Goal: Task Accomplishment & Management: Manage account settings

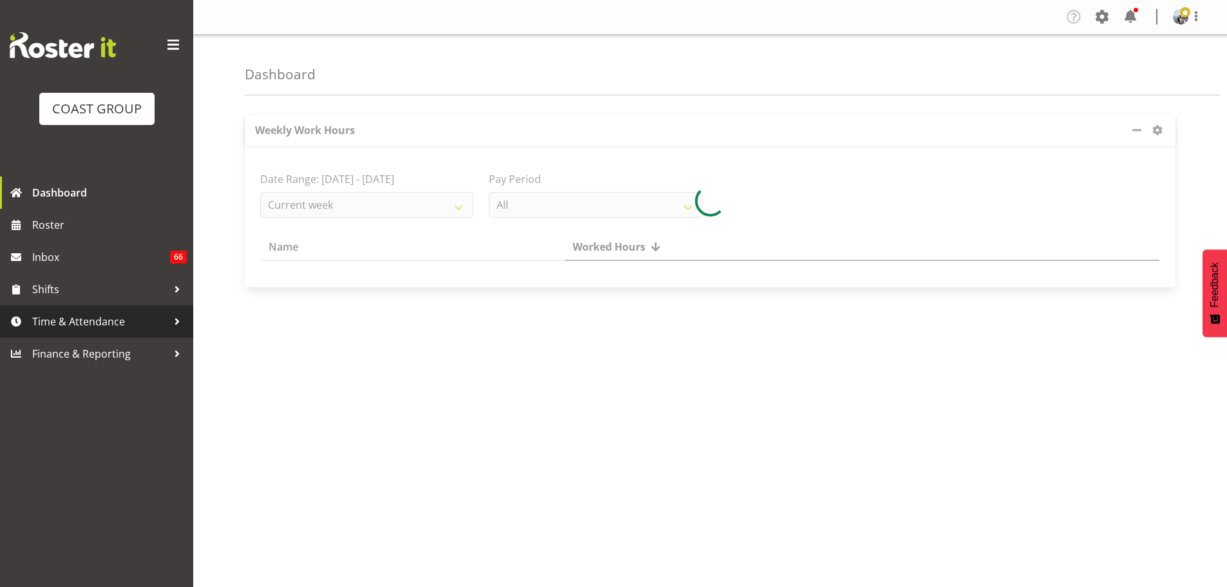
click at [88, 323] on span "Time & Attendance" at bounding box center [99, 321] width 135 height 19
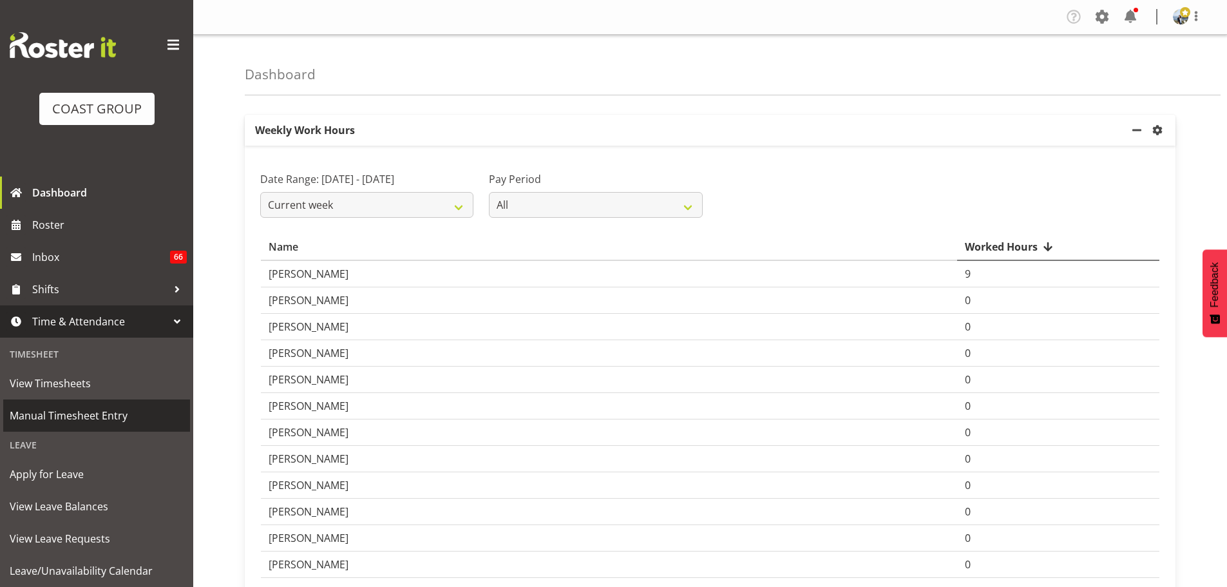
click at [62, 411] on span "Manual Timesheet Entry" at bounding box center [97, 415] width 174 height 19
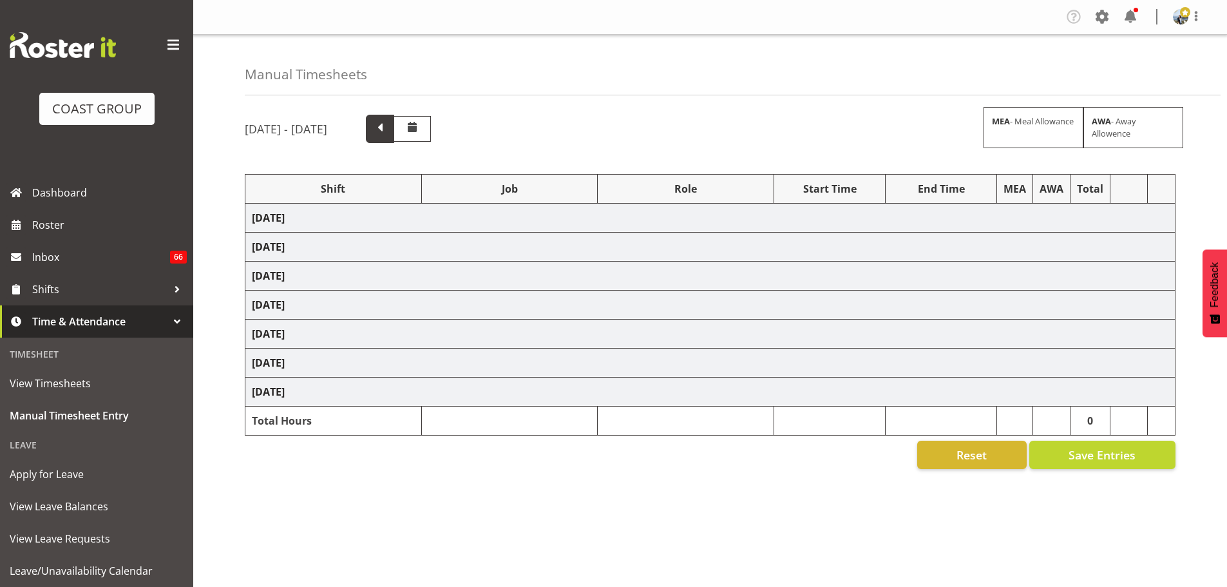
click at [394, 134] on span at bounding box center [380, 129] width 28 height 28
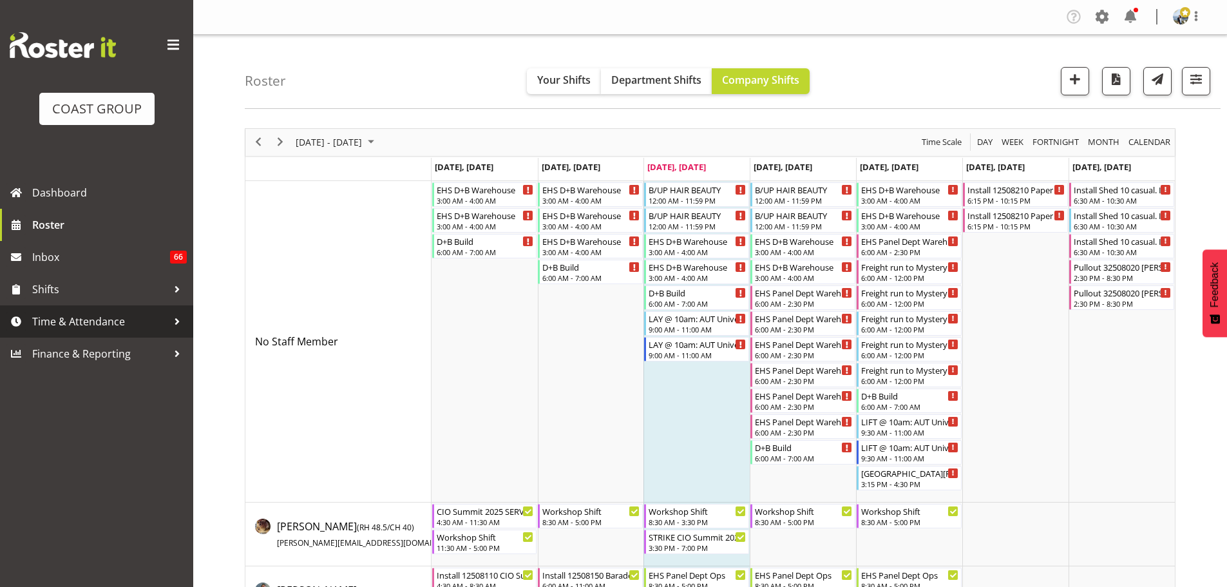
click at [93, 320] on span "Time & Attendance" at bounding box center [99, 321] width 135 height 19
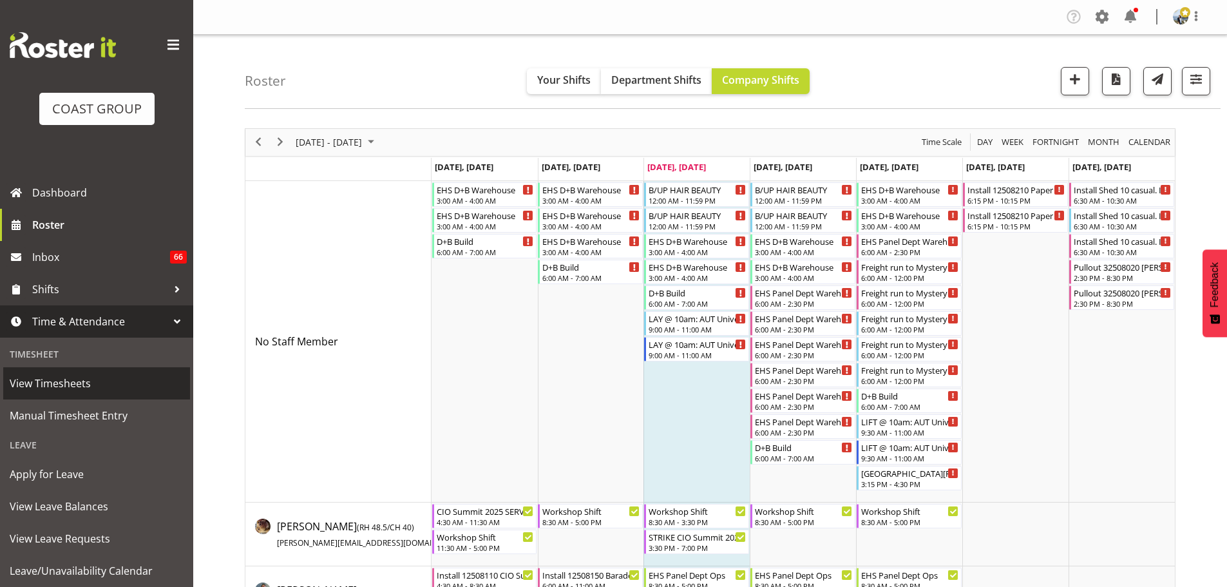
click at [65, 383] on span "View Timesheets" at bounding box center [97, 383] width 174 height 19
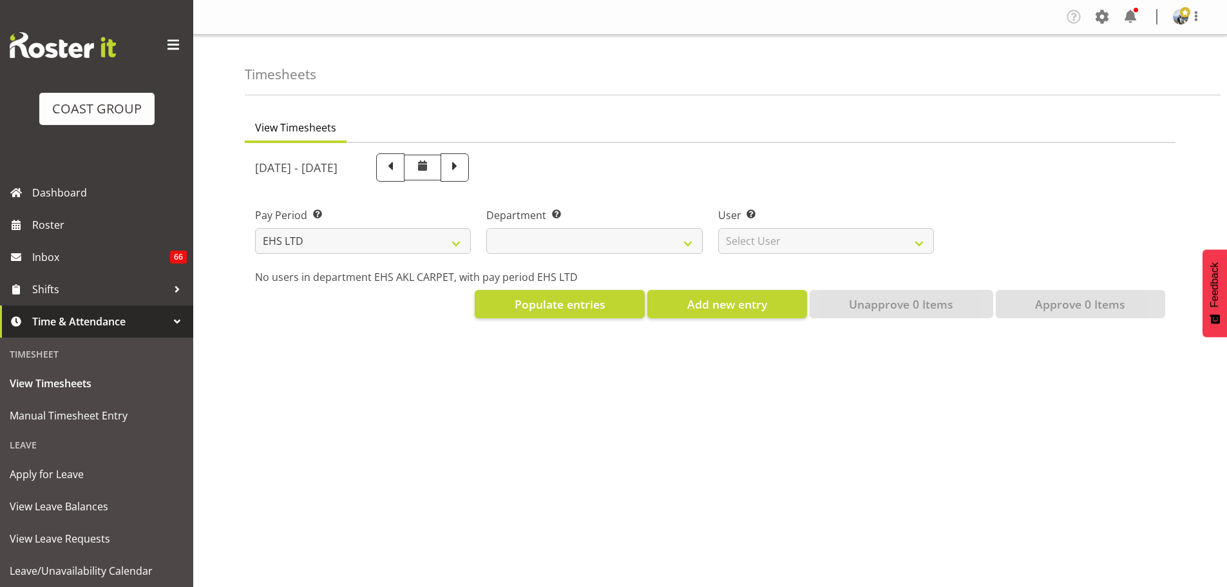
select select "7"
select select
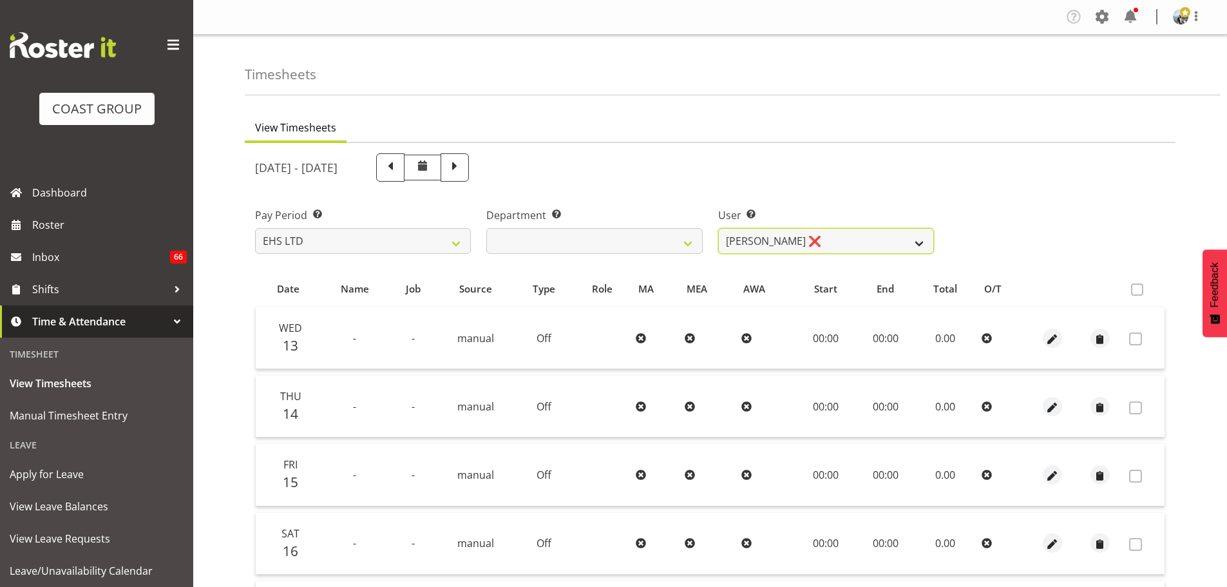
click at [852, 236] on select "Brittany Taylor ❌ Charwen Vaevaepare ❌ Kelsey Keutenius ❌ Leo Faalogo ❌ Marley …" at bounding box center [826, 241] width 216 height 26
select select "9907"
click at [718, 228] on select "Brittany Taylor ❌ Charwen Vaevaepare ❌ Kelsey Keutenius ❌ Leo Faalogo ❌ Marley …" at bounding box center [826, 241] width 216 height 26
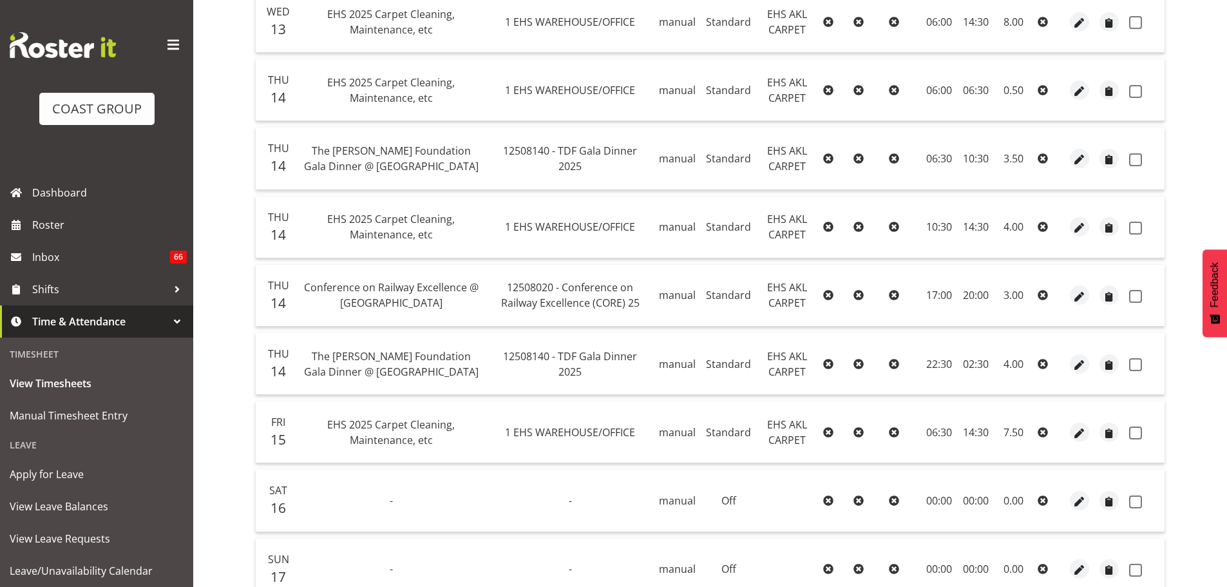
scroll to position [316, 0]
click at [1078, 290] on span "button" at bounding box center [1080, 297] width 15 height 15
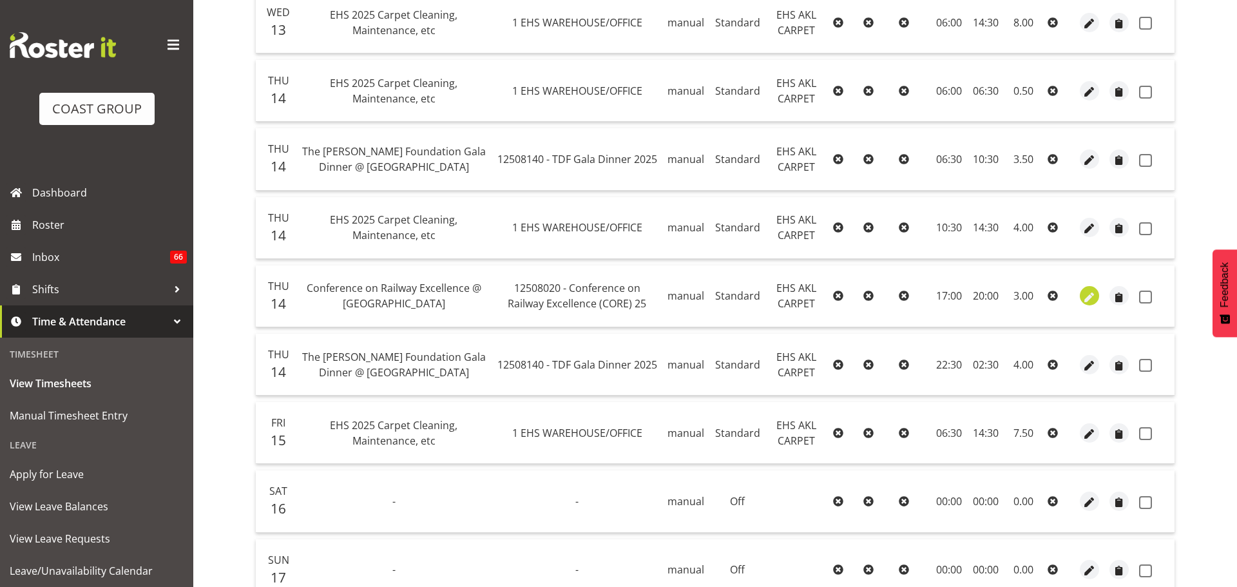
select select "Standard"
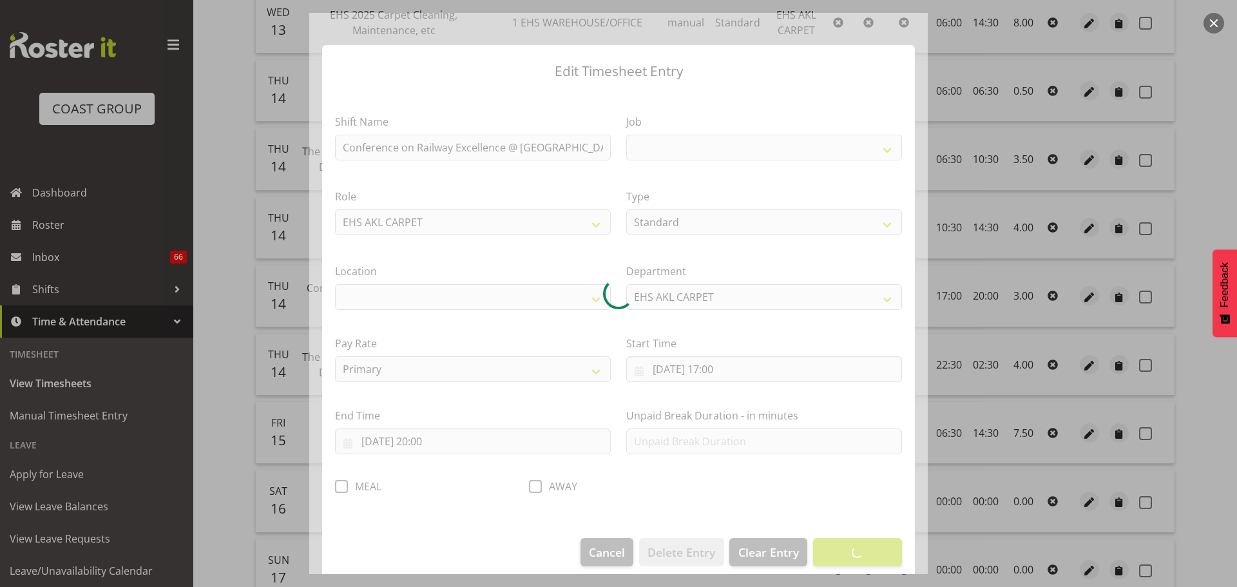
select select
select select "9013"
select select "35"
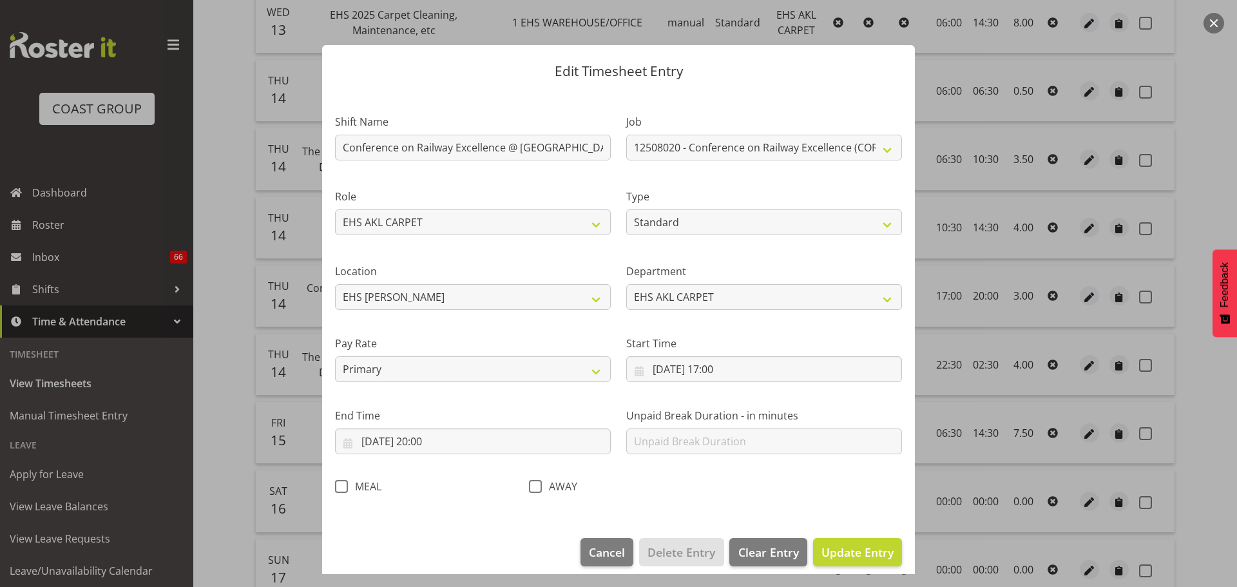
click at [341, 486] on span at bounding box center [341, 486] width 13 height 13
click at [341, 486] on input "MEAL" at bounding box center [339, 486] width 8 height 8
checkbox input "true"
click at [843, 546] on span "Update Entry" at bounding box center [857, 551] width 72 height 15
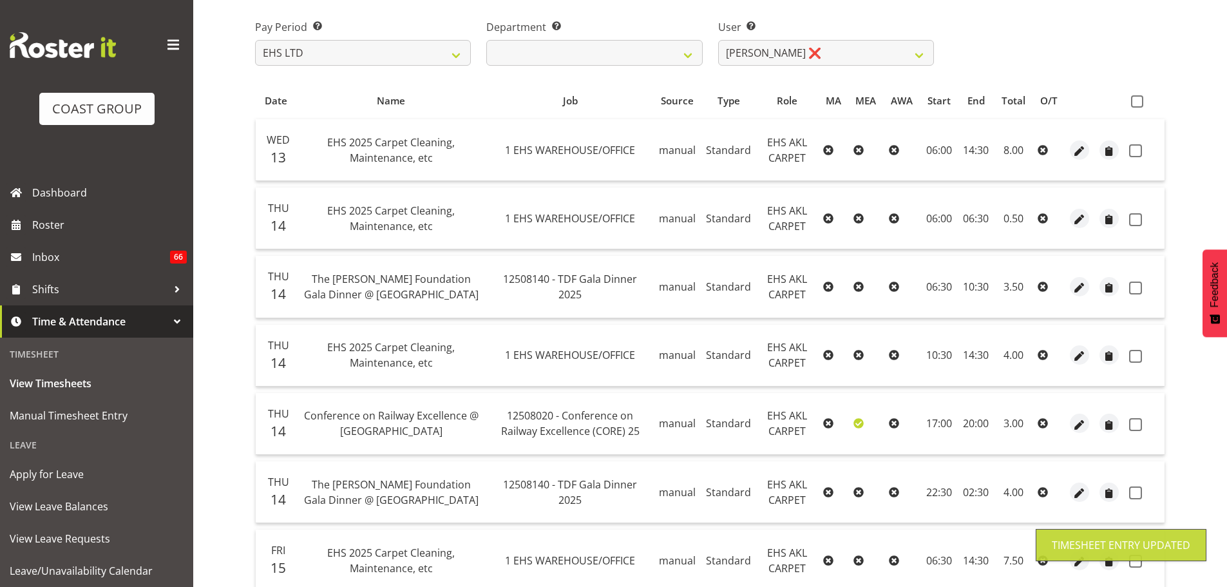
scroll to position [187, 0]
click at [1133, 104] on span at bounding box center [1137, 103] width 12 height 12
click at [1133, 104] on input "checkbox" at bounding box center [1135, 103] width 8 height 8
checkbox input "true"
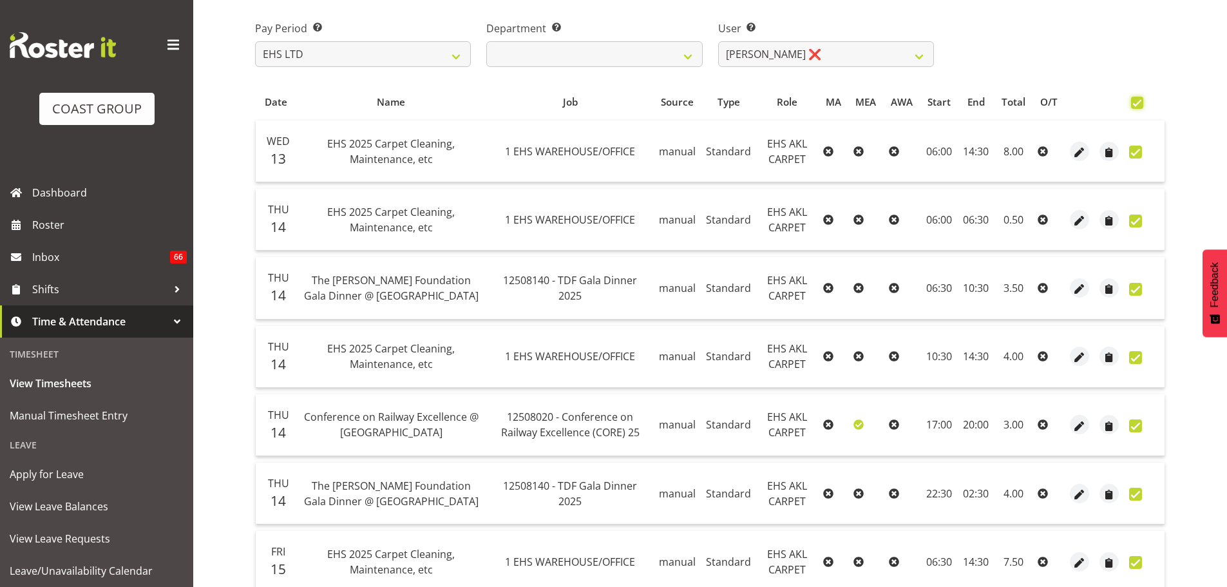
checkbox input "true"
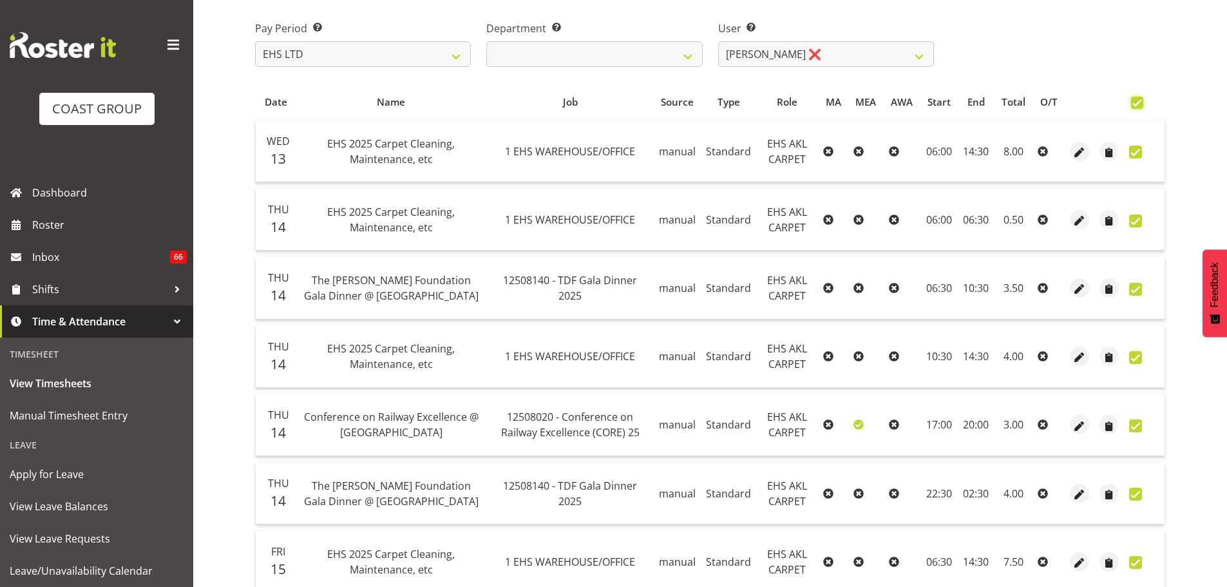
checkbox input "true"
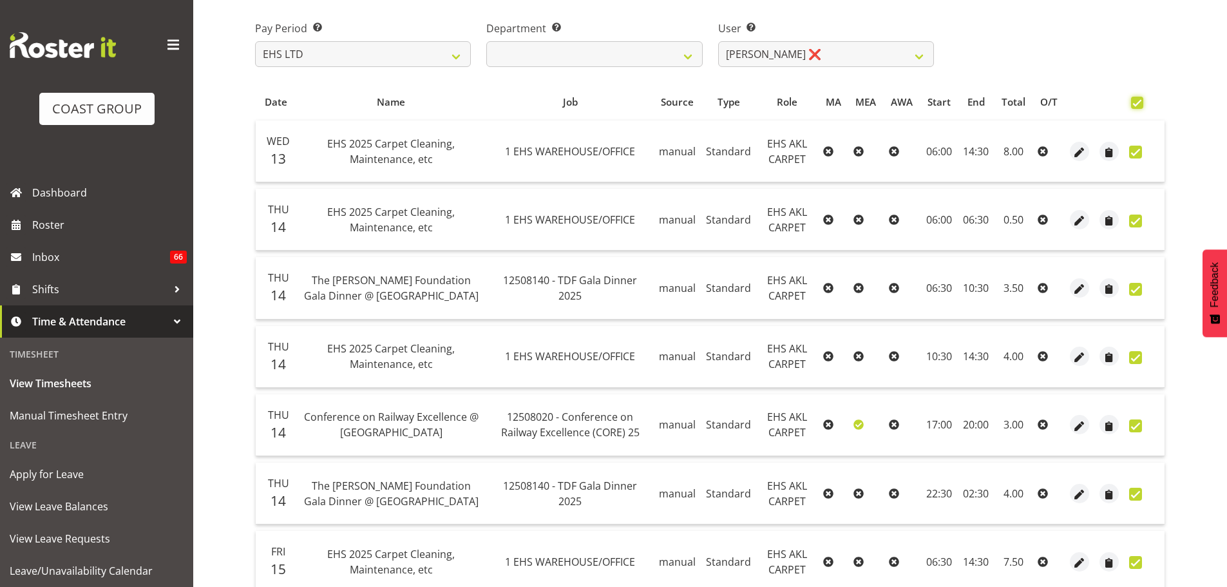
checkbox input "true"
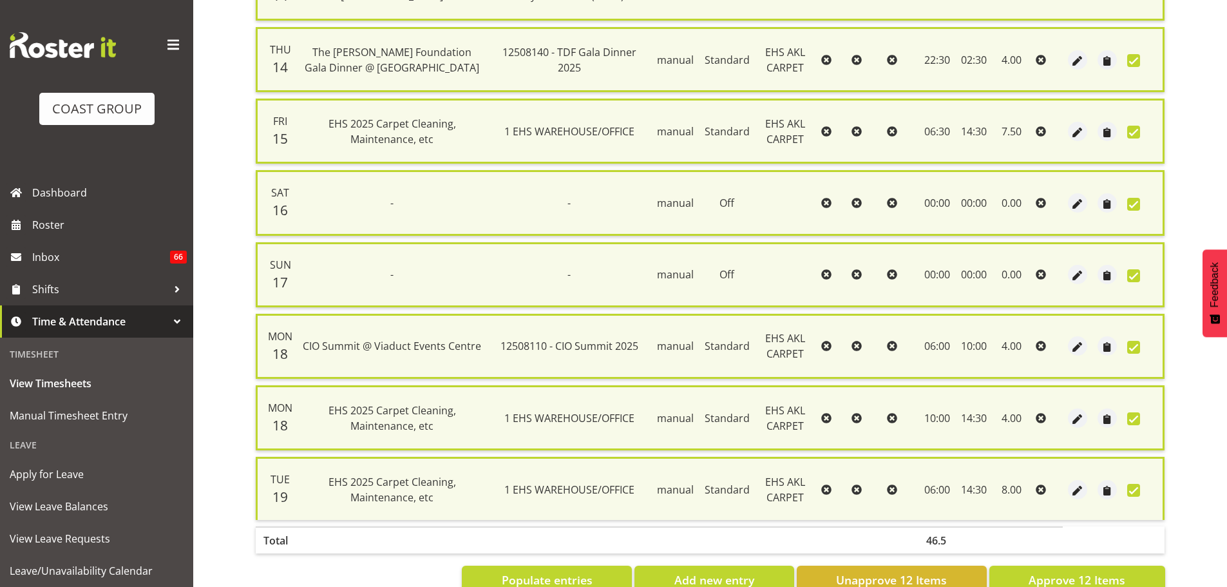
scroll to position [675, 0]
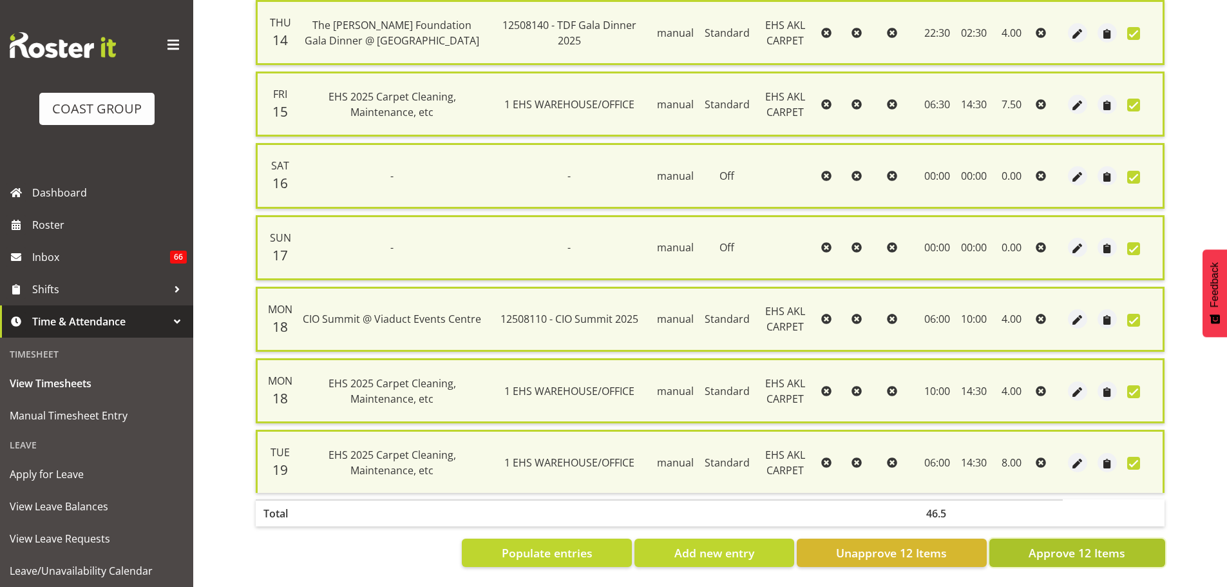
click at [1097, 545] on span "Approve 12 Items" at bounding box center [1077, 552] width 97 height 17
checkbox input "false"
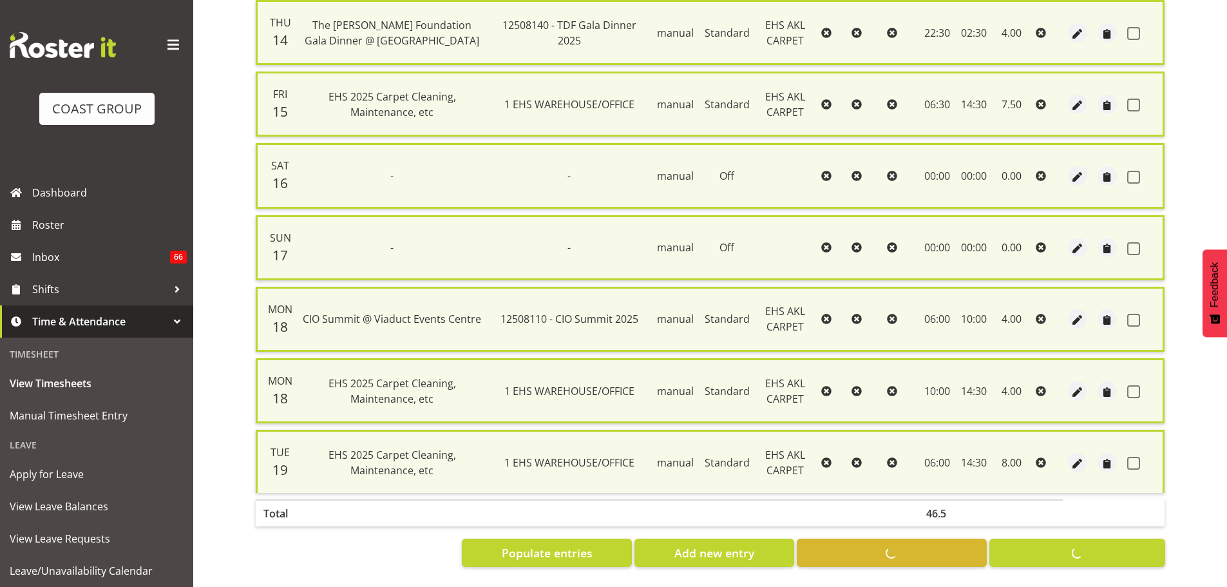
checkbox input "false"
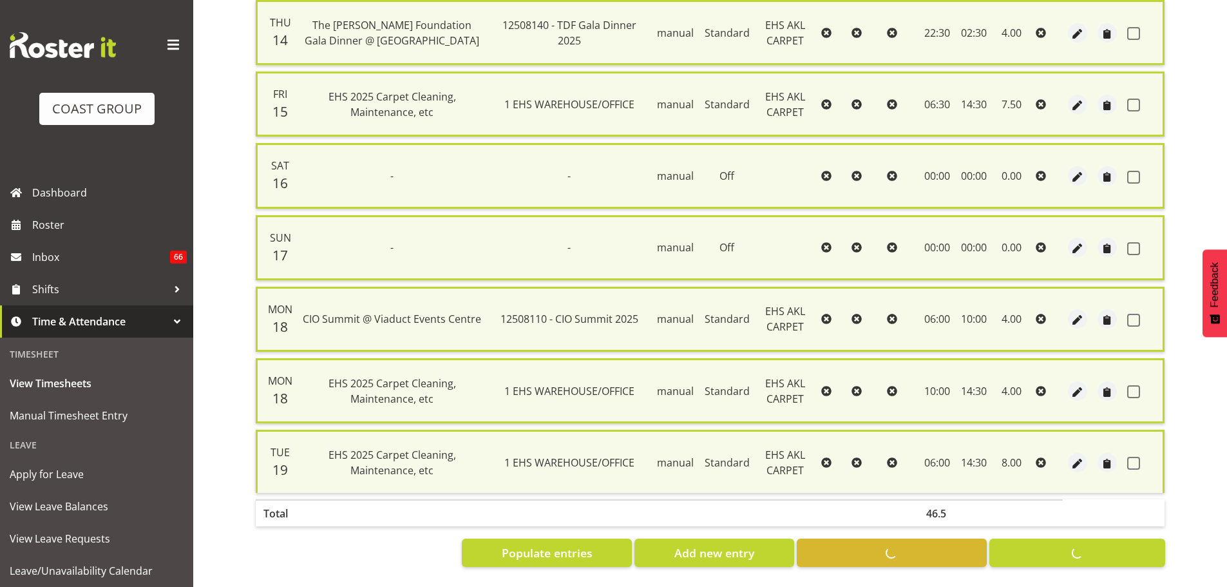
checkbox input "false"
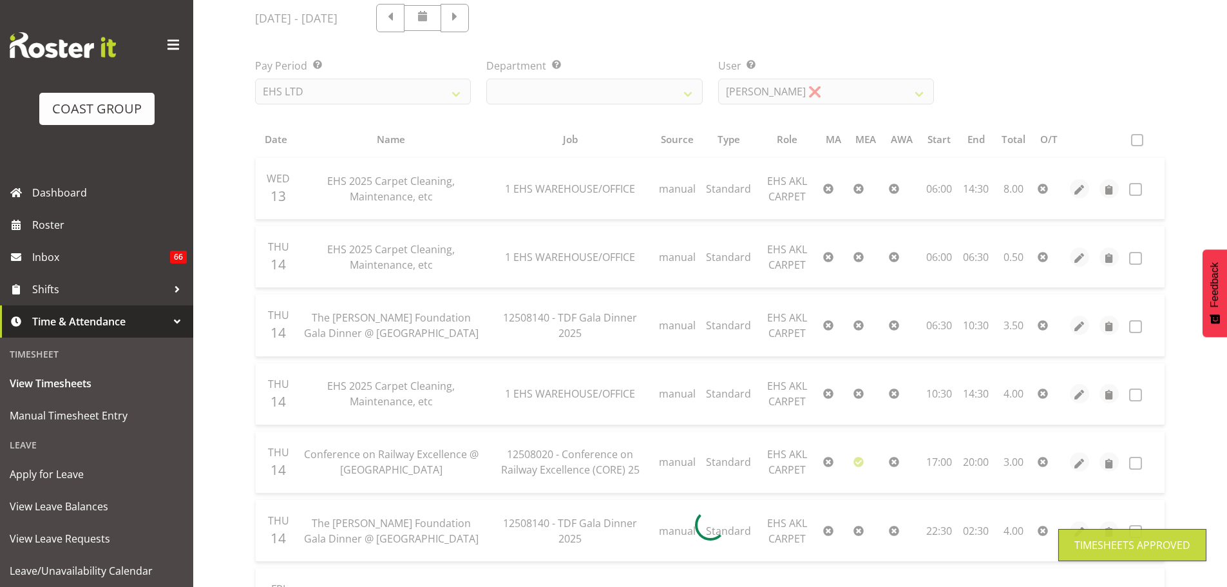
scroll to position [145, 0]
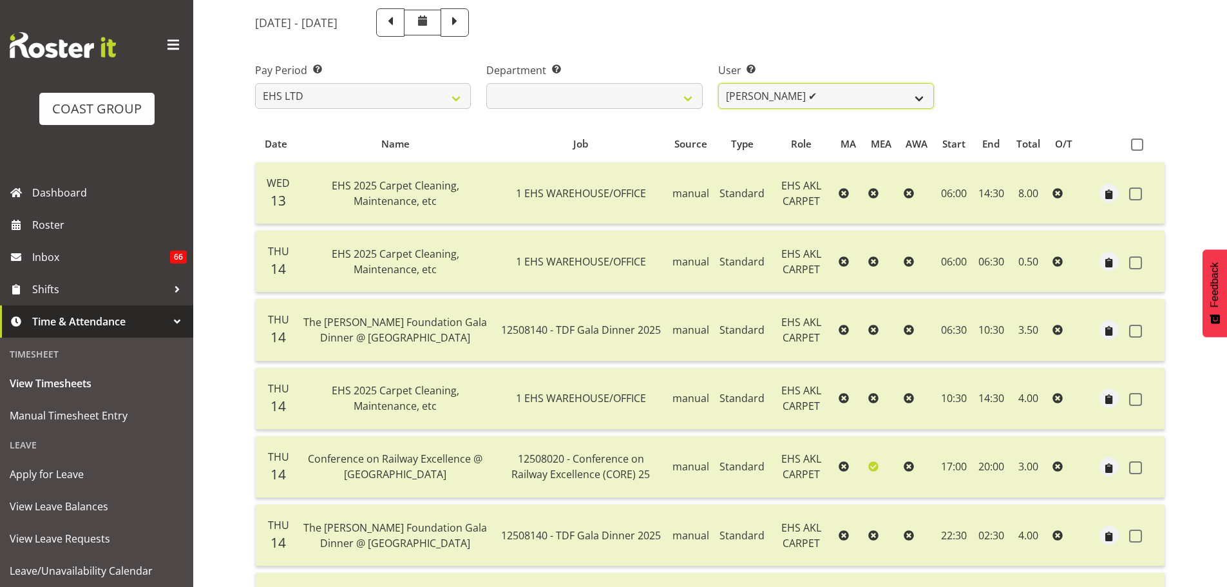
click at [804, 99] on select "Brittany Taylor ❌ Charwen Vaevaepare ✔ Kelsey Keutenius ❌ Leo Faalogo ❌ Marley …" at bounding box center [826, 96] width 216 height 26
select select "3114"
click at [718, 83] on select "Brittany Taylor ❌ Charwen Vaevaepare ✔ Kelsey Keutenius ❌ Leo Faalogo ❌ Marley …" at bounding box center [826, 96] width 216 height 26
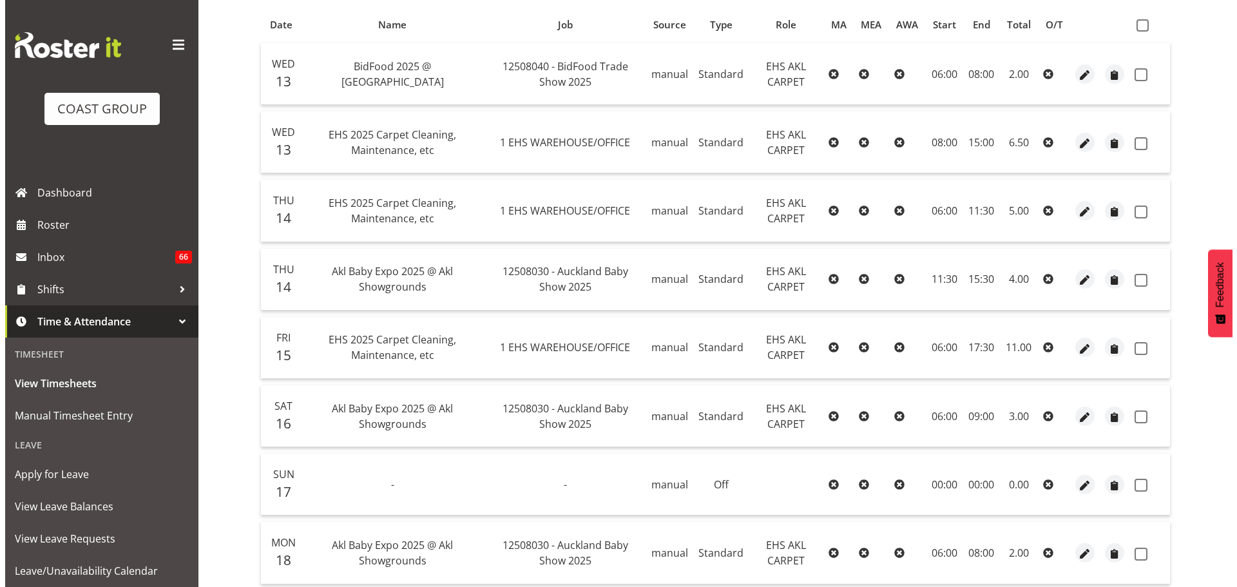
scroll to position [274, 0]
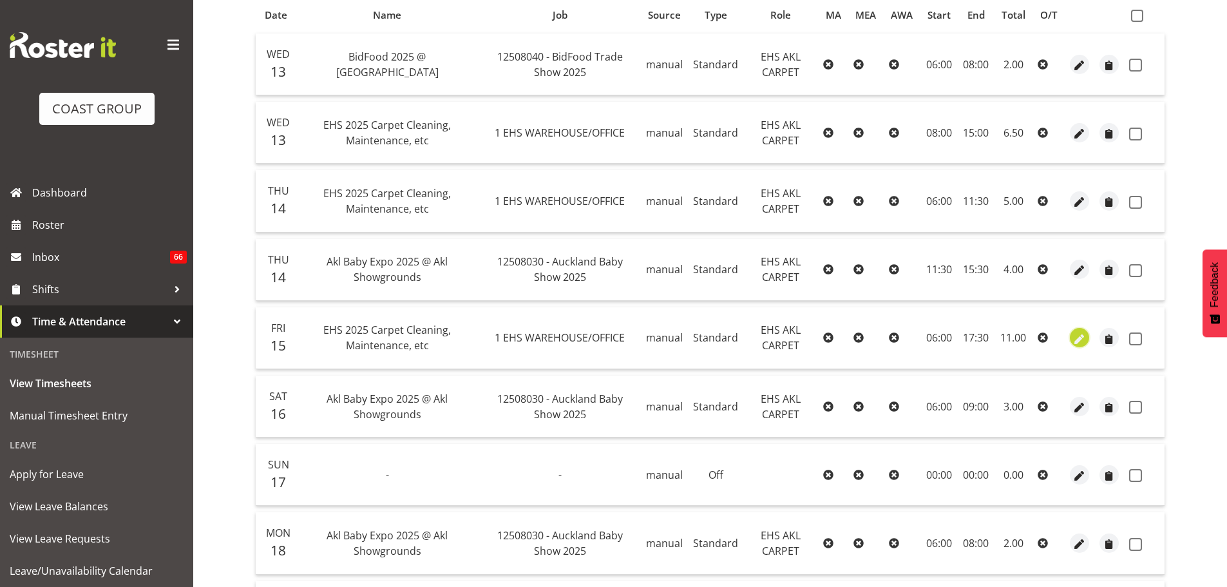
click at [1077, 341] on span "button" at bounding box center [1080, 339] width 15 height 15
select select "Standard"
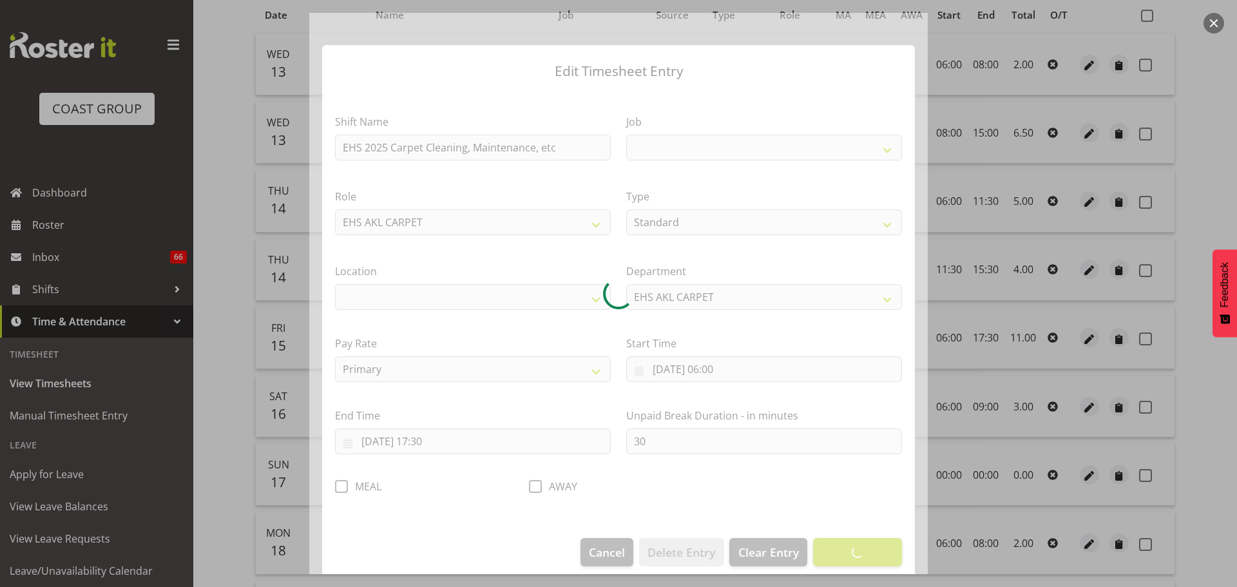
select select
select select "69"
select select "35"
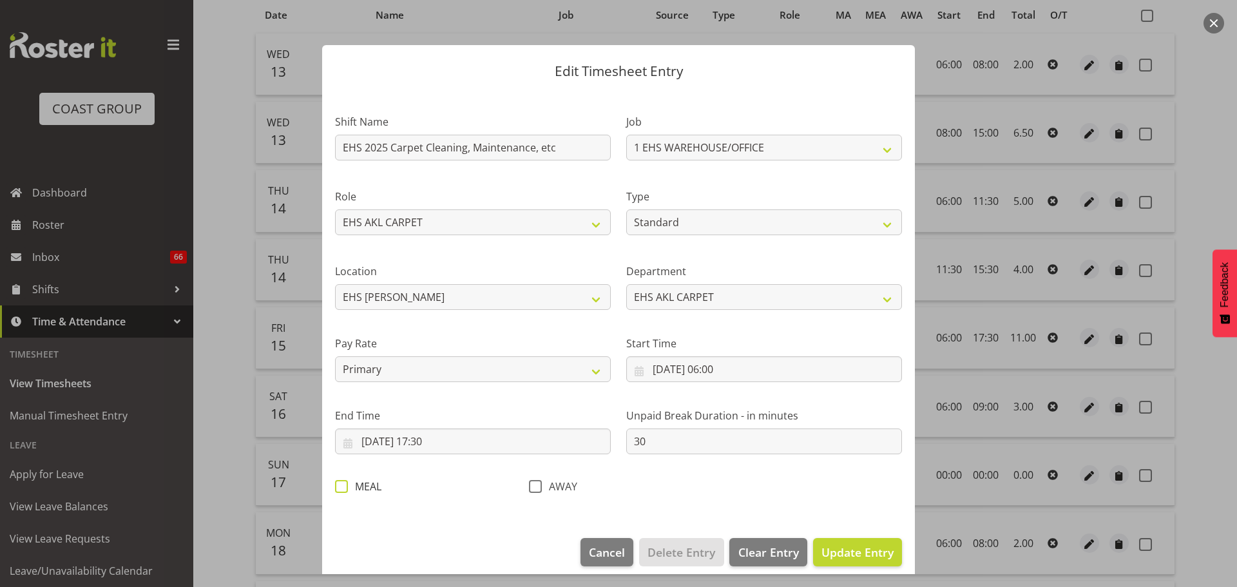
click at [341, 488] on span at bounding box center [341, 486] width 13 height 13
click at [341, 488] on input "MEAL" at bounding box center [339, 486] width 8 height 8
checkbox input "true"
click at [876, 552] on span "Update Entry" at bounding box center [857, 551] width 72 height 15
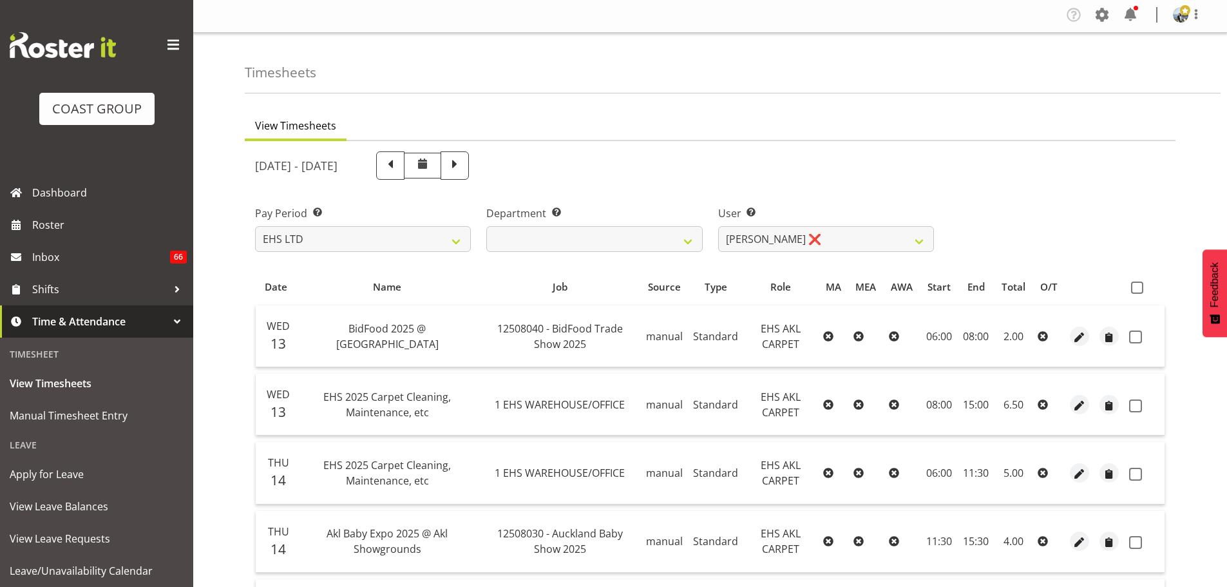
scroll to position [0, 0]
click at [1131, 290] on th at bounding box center [1144, 288] width 41 height 24
click at [1136, 291] on span at bounding box center [1137, 289] width 12 height 12
click at [1136, 291] on input "checkbox" at bounding box center [1135, 289] width 8 height 8
checkbox input "true"
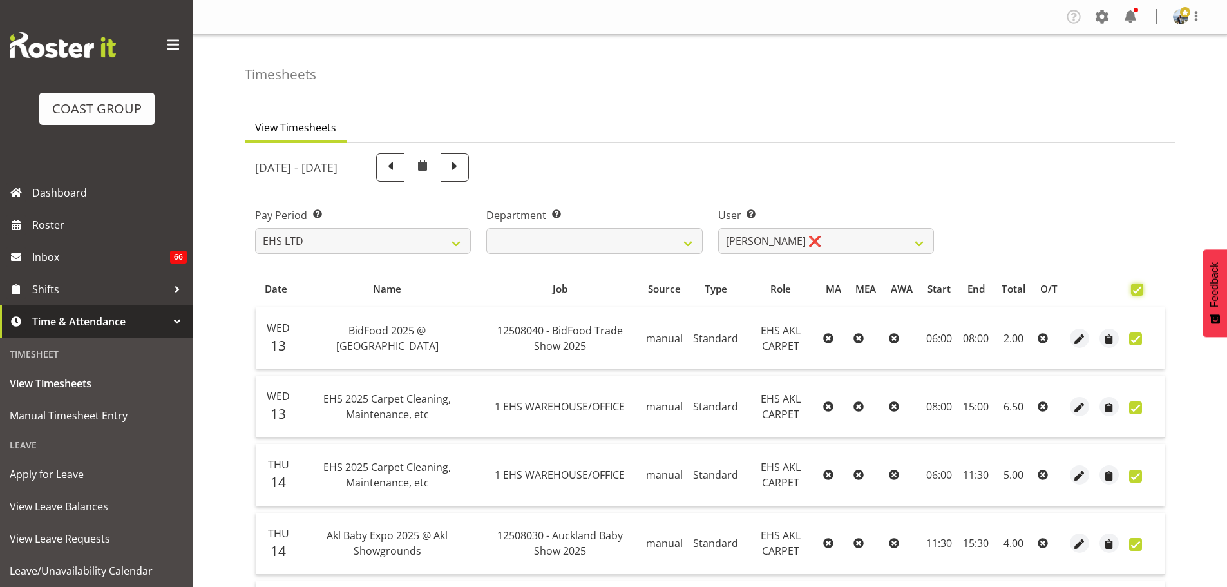
checkbox input "true"
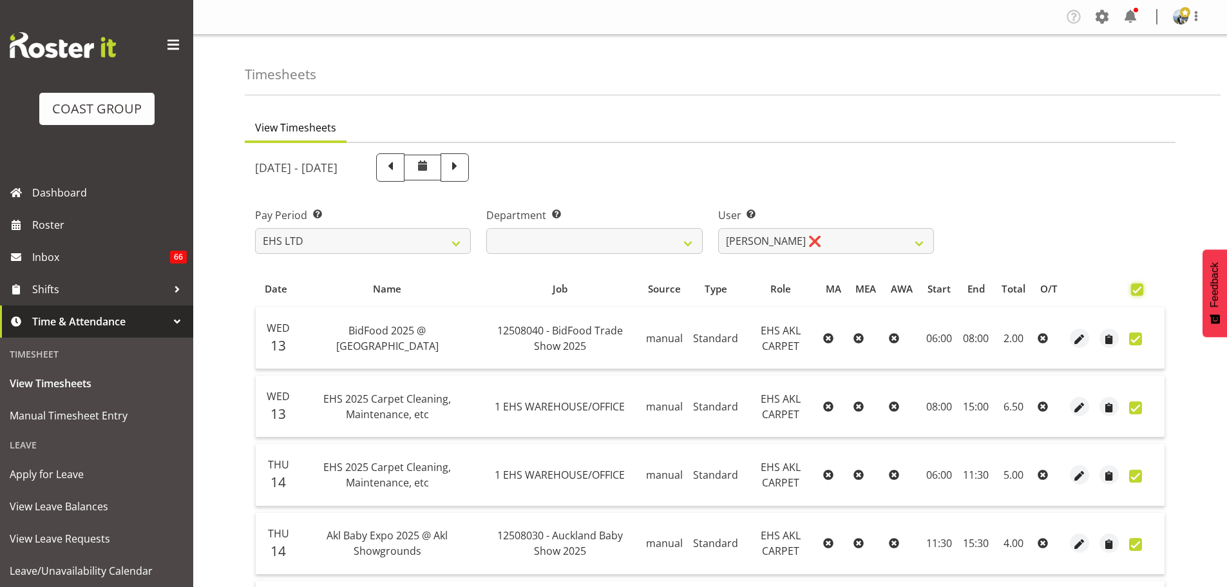
checkbox input "true"
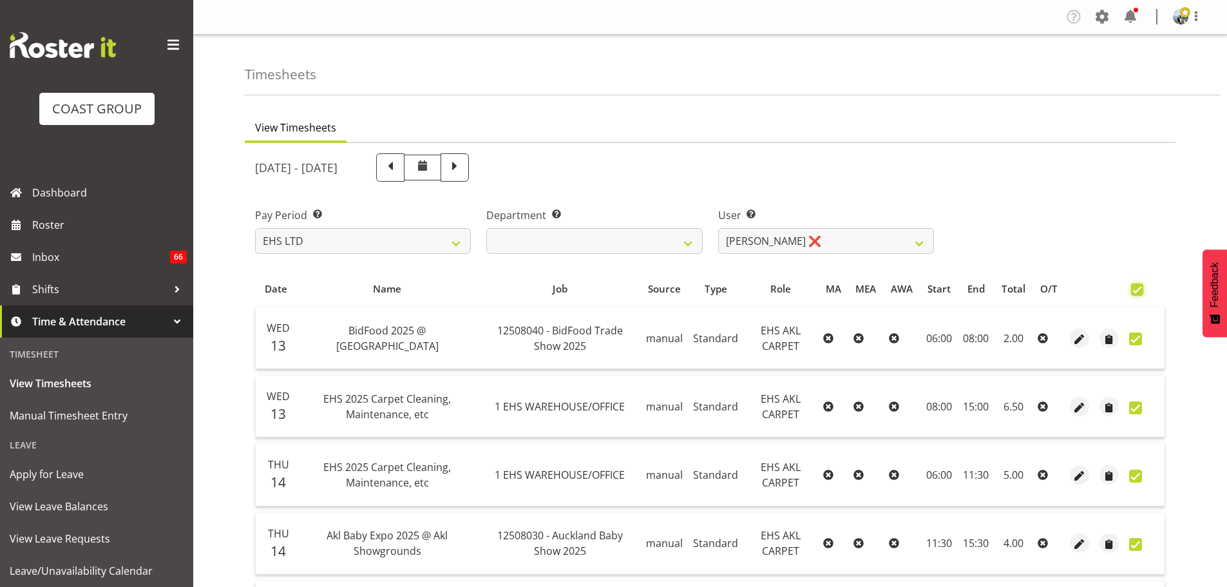
checkbox input "true"
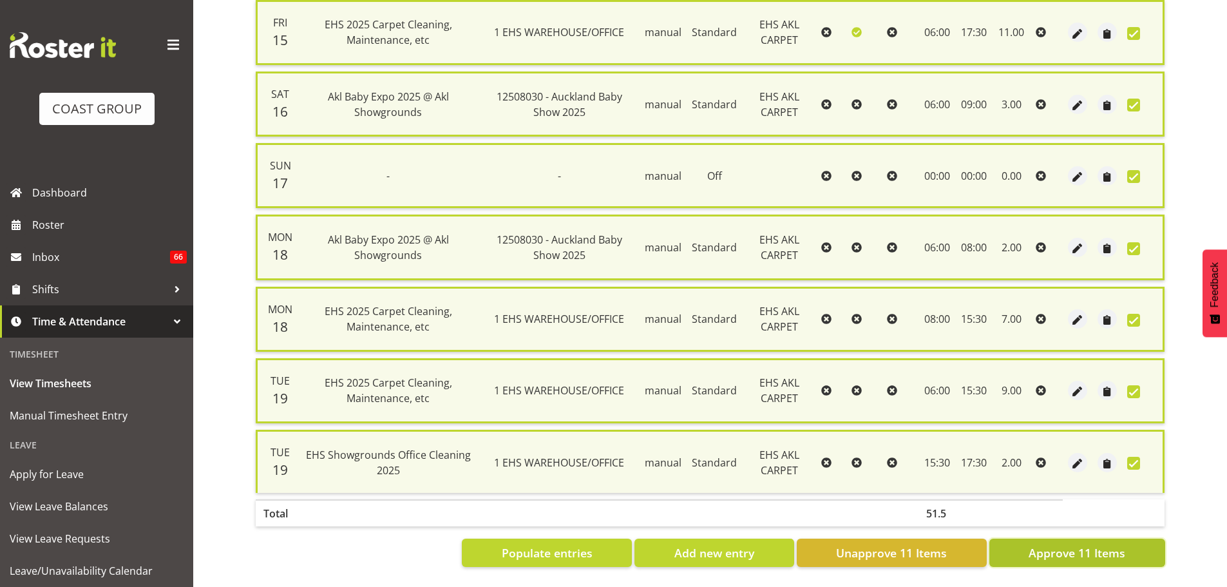
click at [1097, 544] on span "Approve 11 Items" at bounding box center [1077, 552] width 97 height 17
checkbox input "false"
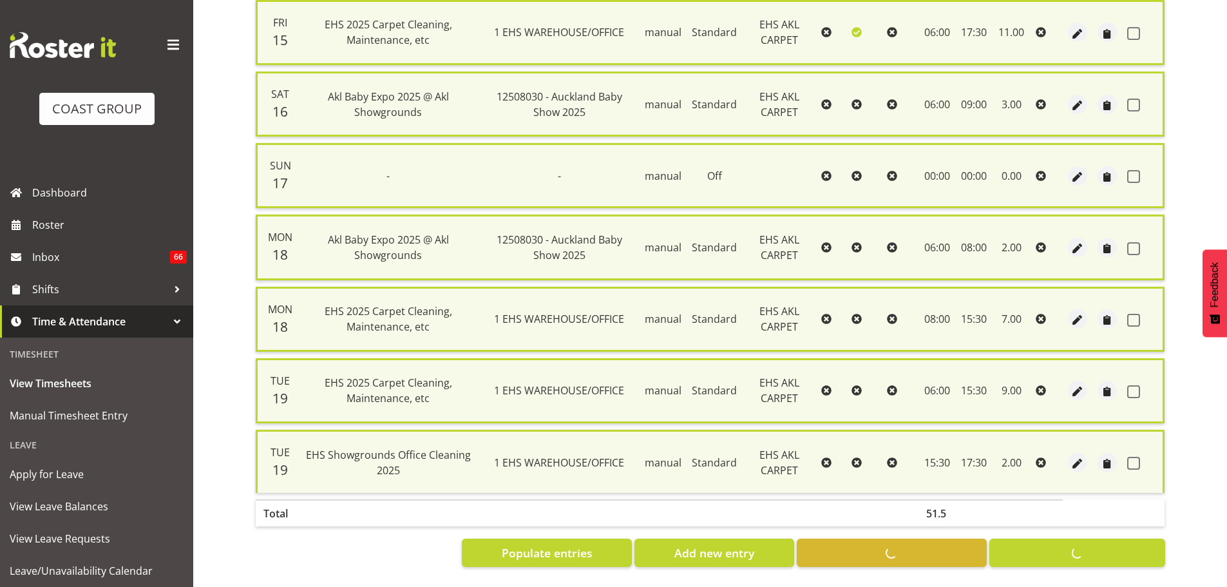
checkbox input "false"
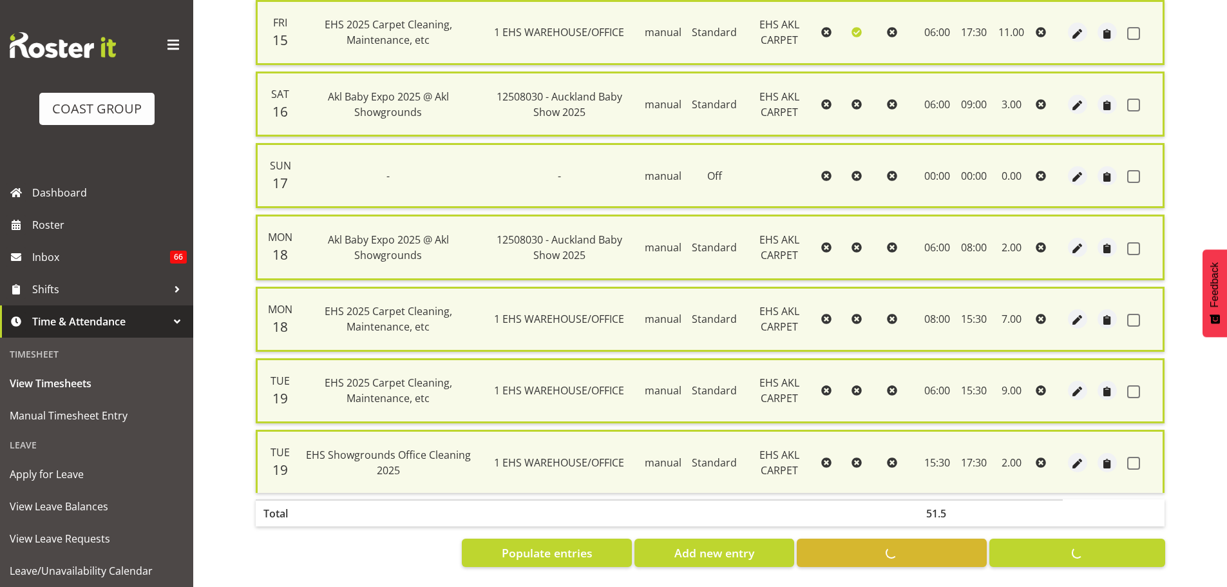
checkbox input "false"
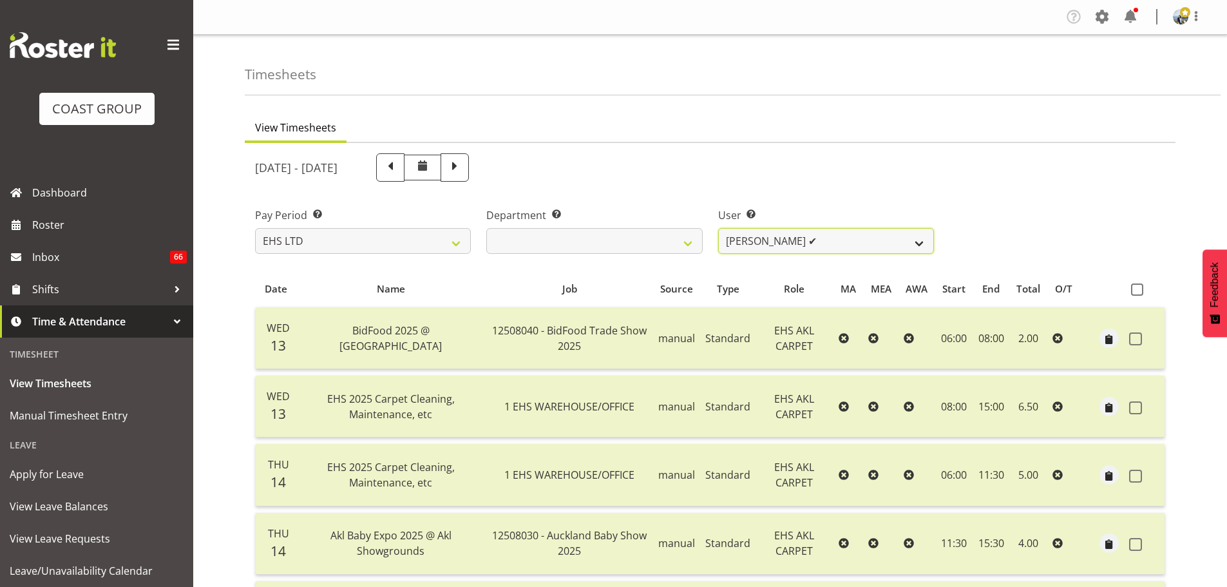
click at [850, 245] on select "Brittany Taylor ❌ Charwen Vaevaepare ✔ Kelsey Keutenius ✔ Leo Faalogo ❌ Marley …" at bounding box center [826, 241] width 216 height 26
select select "1120"
click at [718, 228] on select "Brittany Taylor ❌ Charwen Vaevaepare ✔ Kelsey Keutenius ✔ Leo Faalogo ❌ Marley …" at bounding box center [826, 241] width 216 height 26
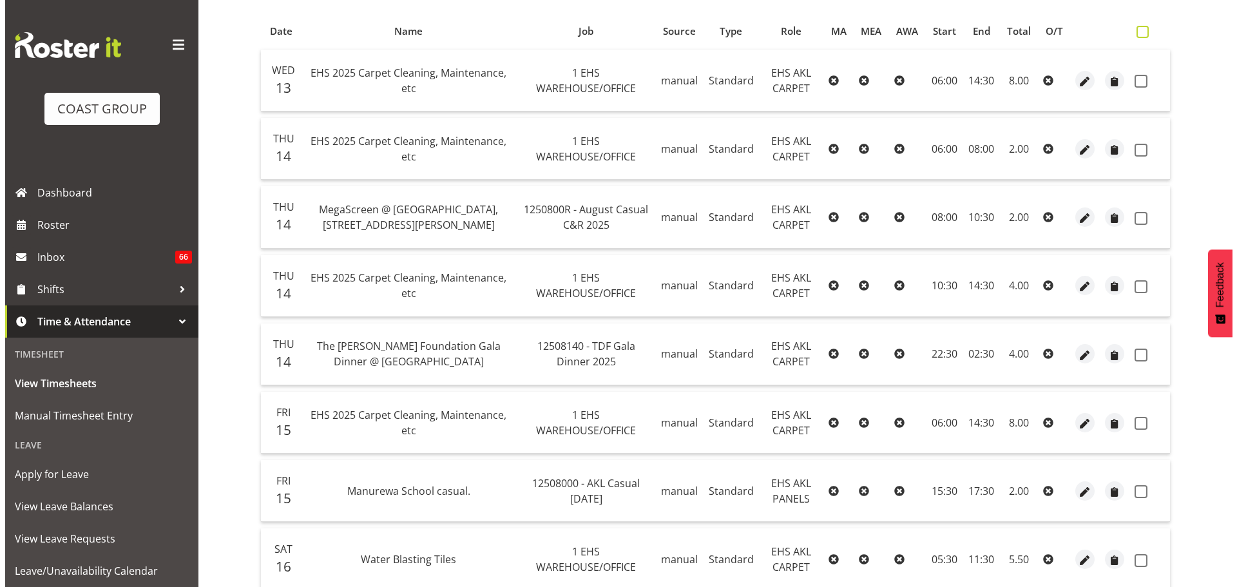
scroll to position [322, 0]
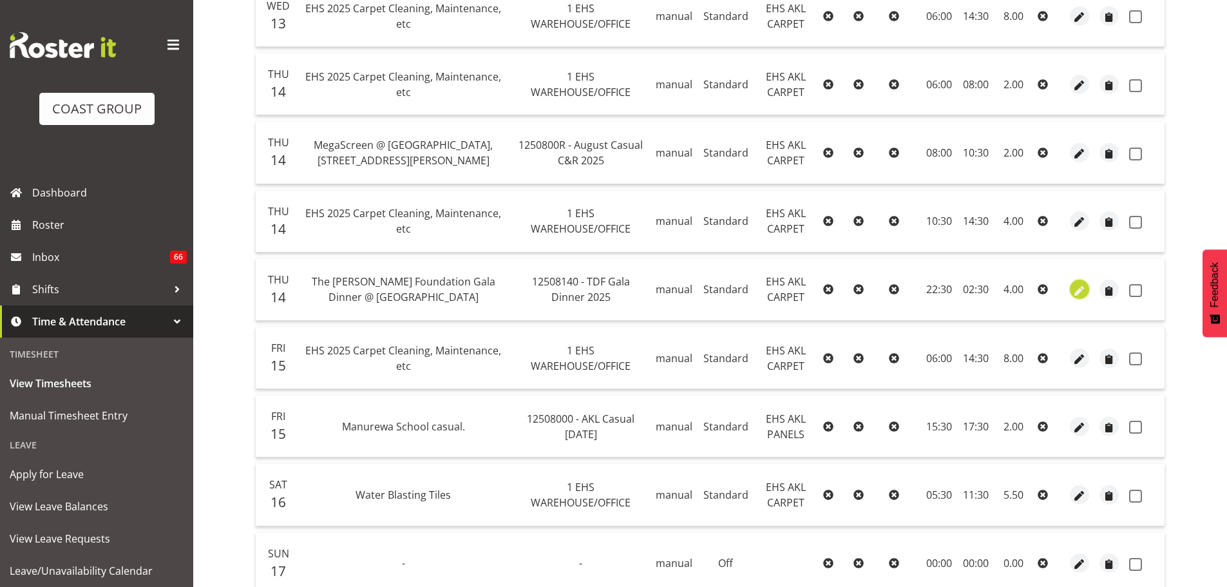
click at [1082, 292] on span "button" at bounding box center [1080, 290] width 15 height 15
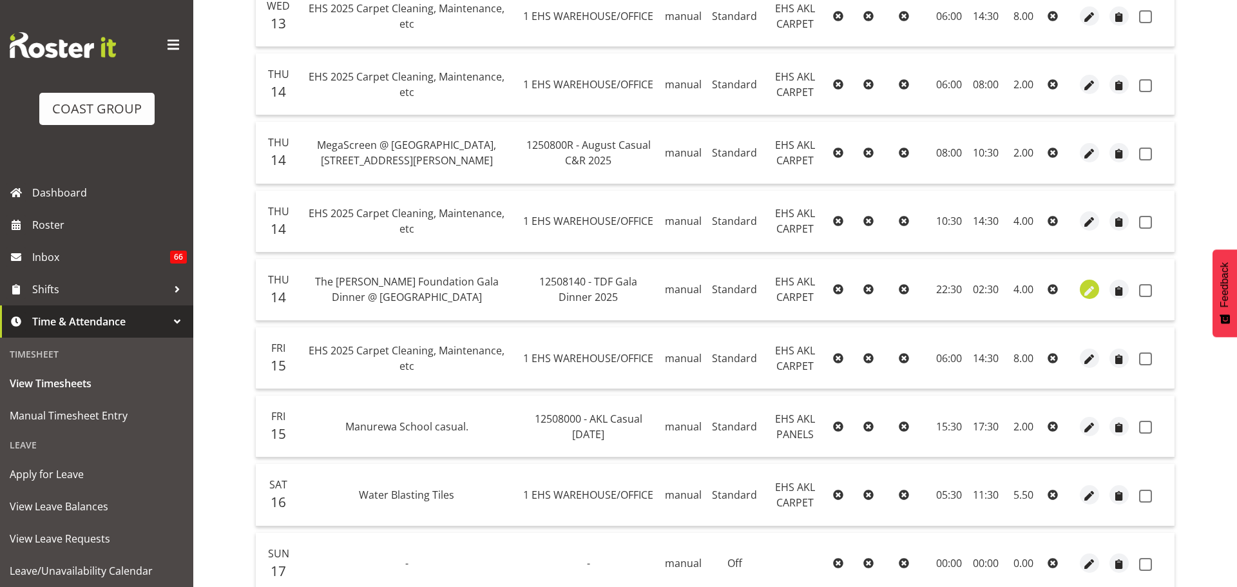
select select "Standard"
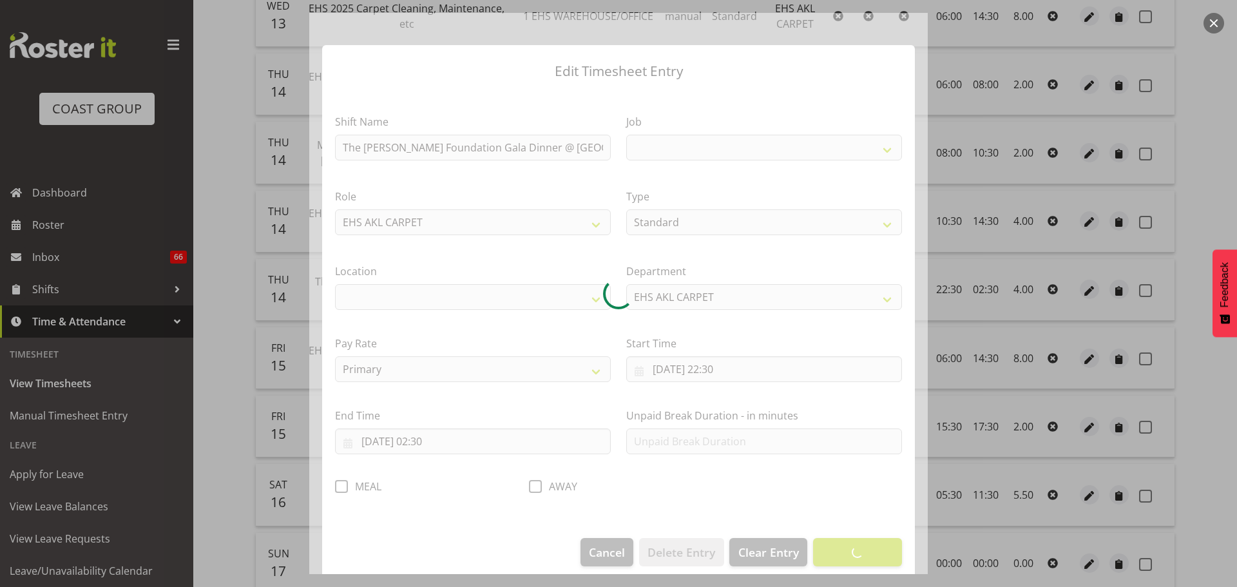
select select
select select "9808"
select select "35"
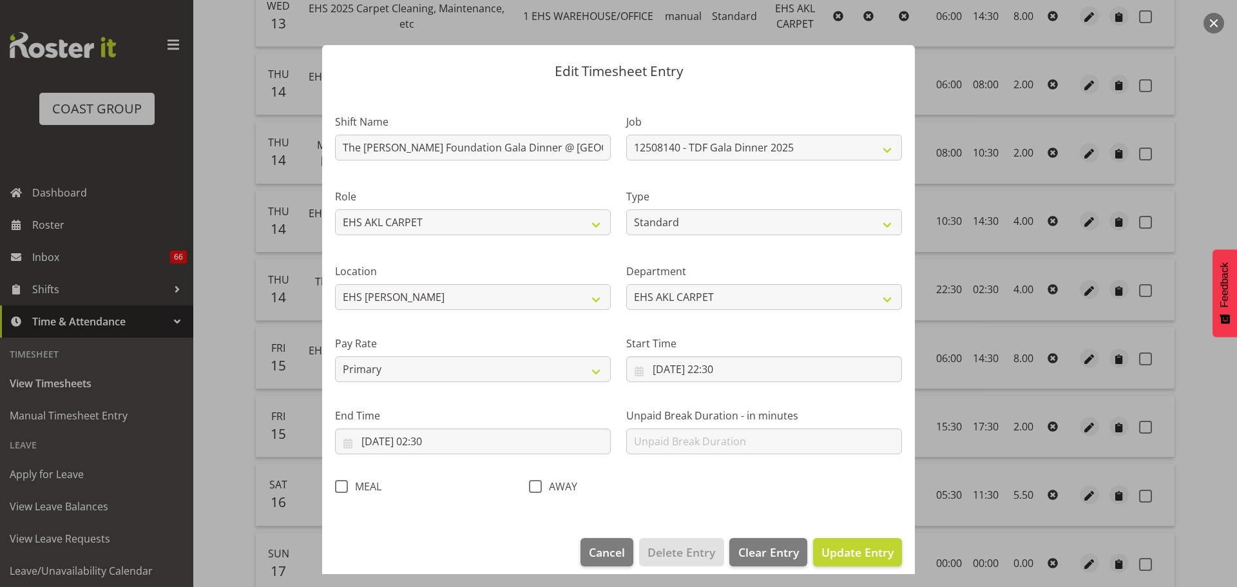
click at [344, 487] on span at bounding box center [341, 486] width 13 height 13
click at [343, 487] on input "MEAL" at bounding box center [339, 486] width 8 height 8
checkbox input "true"
click at [877, 554] on span "Update Entry" at bounding box center [857, 551] width 72 height 15
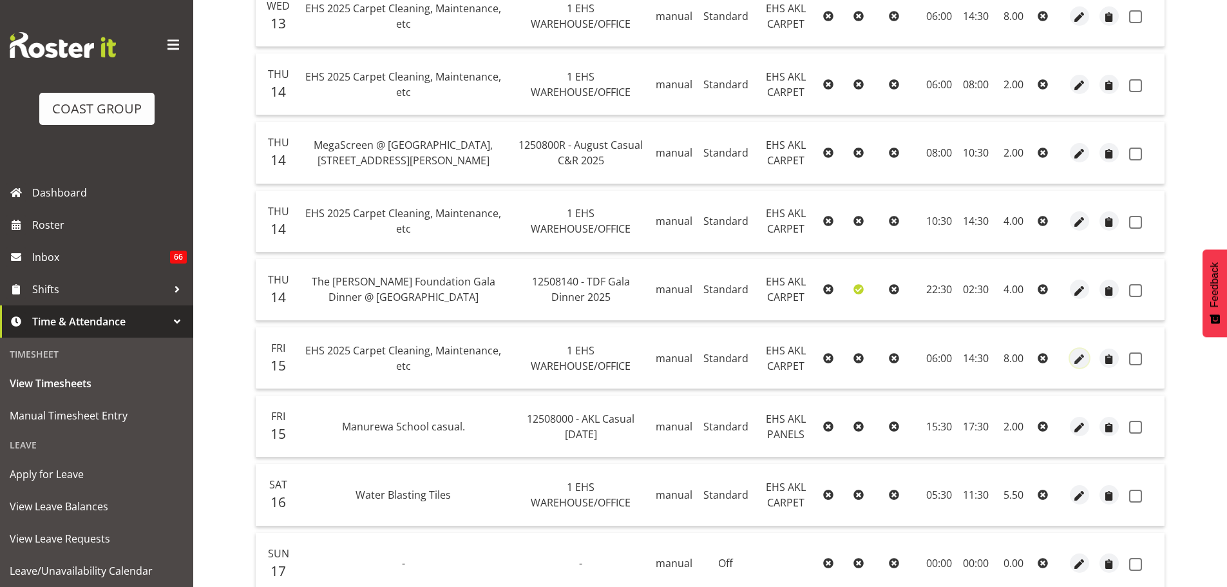
click at [1078, 358] on span "button" at bounding box center [1080, 359] width 15 height 15
select select "Standard"
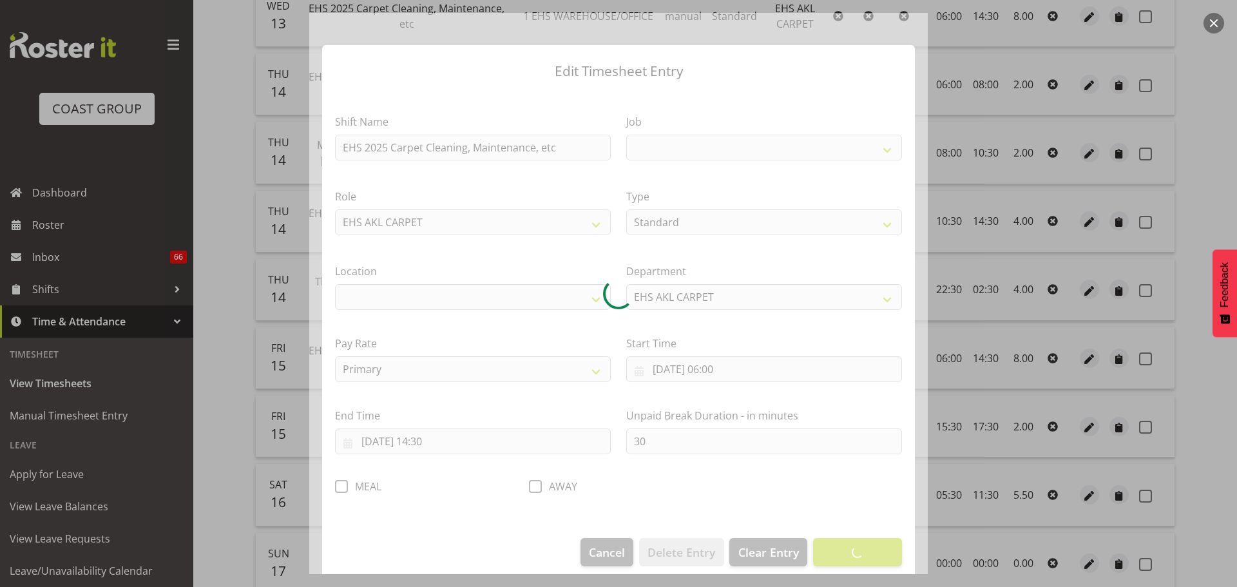
select select
select select "69"
select select "35"
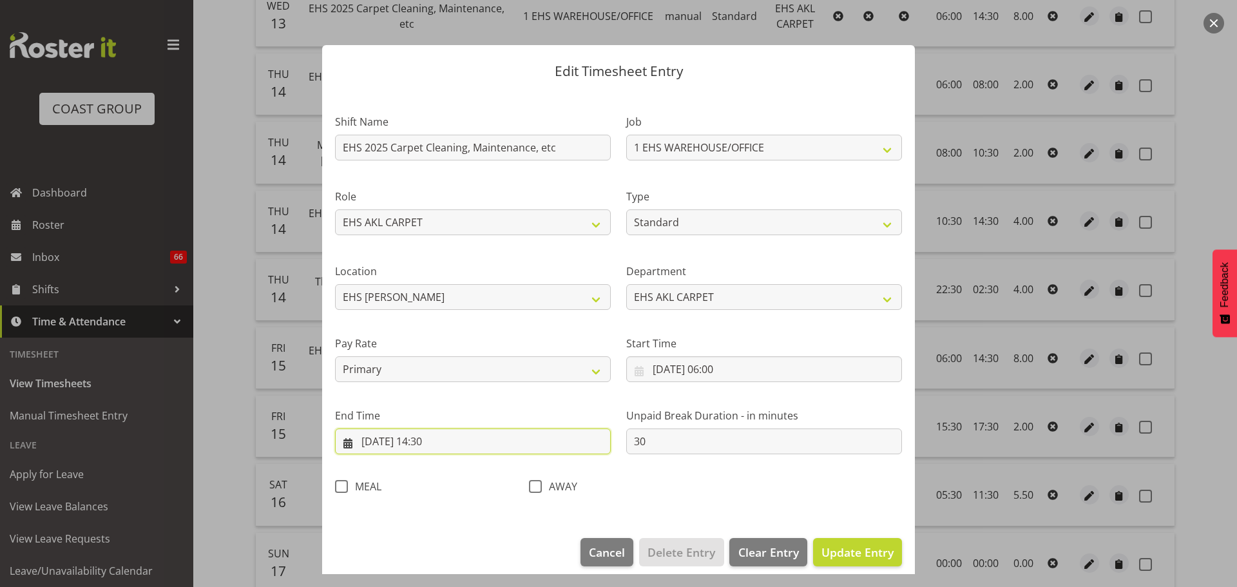
click at [436, 444] on input "15/08/2025, 14:30" at bounding box center [473, 441] width 276 height 26
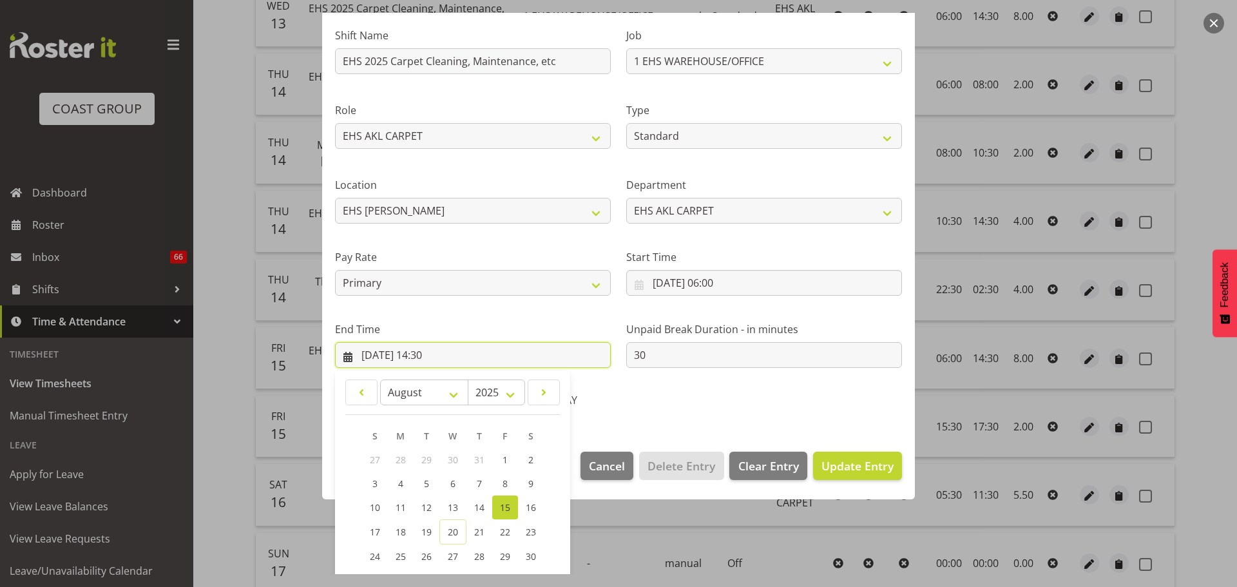
scroll to position [175, 0]
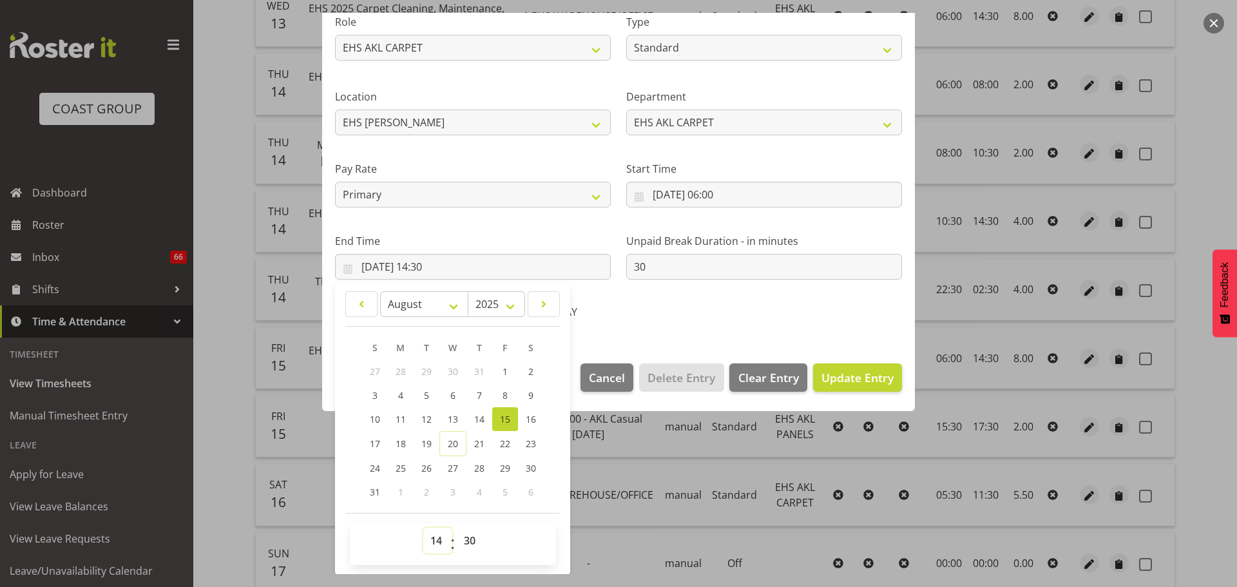
click at [428, 542] on select "00 01 02 03 04 05 06 07 08 09 10 11 12 13 14 15 16 17 18 19 20 21 22 23" at bounding box center [437, 541] width 29 height 26
select select "15"
click at [423, 528] on select "00 01 02 03 04 05 06 07 08 09 10 11 12 13 14 15 16 17 18 19 20 21 22 23" at bounding box center [437, 541] width 29 height 26
type input "15/08/2025, 15:30"
click at [868, 377] on span "Update Entry" at bounding box center [857, 377] width 72 height 15
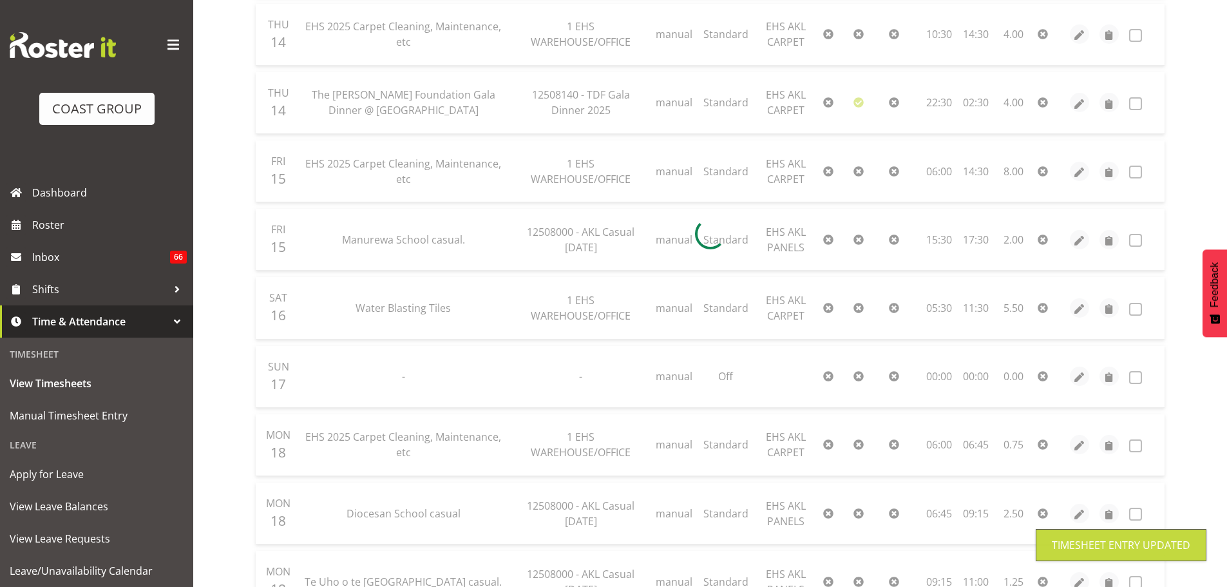
scroll to position [515, 0]
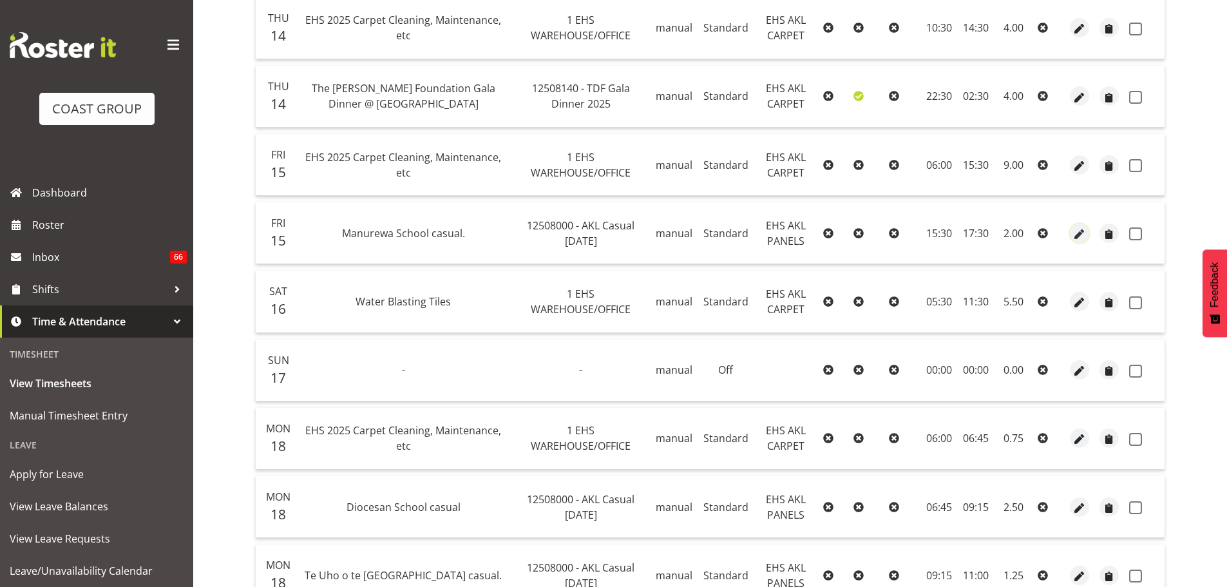
click at [1077, 236] on span "button" at bounding box center [1080, 234] width 15 height 15
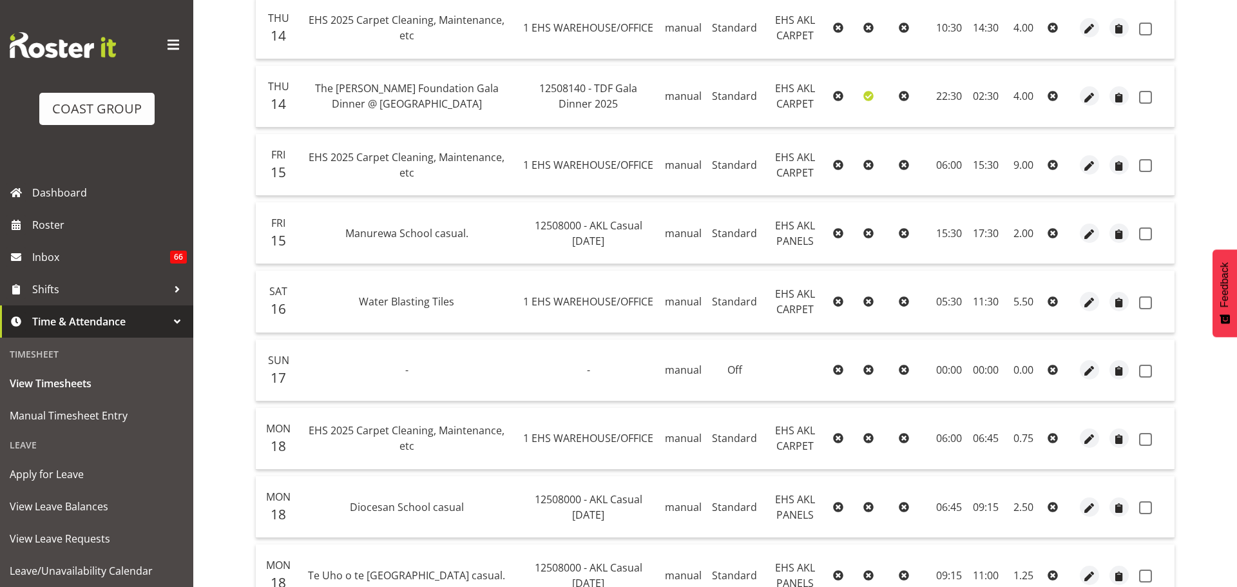
select select "188"
select select "Standard"
select select "39"
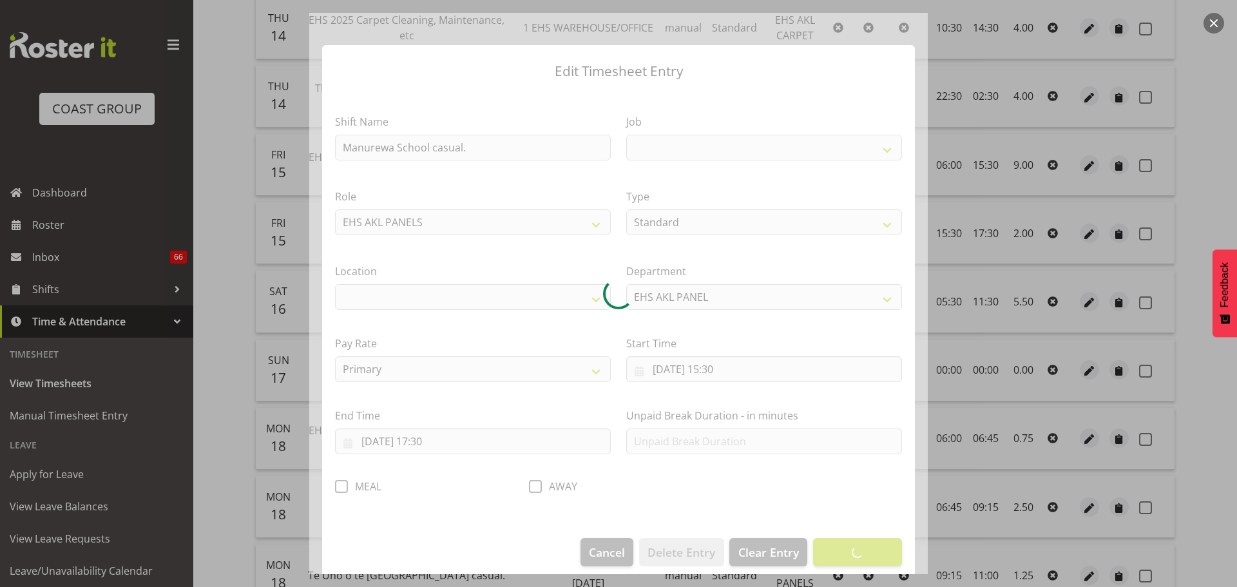
select select
select select "8652"
select select "35"
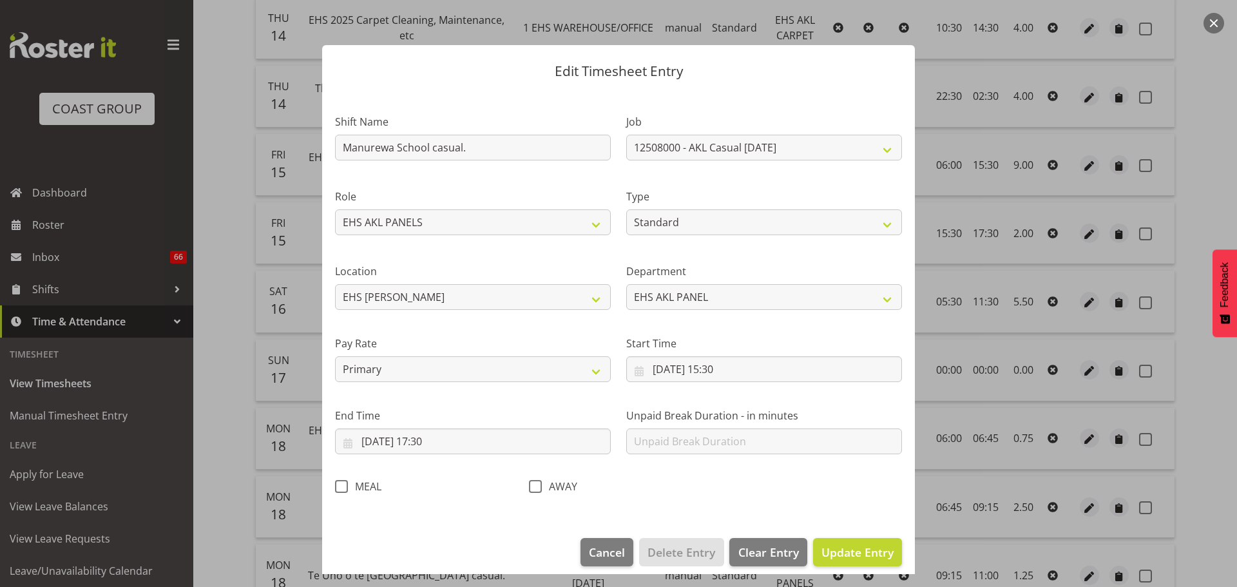
click at [341, 485] on span at bounding box center [341, 486] width 13 height 13
click at [341, 485] on input "MEAL" at bounding box center [339, 486] width 8 height 8
checkbox input "true"
click at [831, 548] on span "Update Entry" at bounding box center [857, 551] width 72 height 15
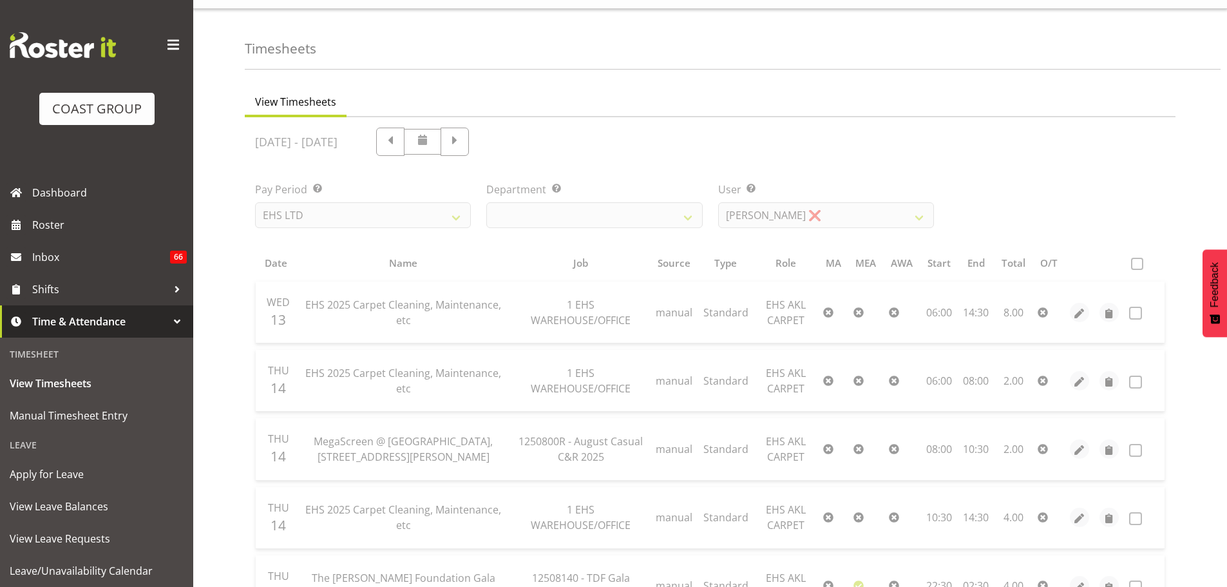
scroll to position [2, 0]
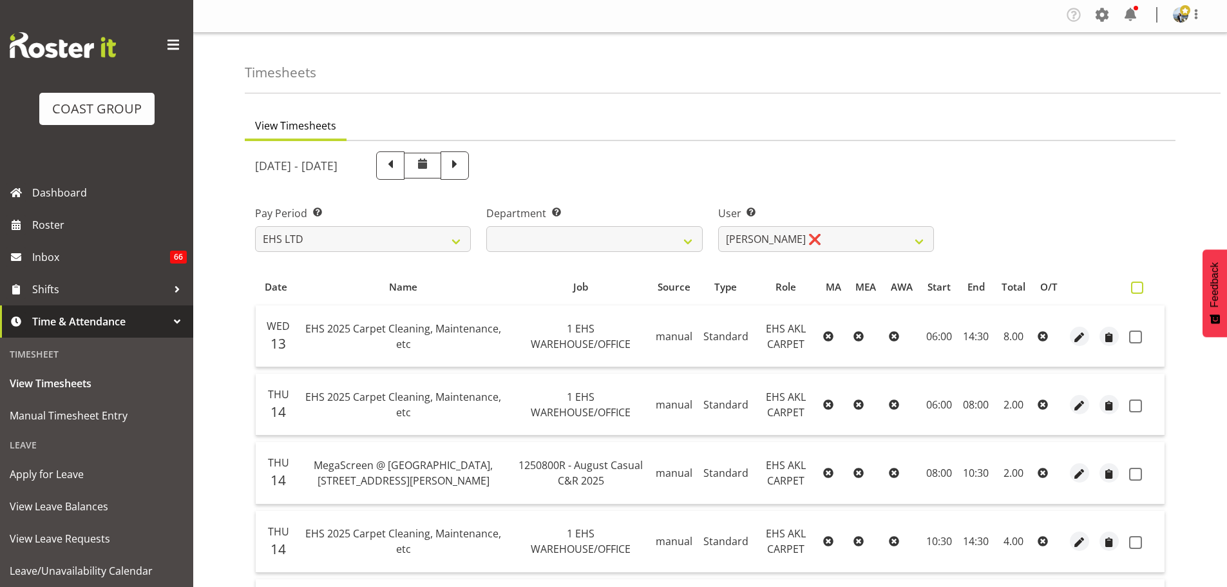
click at [1140, 287] on span at bounding box center [1137, 288] width 12 height 12
click at [1140, 287] on input "checkbox" at bounding box center [1135, 287] width 8 height 8
checkbox input "true"
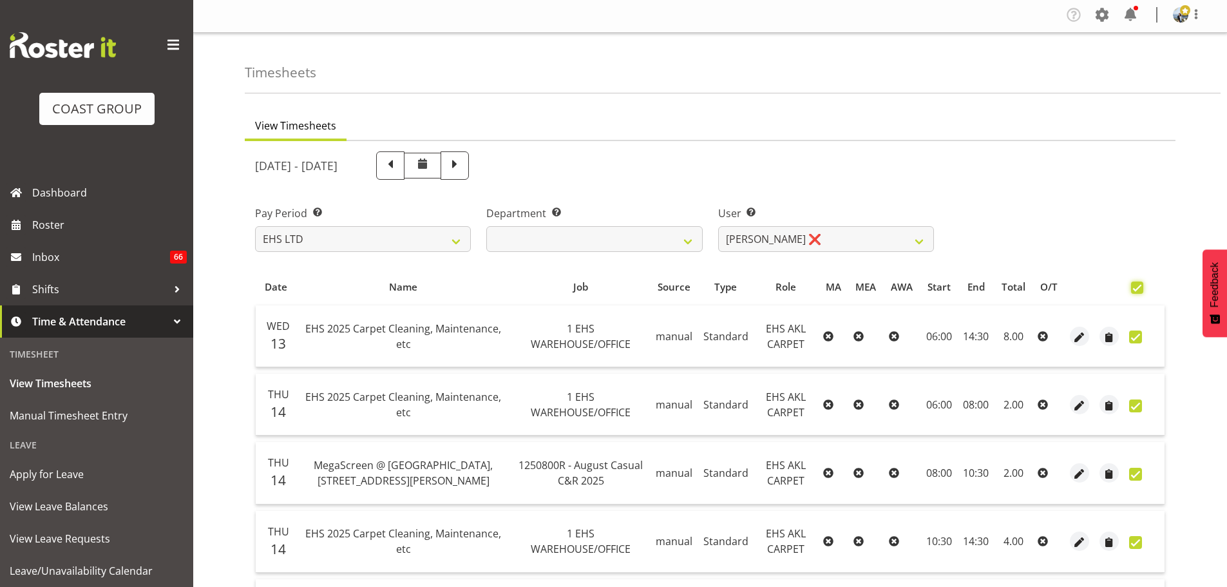
checkbox input "true"
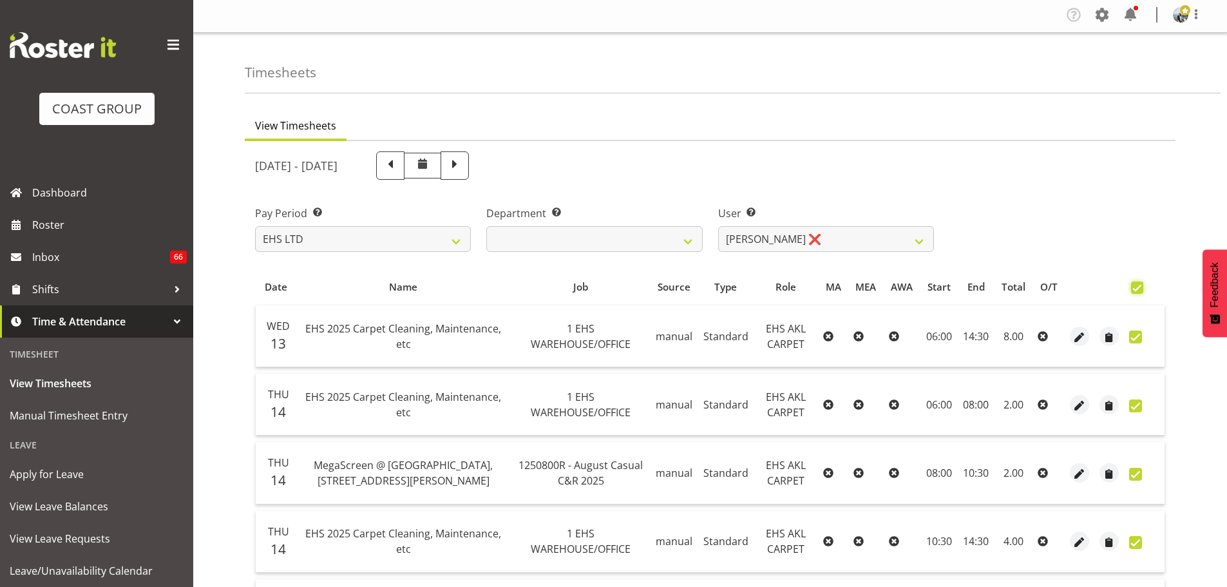
checkbox input "true"
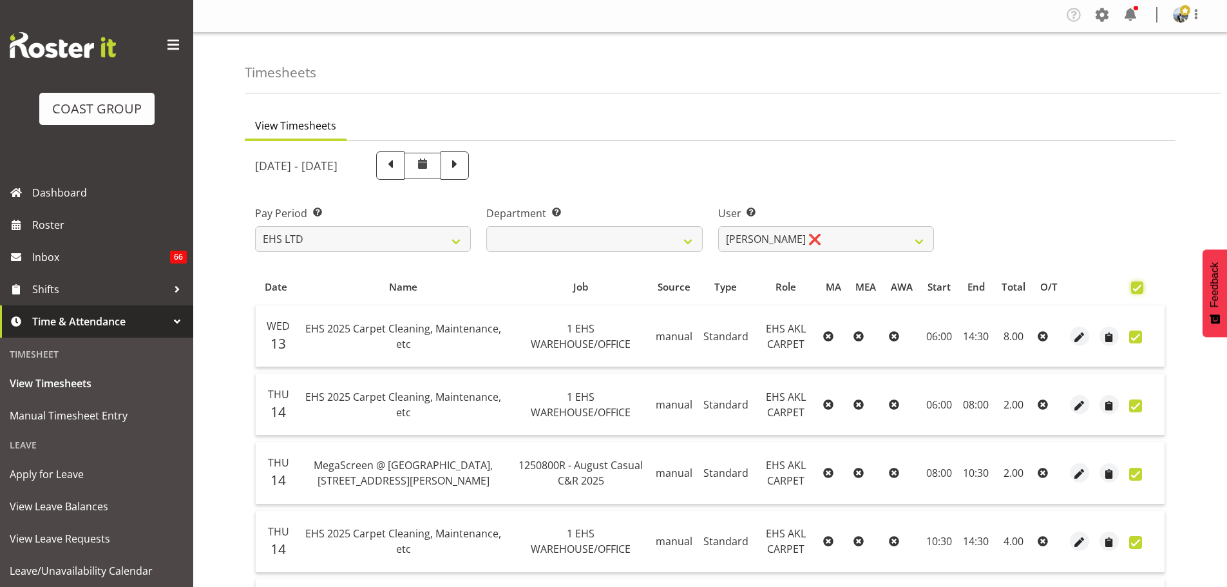
checkbox input "true"
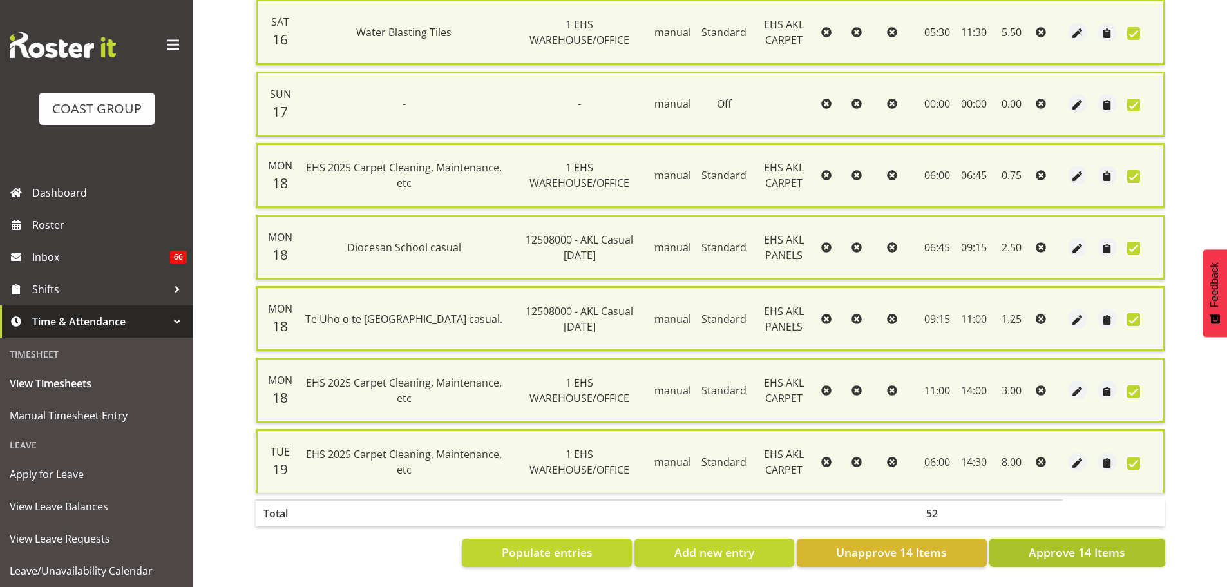
click at [1097, 544] on span "Approve 14 Items" at bounding box center [1077, 552] width 97 height 17
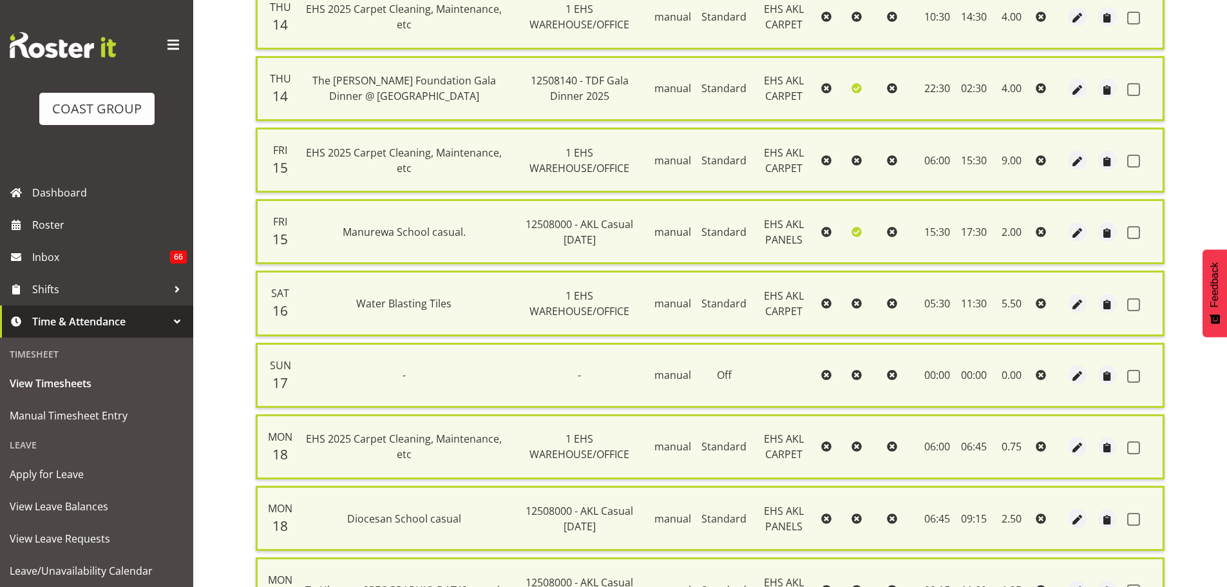
checkbox input "false"
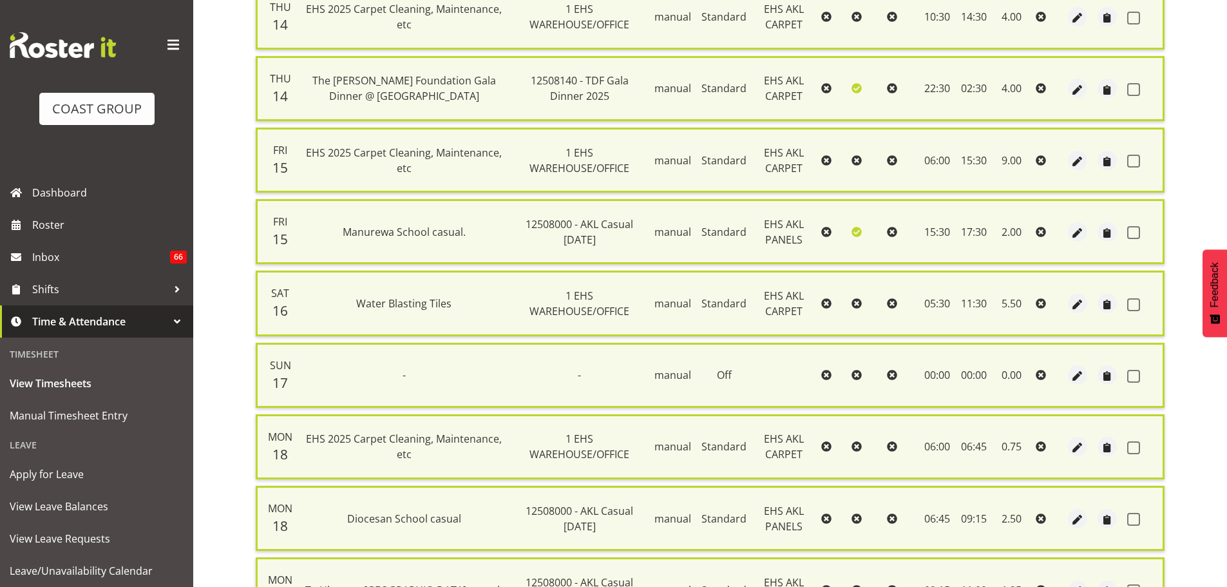
checkbox input "false"
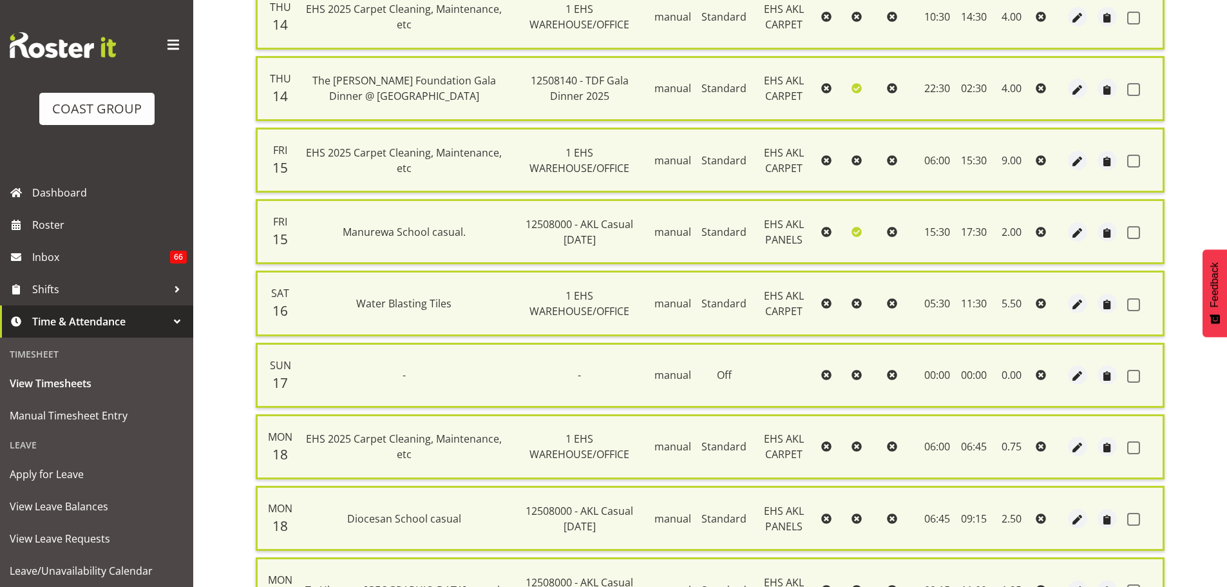
checkbox input "false"
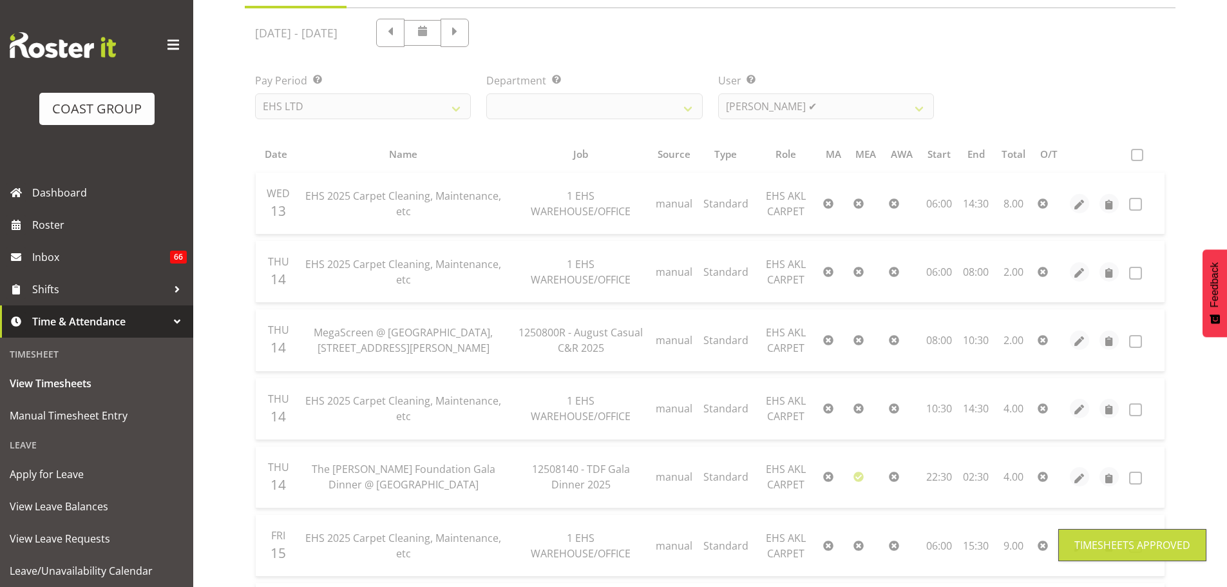
scroll to position [0, 0]
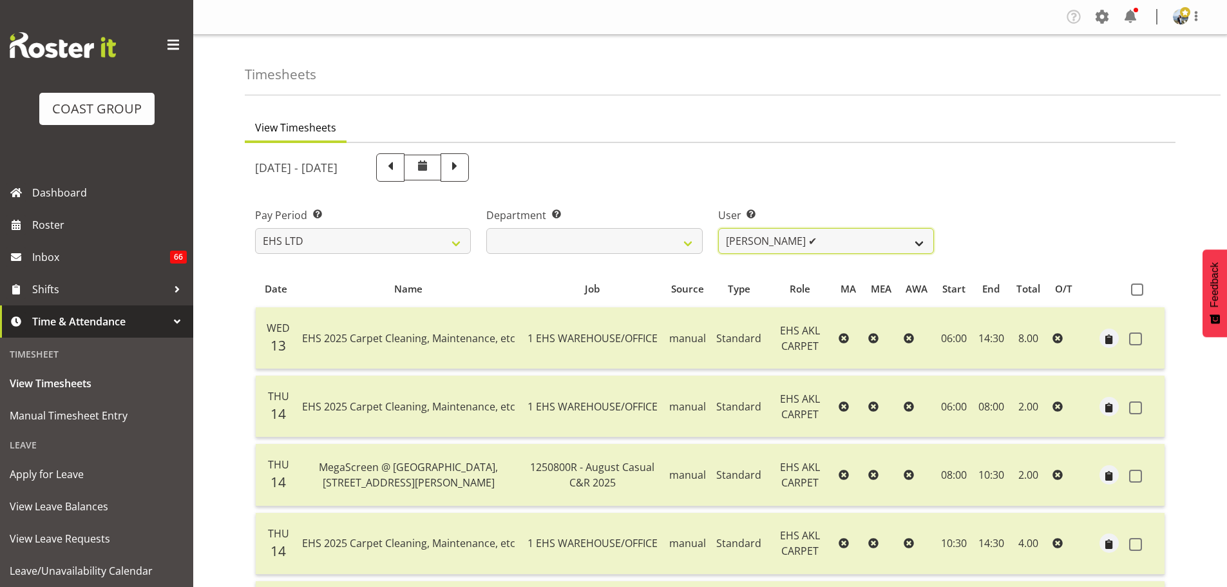
click at [816, 244] on select "Brittany Taylor ❌ Charwen Vaevaepare ✔ Kelsey Keutenius ✔ Leo Faalogo ✔ Marley …" at bounding box center [826, 241] width 216 height 26
click at [718, 228] on select "Brittany Taylor ❌ Charwen Vaevaepare ✔ Kelsey Keutenius ✔ Leo Faalogo ✔ Marley …" at bounding box center [826, 241] width 216 height 26
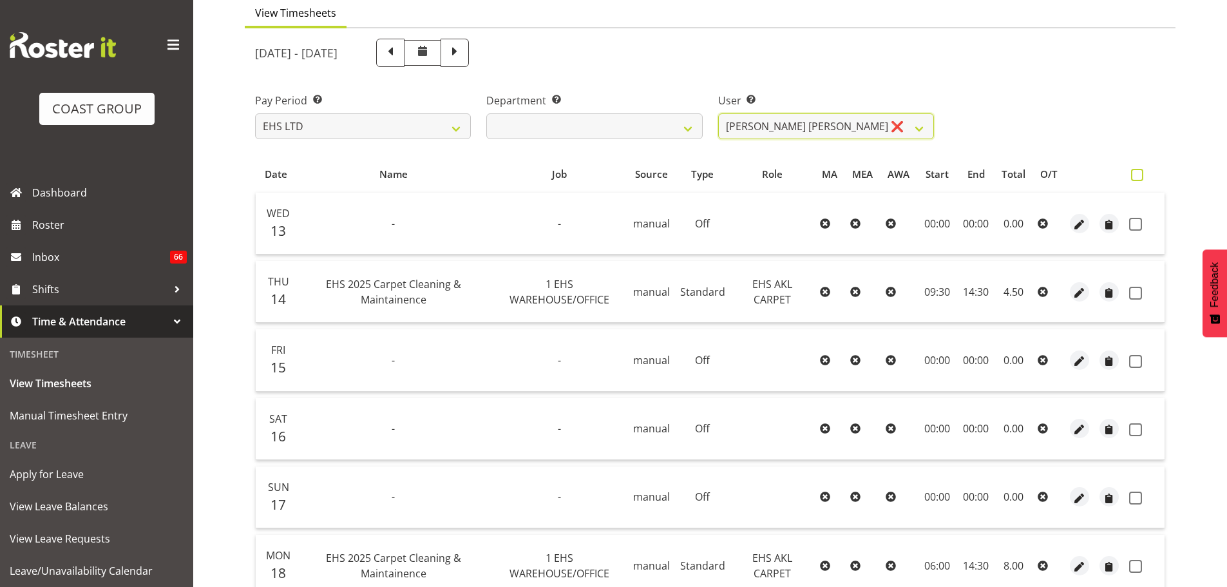
scroll to position [107, 0]
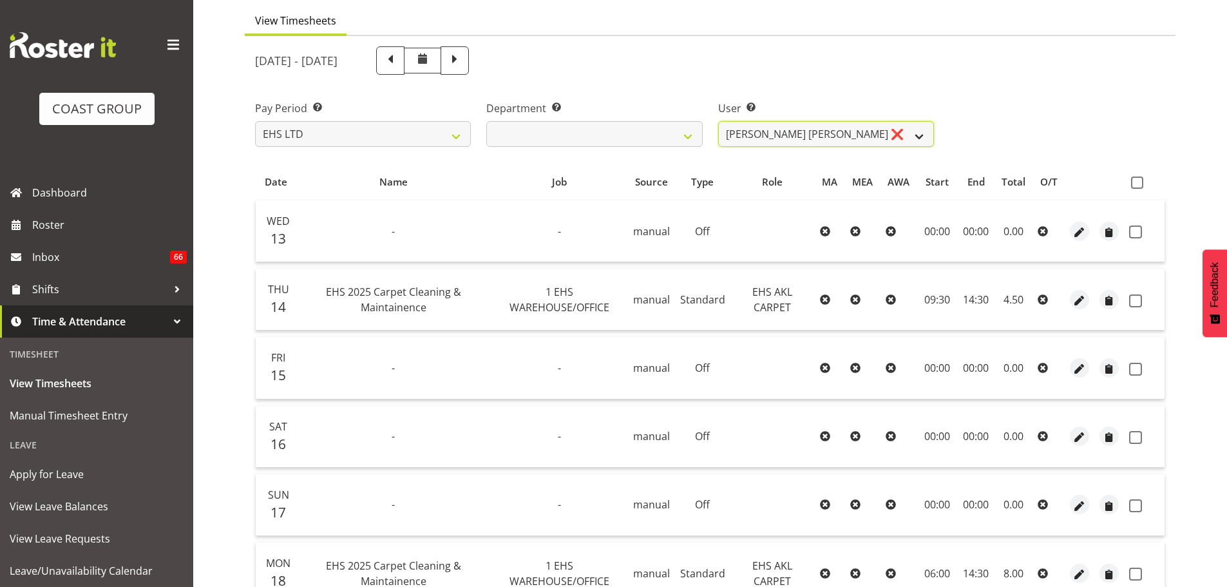
click at [831, 128] on select "Brittany Taylor ❌ Charwen Vaevaepare ✔ Kelsey Keutenius ✔ Leo Faalogo ✔ Marley …" at bounding box center [826, 134] width 216 height 26
click at [718, 121] on select "Brittany Taylor ❌ Charwen Vaevaepare ✔ Kelsey Keutenius ✔ Leo Faalogo ✔ Marley …" at bounding box center [826, 134] width 216 height 26
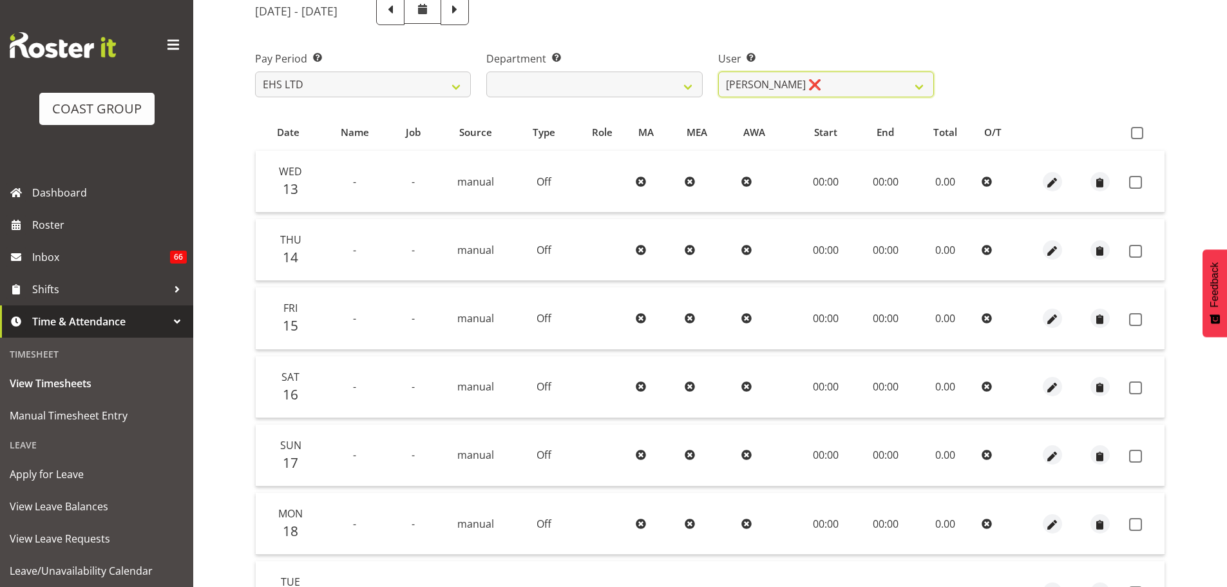
scroll to position [0, 0]
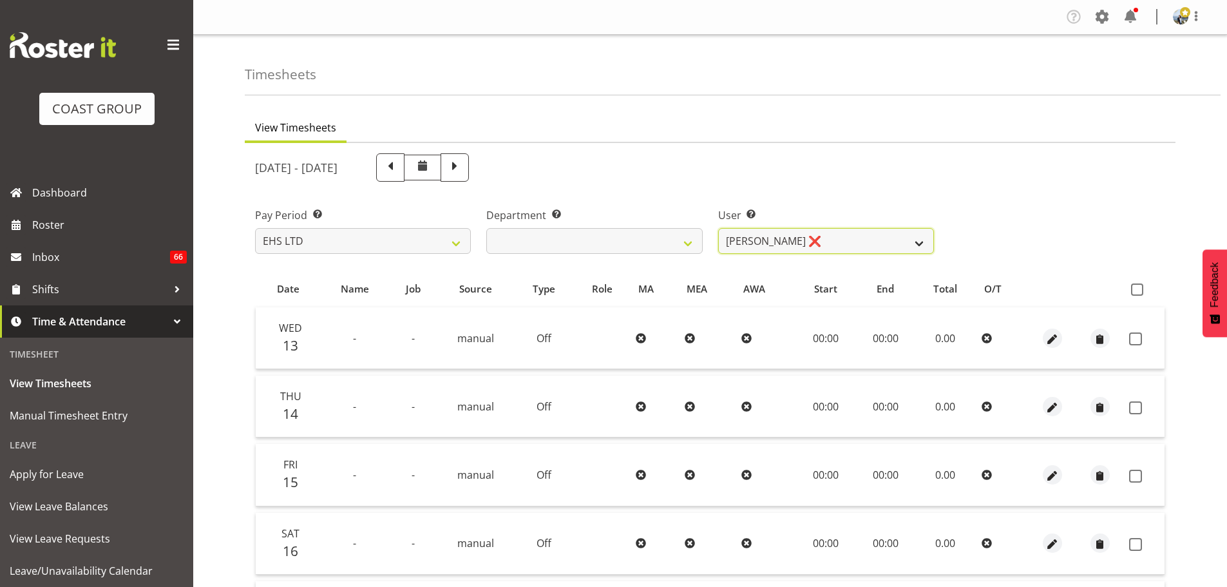
click at [897, 238] on select "Brittany Taylor ❌ Charwen Vaevaepare ✔ Kelsey Keutenius ✔ Leo Faalogo ✔ Marley …" at bounding box center [826, 241] width 216 height 26
select select "1122"
click at [718, 228] on select "Brittany Taylor ❌ Charwen Vaevaepare ✔ Kelsey Keutenius ✔ Leo Faalogo ✔ Marley …" at bounding box center [826, 241] width 216 height 26
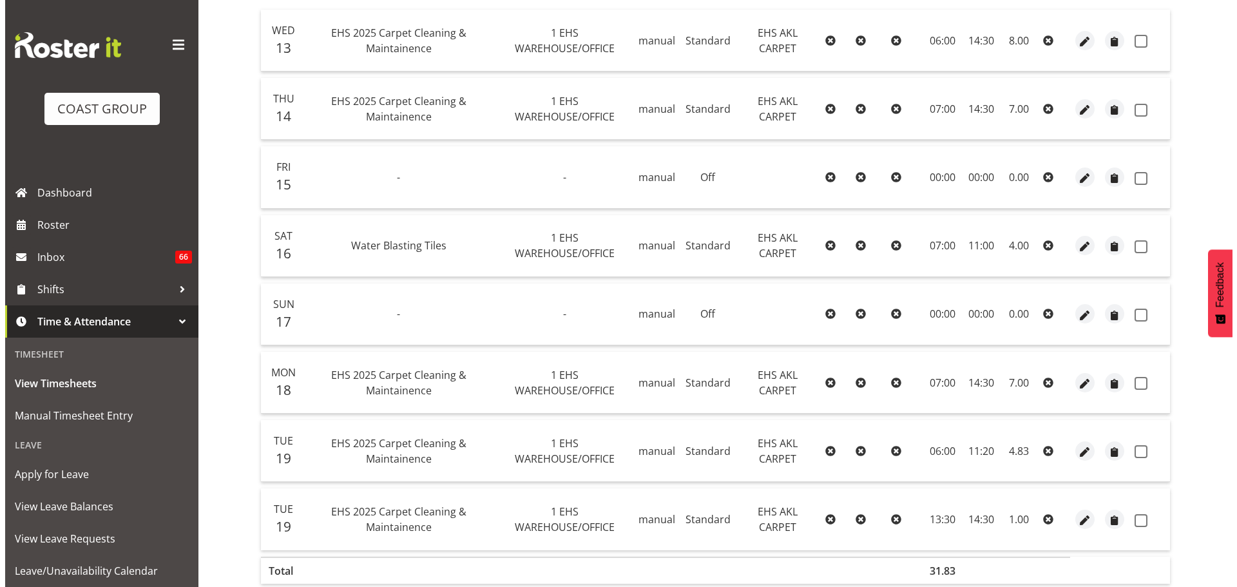
scroll to position [322, 0]
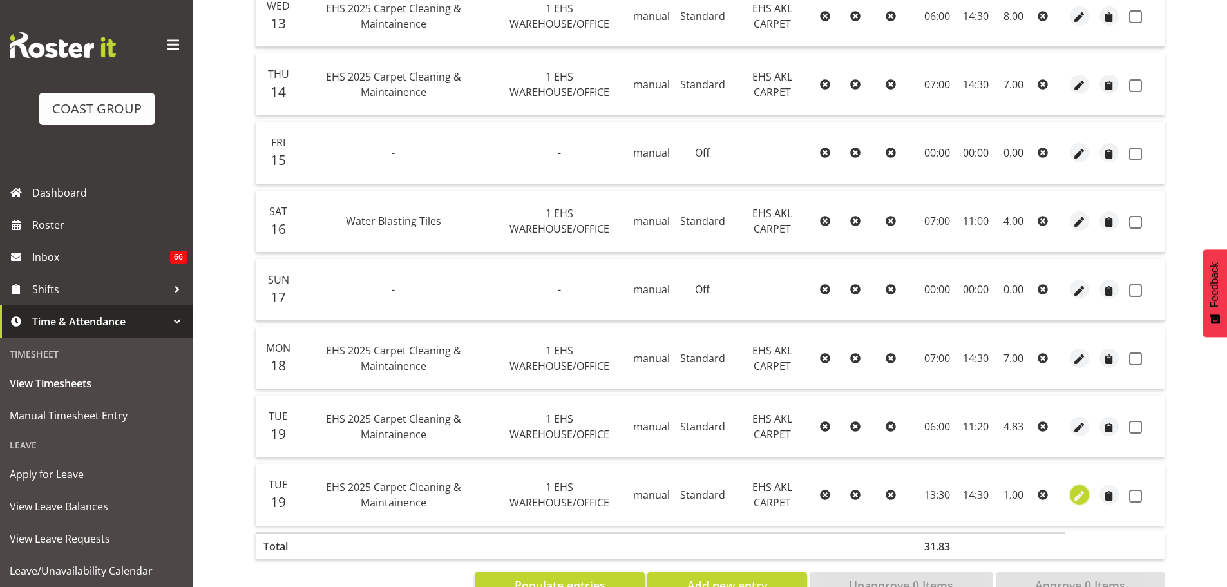
click at [1075, 499] on span "button" at bounding box center [1080, 495] width 15 height 15
select select "Standard"
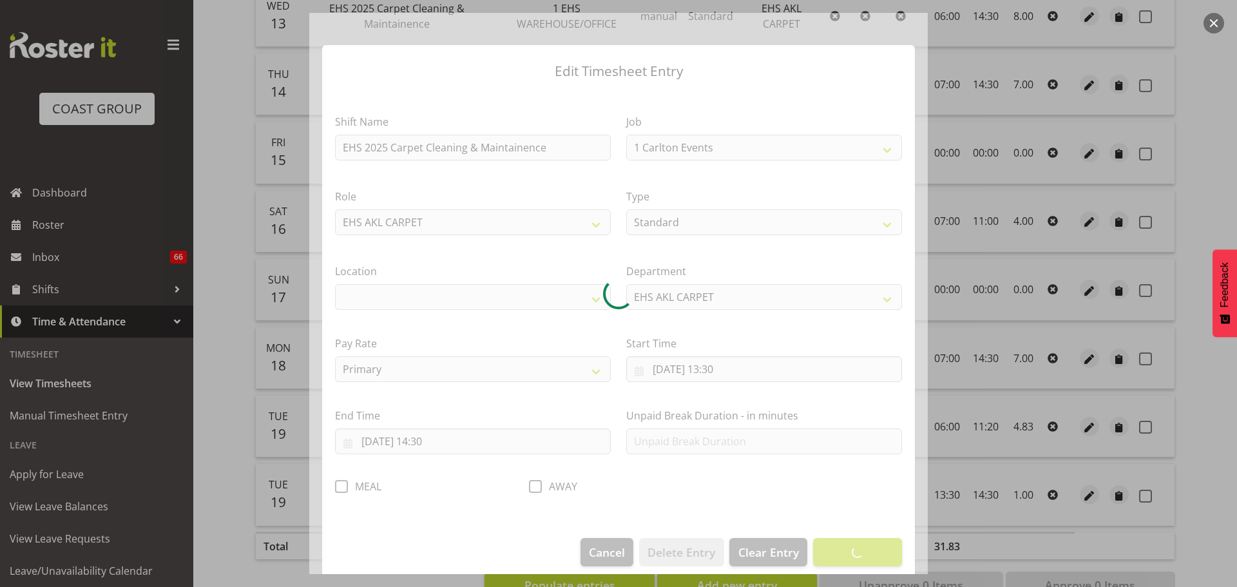
select select "69"
select select "35"
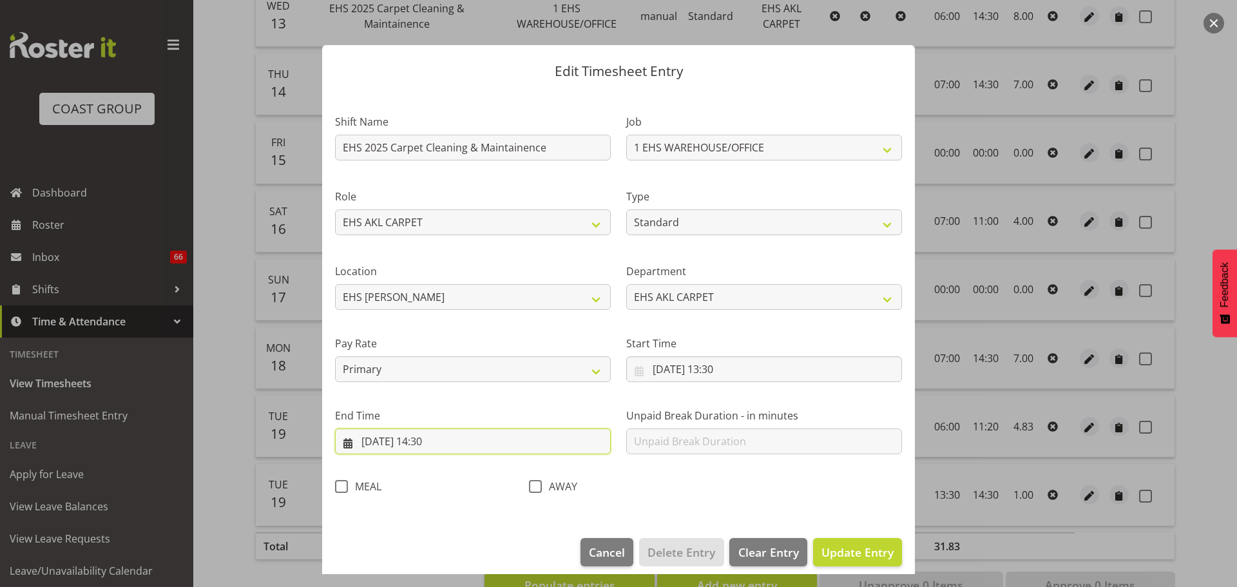
click at [441, 443] on input "19/08/2025, 14:30" at bounding box center [473, 441] width 276 height 26
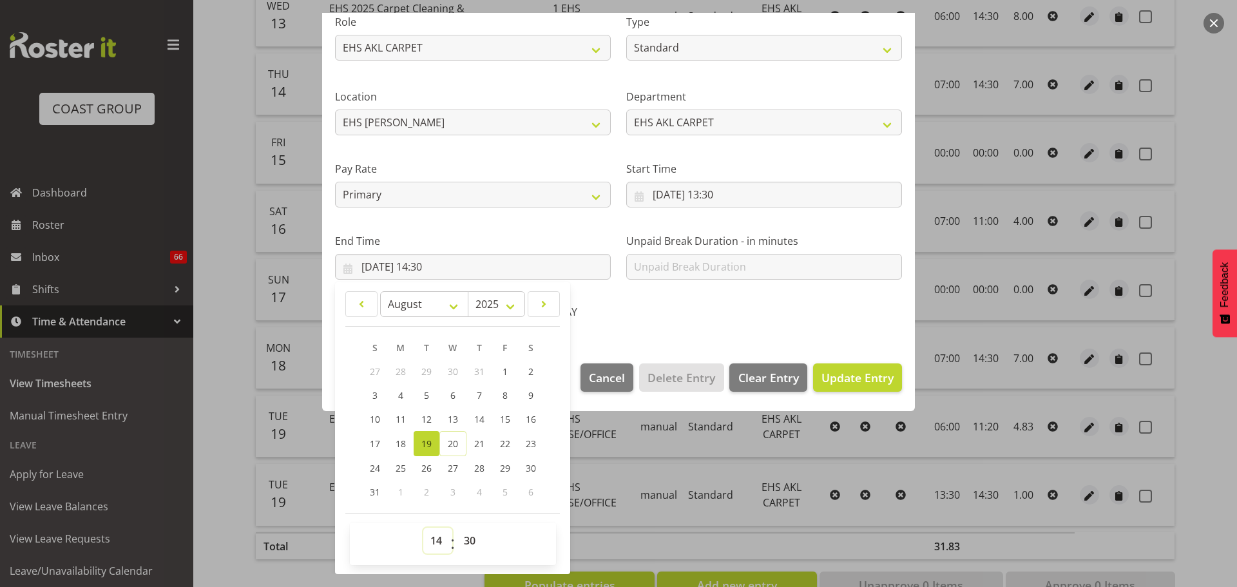
click at [435, 543] on select "00 01 02 03 04 05 06 07 08 09 10 11 12 13 14 15 16 17 18 19 20 21 22 23" at bounding box center [437, 541] width 29 height 26
select select "15"
click at [423, 528] on select "00 01 02 03 04 05 06 07 08 09 10 11 12 13 14 15 16 17 18 19 20 21 22 23" at bounding box center [437, 541] width 29 height 26
type input "19/08/2025, 15:30"
click at [461, 537] on select "00 01 02 03 04 05 06 07 08 09 10 11 12 13 14 15 16 17 18 19 20 21 22 23 24 25 2…" at bounding box center [471, 541] width 29 height 26
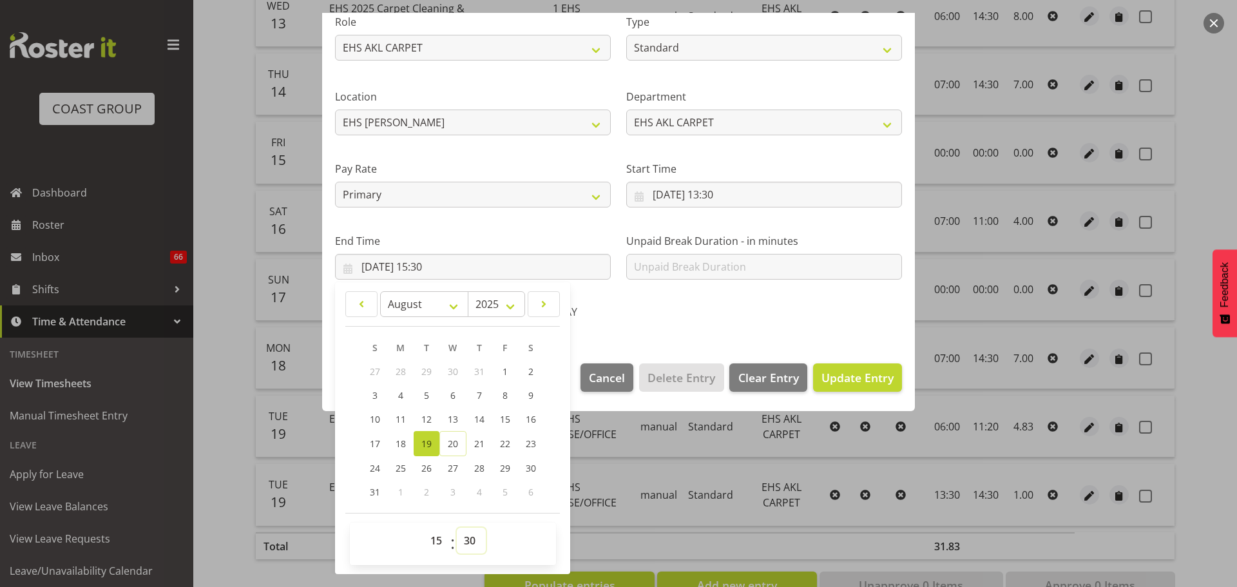
select select "0"
type input "19/08/2025, 15:00"
click at [812, 337] on section "Shift Name EHS 2025 Carpet Cleaning & Maintainence Job 1 Carlton Events 1 Carlt…" at bounding box center [618, 133] width 593 height 434
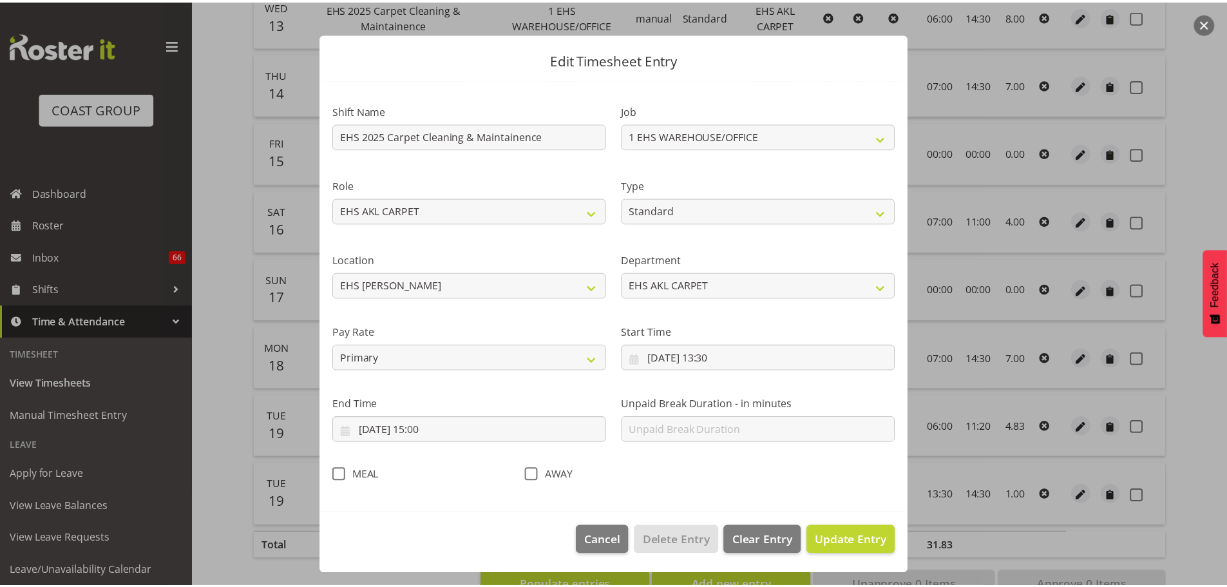
scroll to position [12, 0]
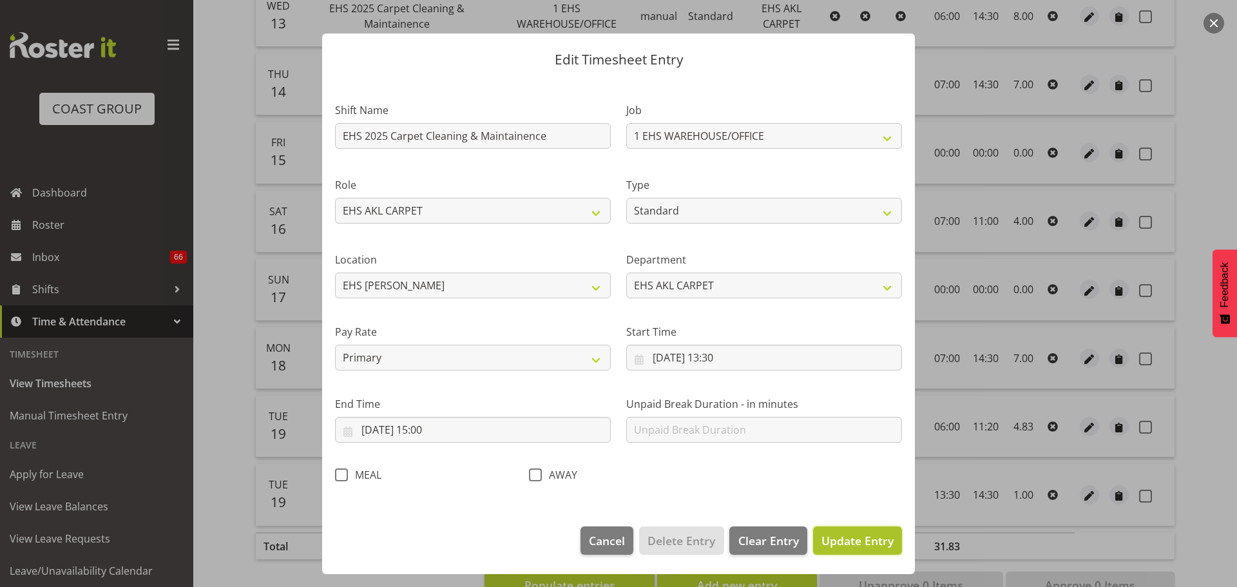
click at [846, 536] on span "Update Entry" at bounding box center [857, 540] width 72 height 15
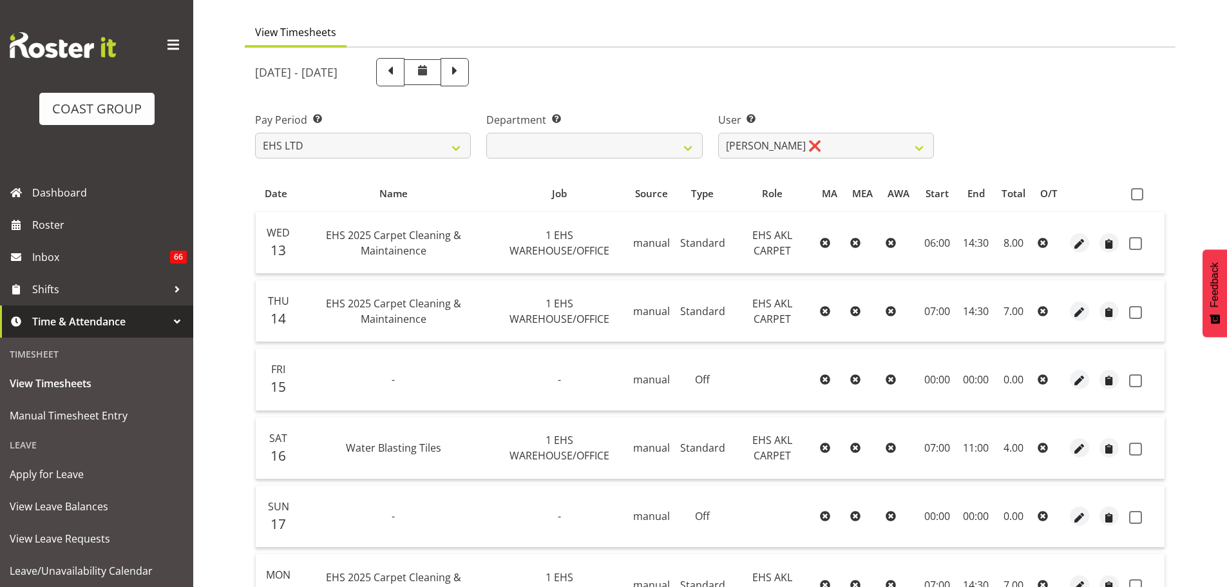
scroll to position [64, 0]
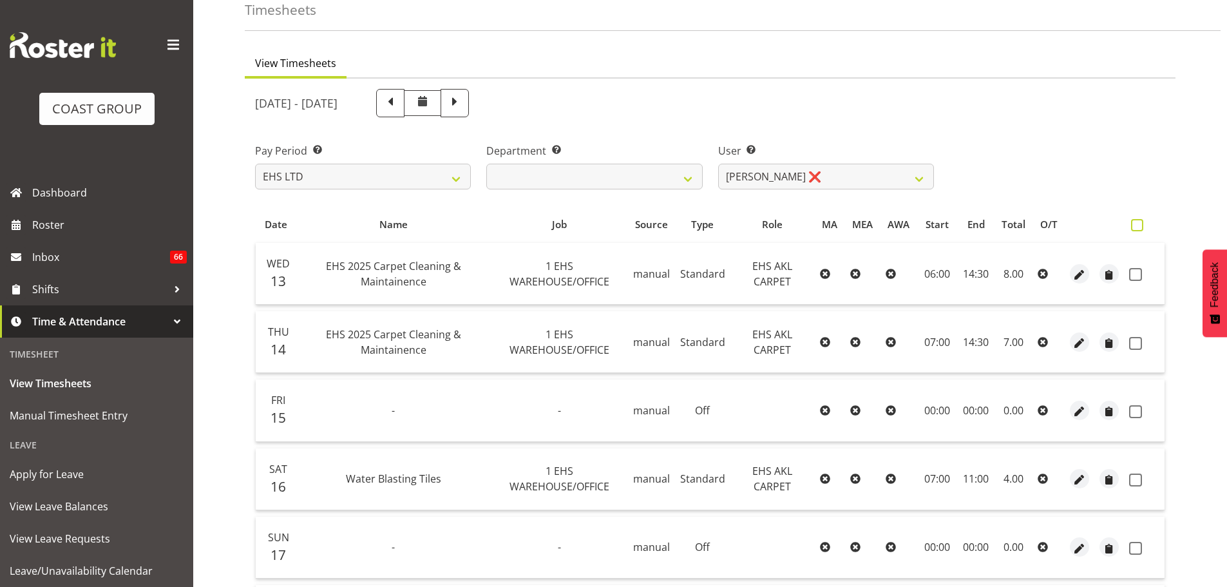
click at [1140, 222] on span at bounding box center [1137, 225] width 12 height 12
click at [1140, 222] on input "checkbox" at bounding box center [1135, 225] width 8 height 8
checkbox input "true"
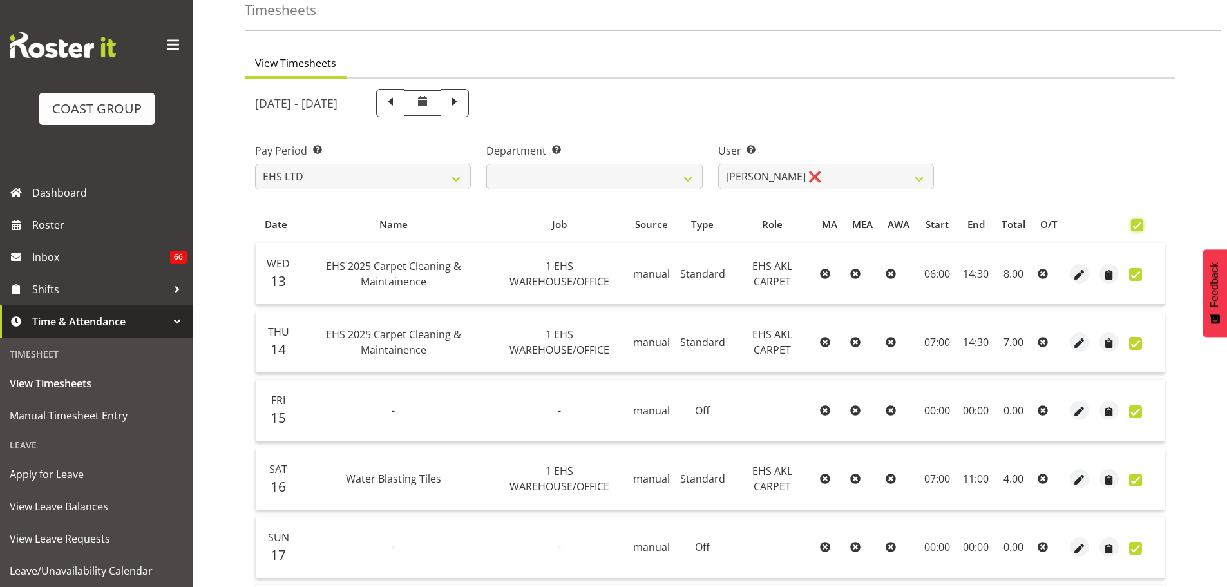
checkbox input "true"
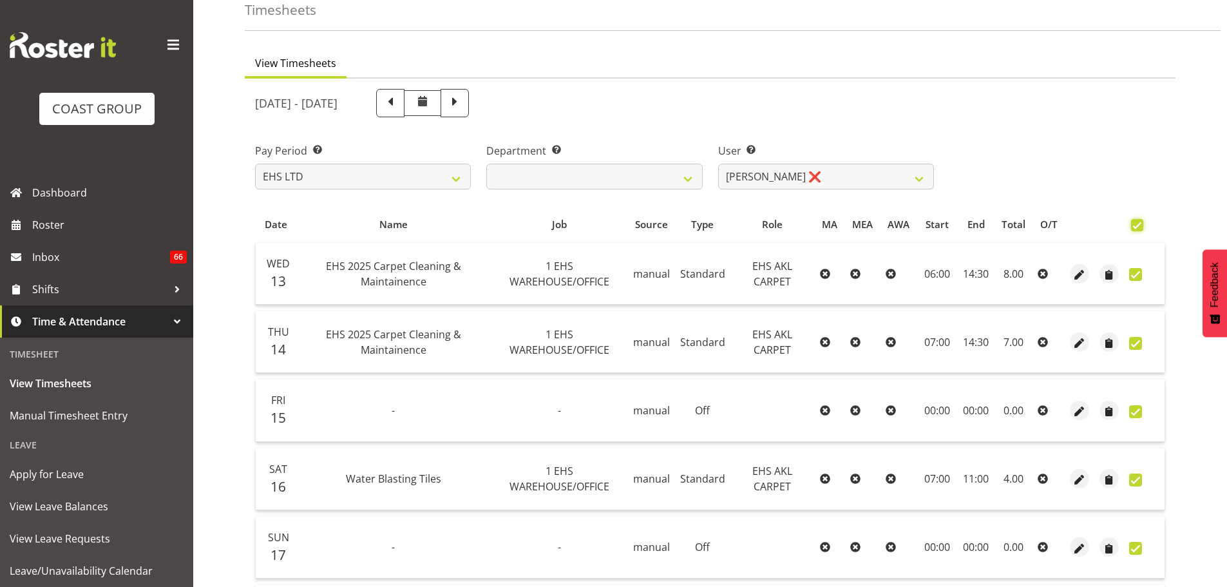
checkbox input "true"
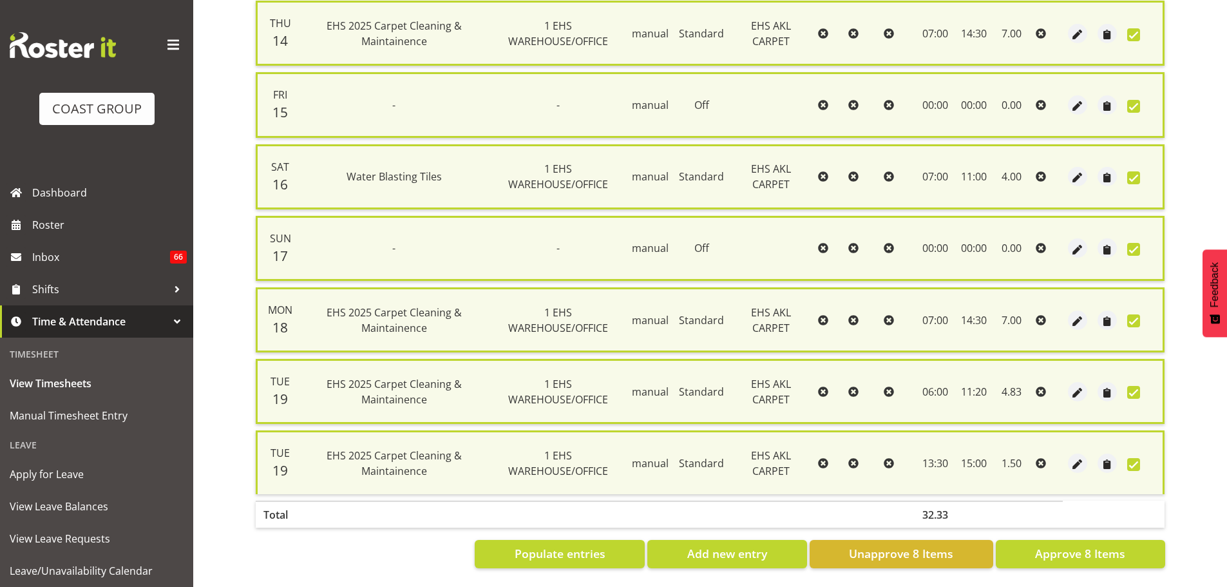
scroll to position [387, 0]
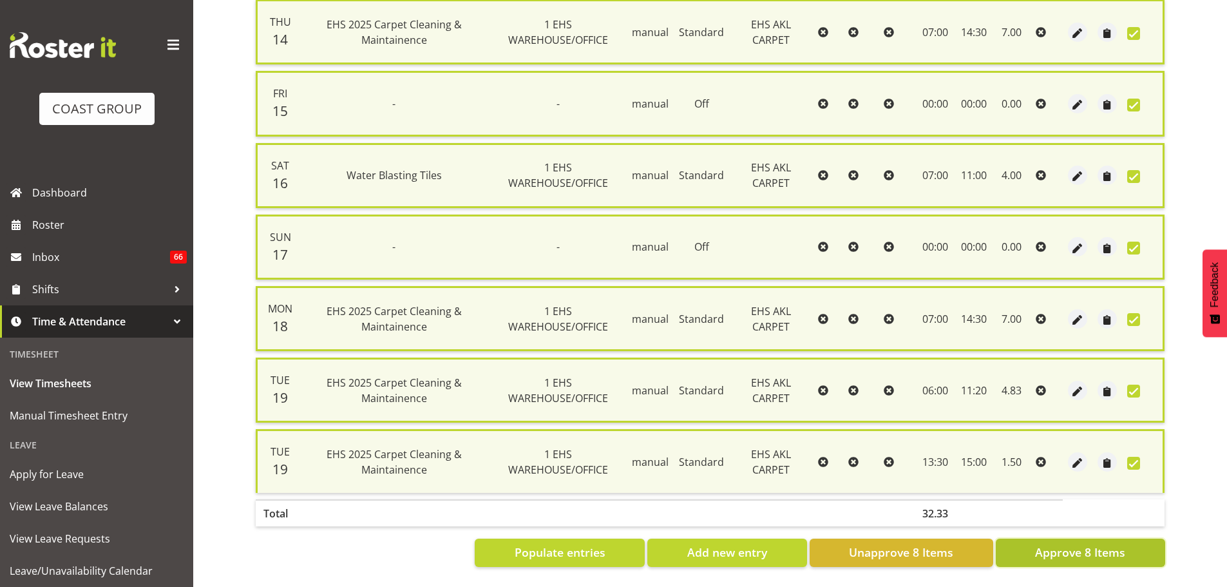
click at [1067, 548] on span "Approve 8 Items" at bounding box center [1080, 552] width 90 height 17
checkbox input "false"
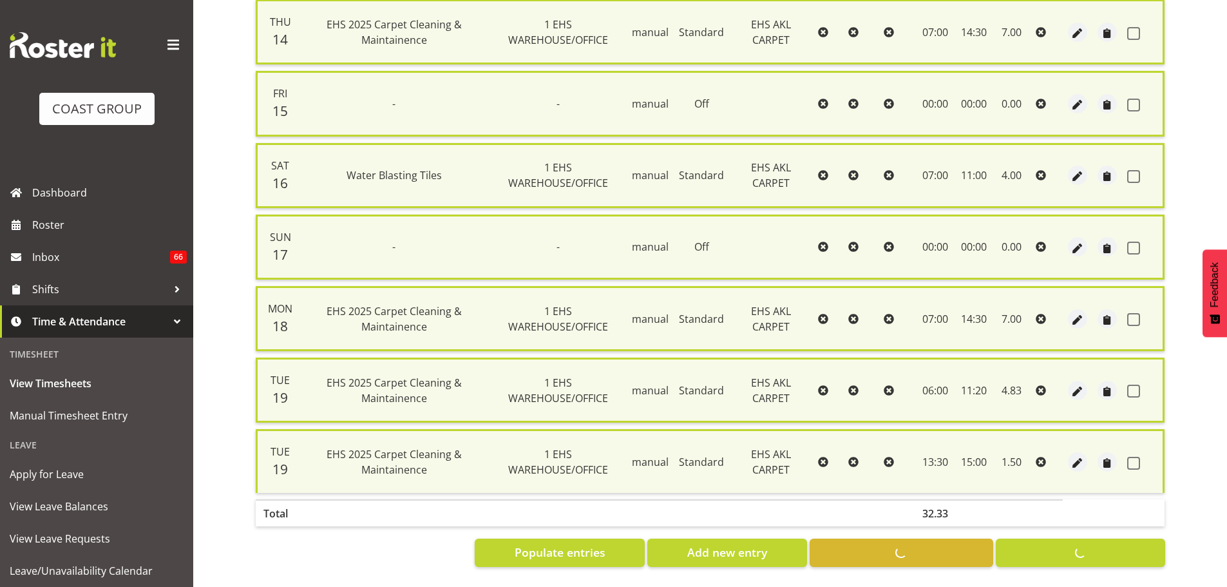
checkbox input "false"
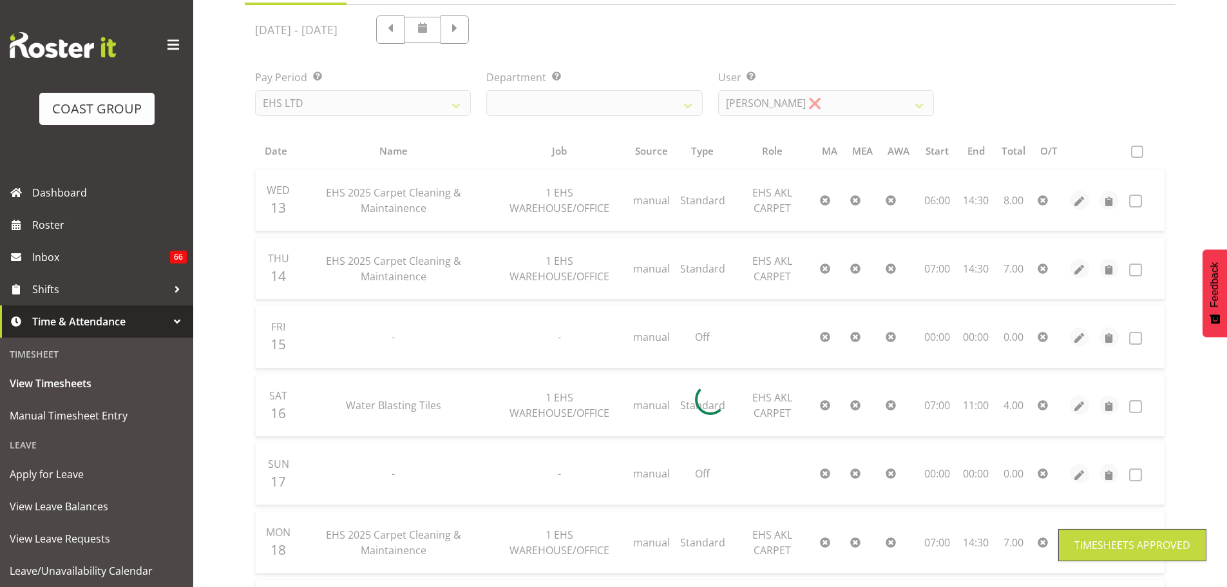
scroll to position [127, 0]
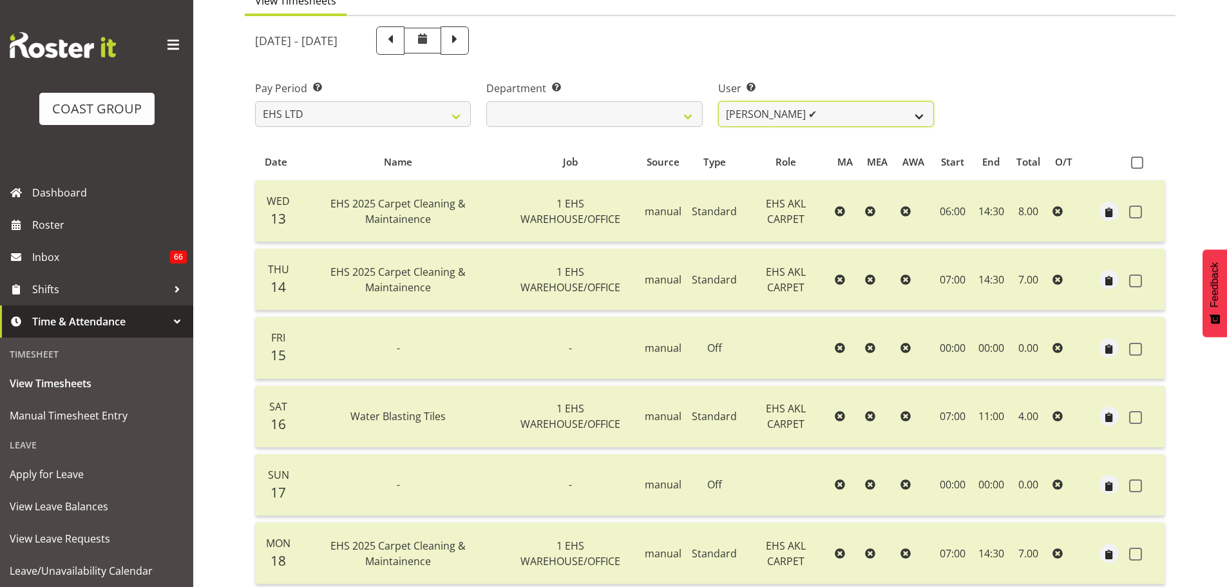
click at [798, 117] on select "Brittany Taylor ❌ Charwen Vaevaepare ✔ Kelsey Keutenius ✔ Leo Faalogo ✔ Marley …" at bounding box center [826, 114] width 216 height 26
click at [718, 101] on select "Brittany Taylor ❌ Charwen Vaevaepare ✔ Kelsey Keutenius ✔ Leo Faalogo ✔ Marley …" at bounding box center [826, 114] width 216 height 26
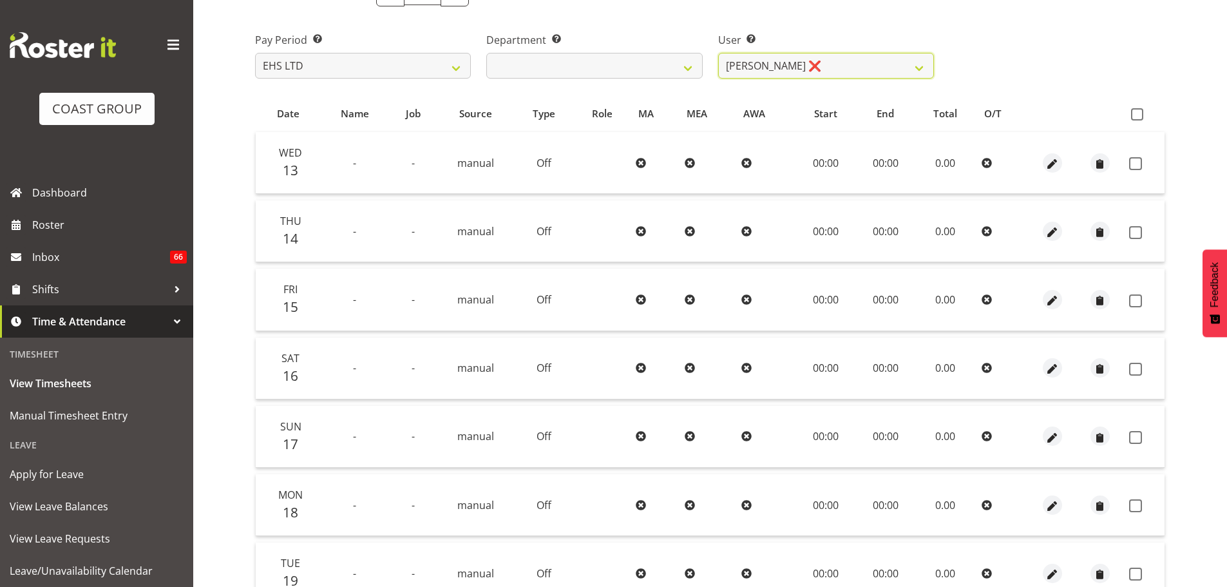
scroll to position [0, 0]
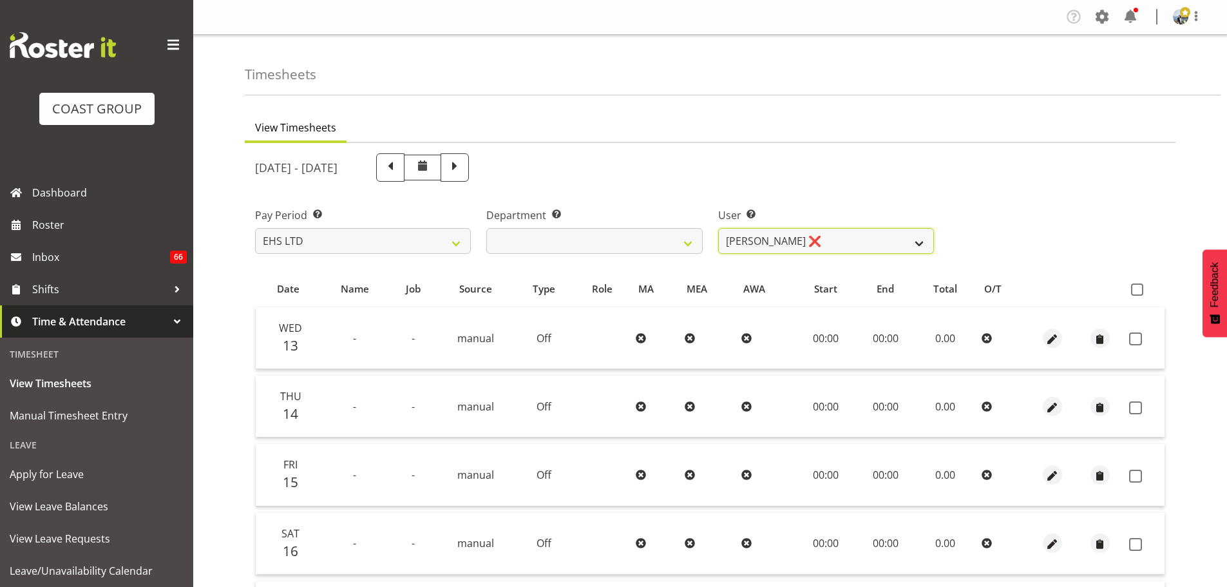
click at [816, 253] on select "Brittany Taylor ❌ Charwen Vaevaepare ✔ Kelsey Keutenius ✔ Leo Faalogo ✔ Marley …" at bounding box center [826, 241] width 216 height 26
select select "11366"
click at [718, 228] on select "Brittany Taylor ❌ Charwen Vaevaepare ✔ Kelsey Keutenius ✔ Leo Faalogo ✔ Marley …" at bounding box center [826, 241] width 216 height 26
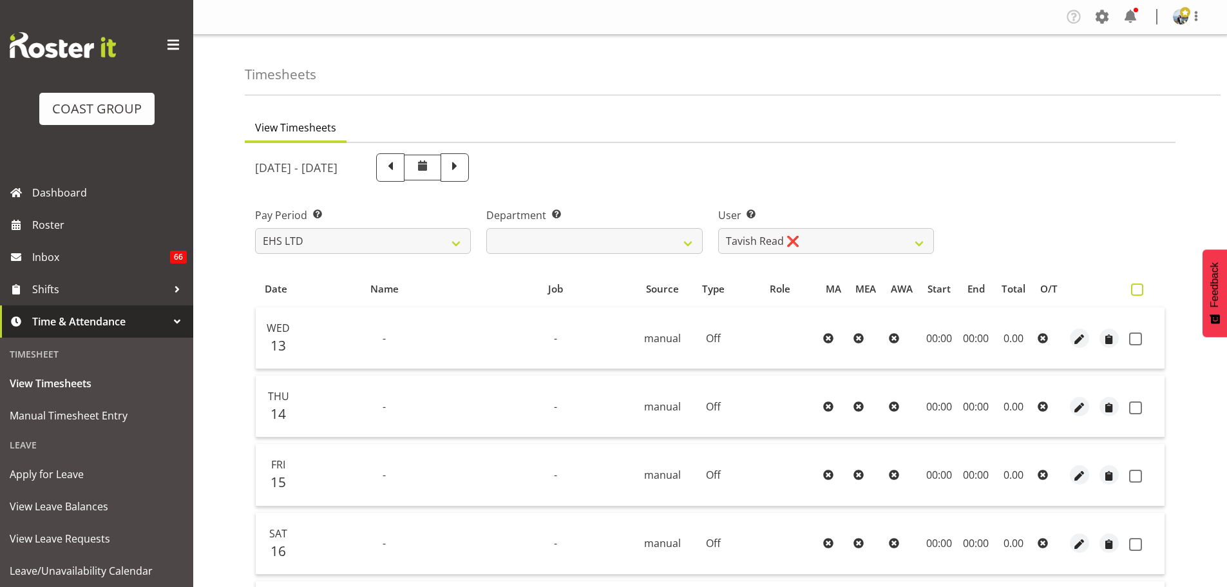
click at [1133, 291] on span at bounding box center [1137, 289] width 12 height 12
click at [1133, 291] on input "checkbox" at bounding box center [1135, 289] width 8 height 8
checkbox input "true"
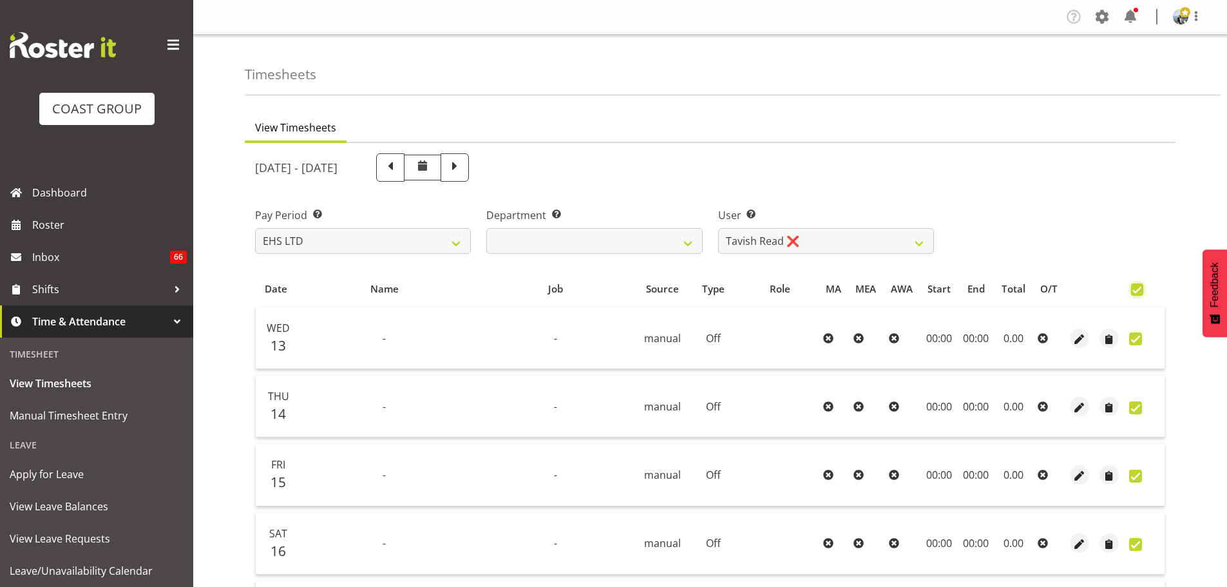
checkbox input "true"
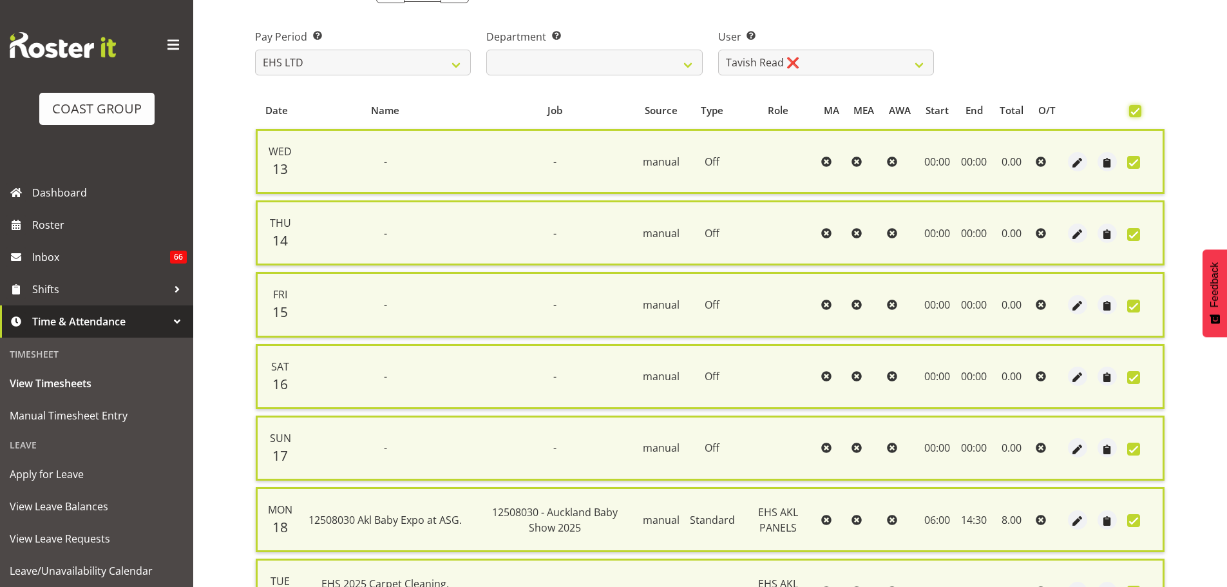
scroll to position [317, 0]
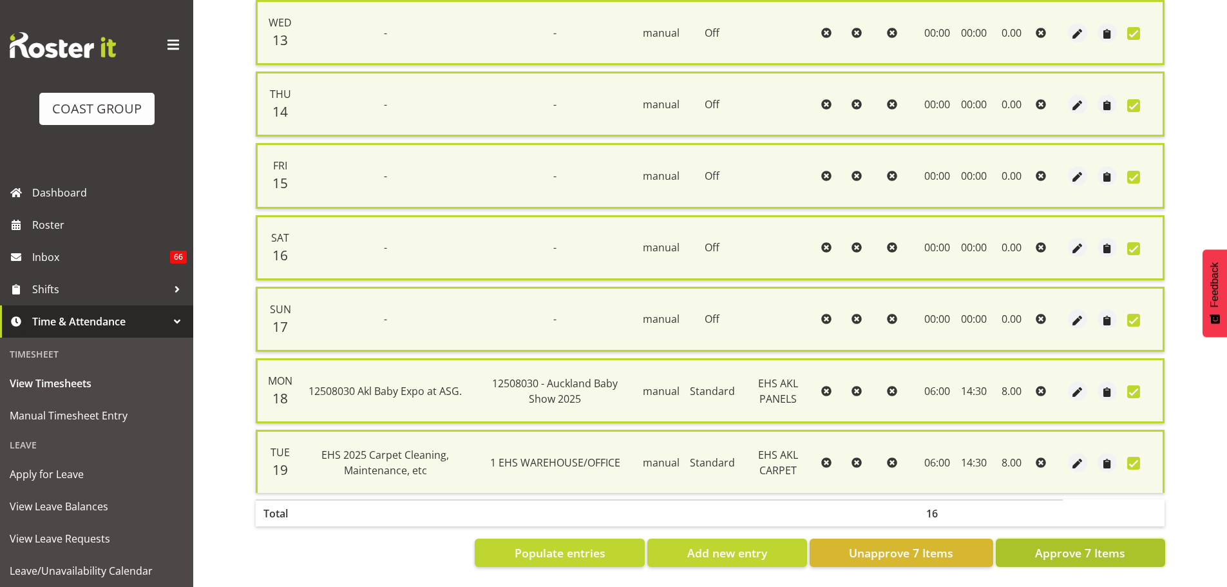
click at [1095, 544] on span "Approve 7 Items" at bounding box center [1080, 552] width 90 height 17
checkbox input "false"
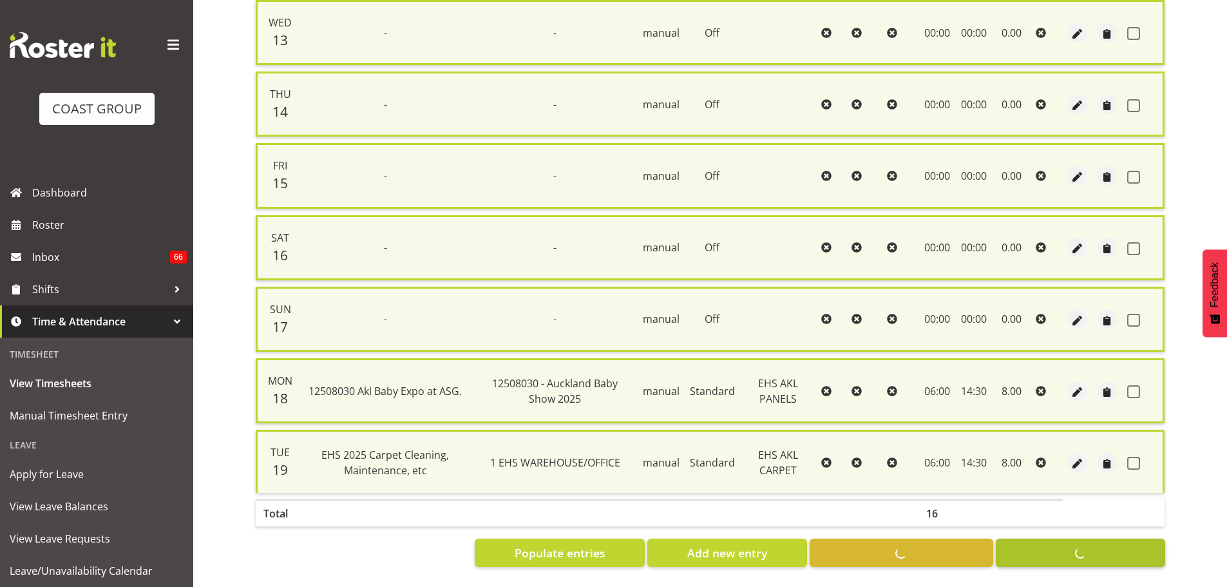
checkbox input "false"
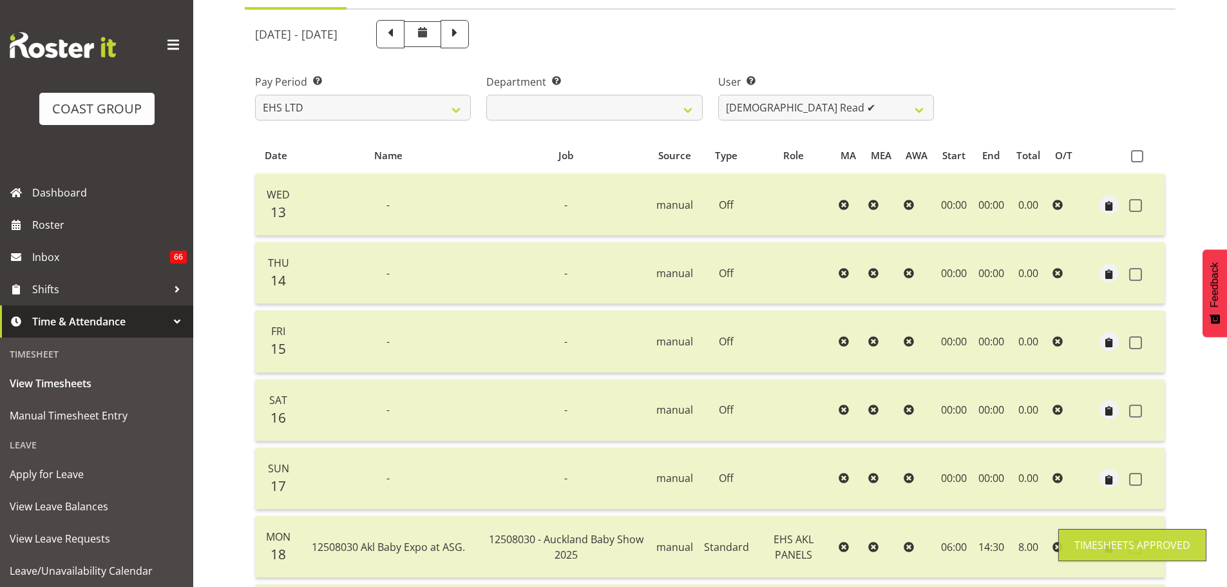
scroll to position [0, 0]
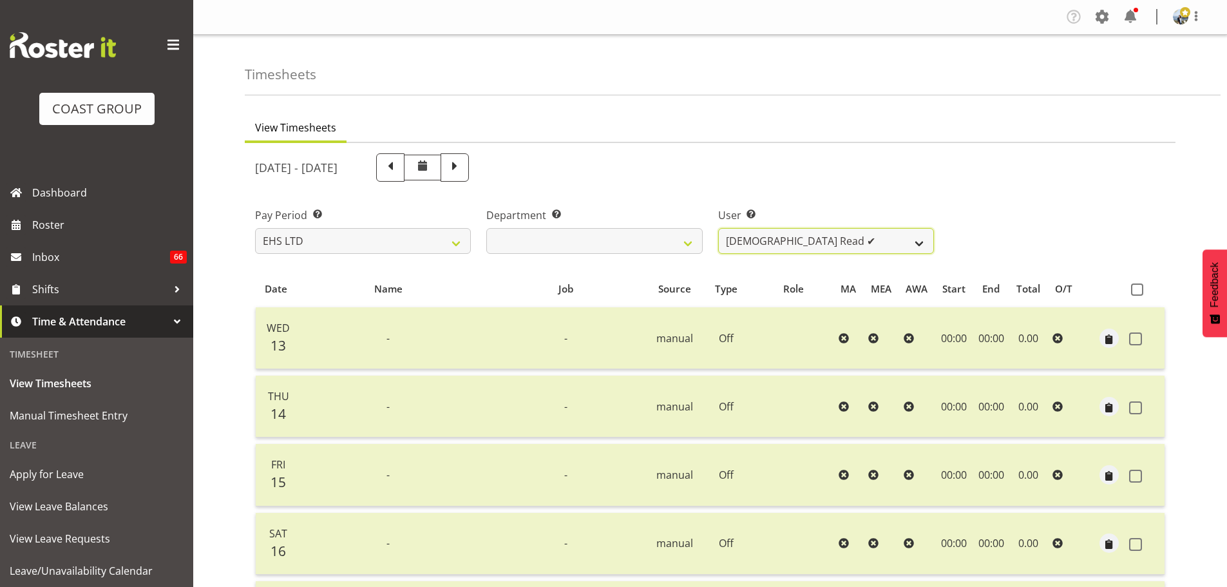
click at [812, 242] on select "Brittany Taylor ❌ Charwen Vaevaepare ✔ Kelsey Keutenius ✔ Leo Faalogo ✔ Marley …" at bounding box center [826, 241] width 216 height 26
select select "5142"
click at [718, 228] on select "Brittany Taylor ❌ Charwen Vaevaepare ✔ Kelsey Keutenius ✔ Leo Faalogo ✔ Marley …" at bounding box center [826, 241] width 216 height 26
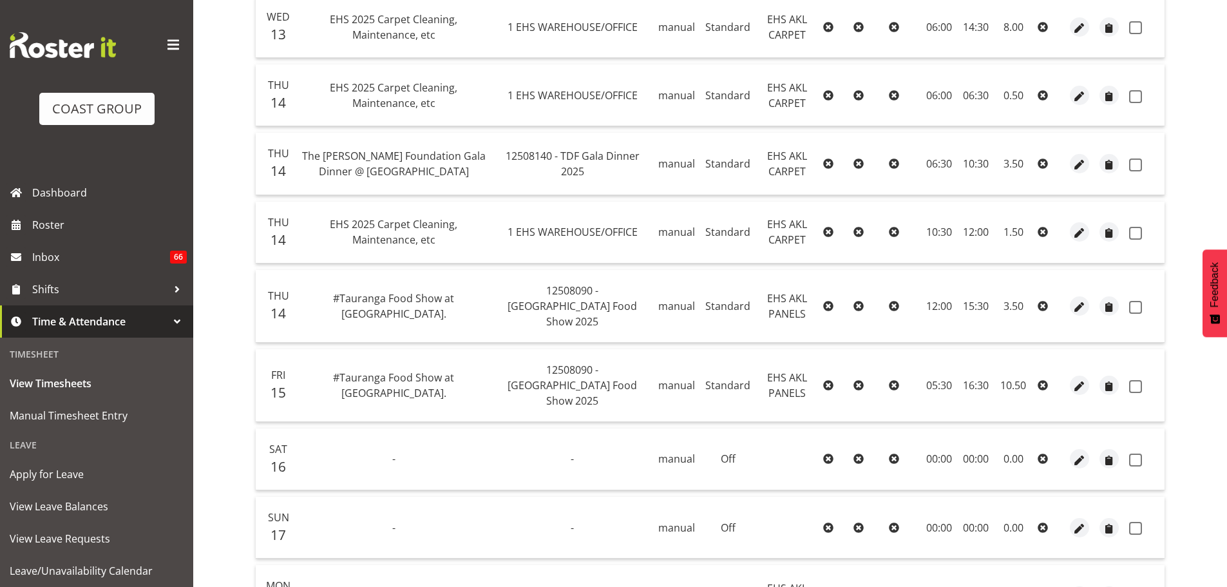
scroll to position [119, 0]
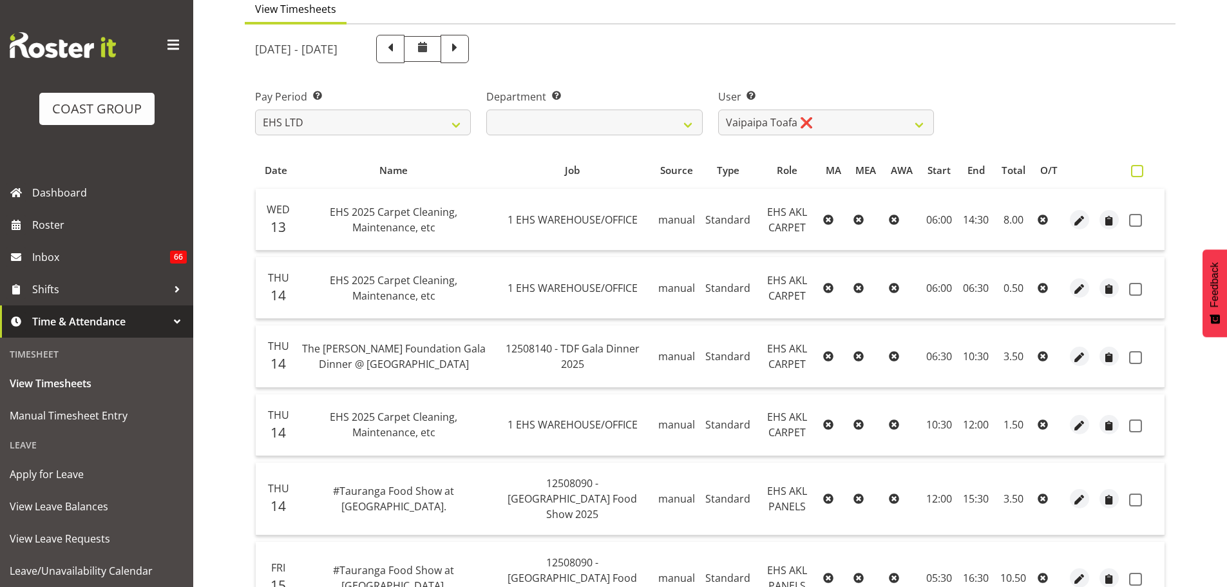
click at [1141, 174] on span at bounding box center [1137, 171] width 12 height 12
click at [1140, 174] on input "checkbox" at bounding box center [1135, 171] width 8 height 8
checkbox input "true"
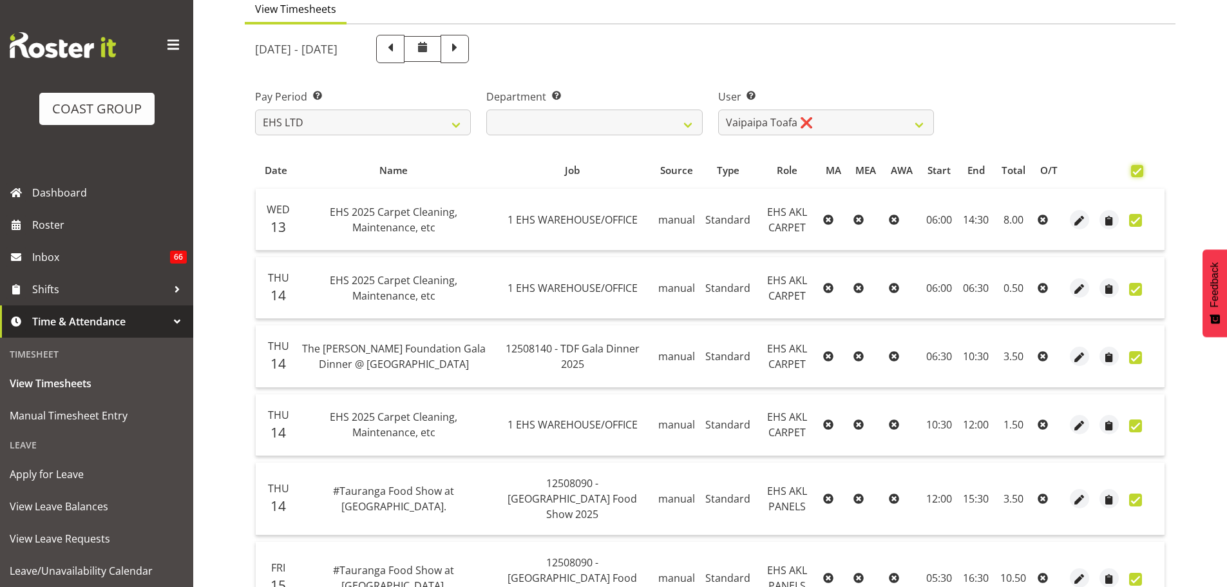
checkbox input "true"
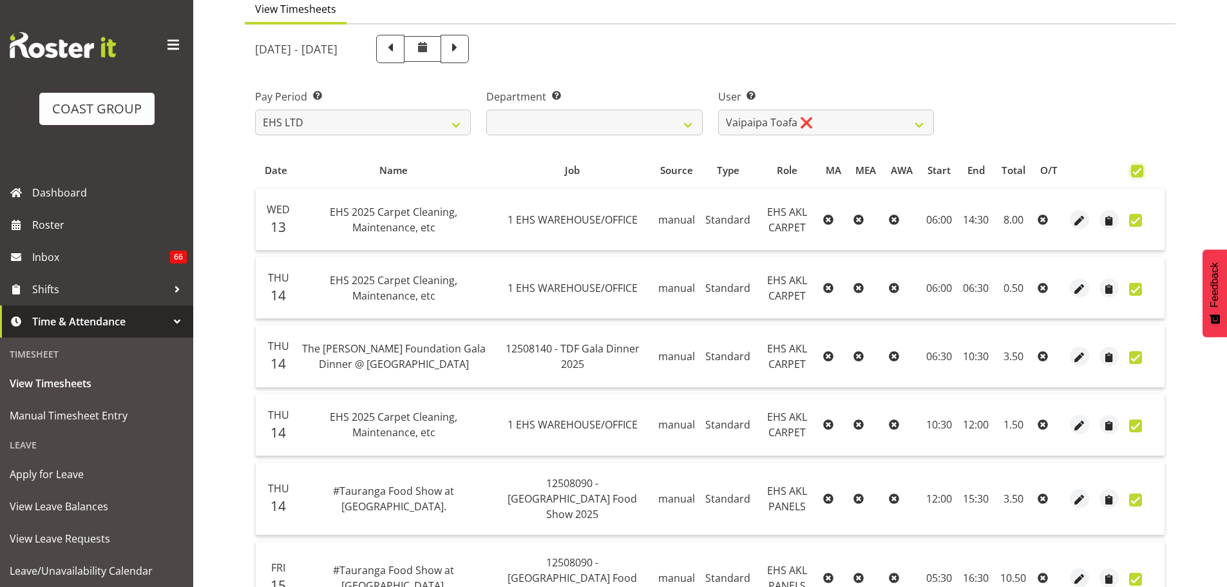
checkbox input "true"
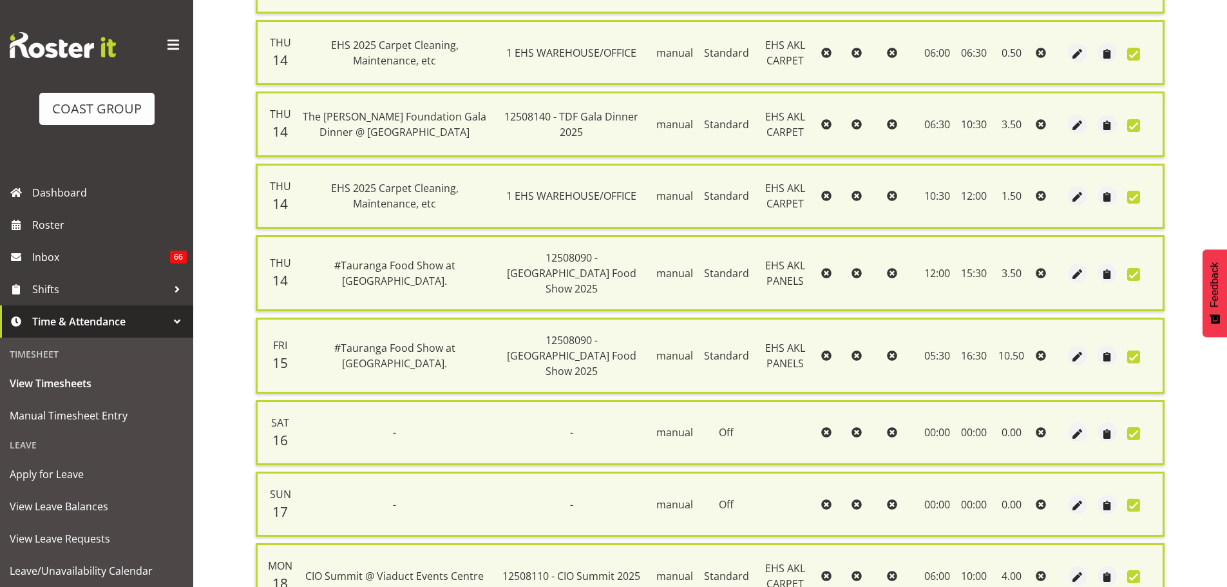
scroll to position [153, 0]
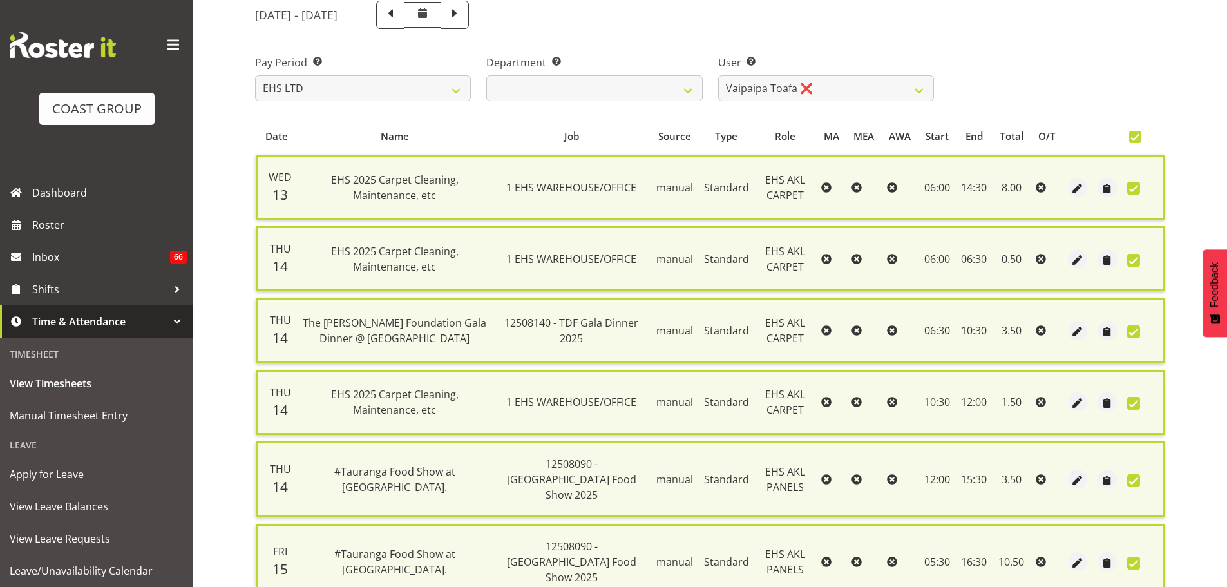
click at [1137, 137] on span at bounding box center [1135, 137] width 12 height 12
click at [1137, 137] on input "checkbox" at bounding box center [1133, 137] width 8 height 8
checkbox input "false"
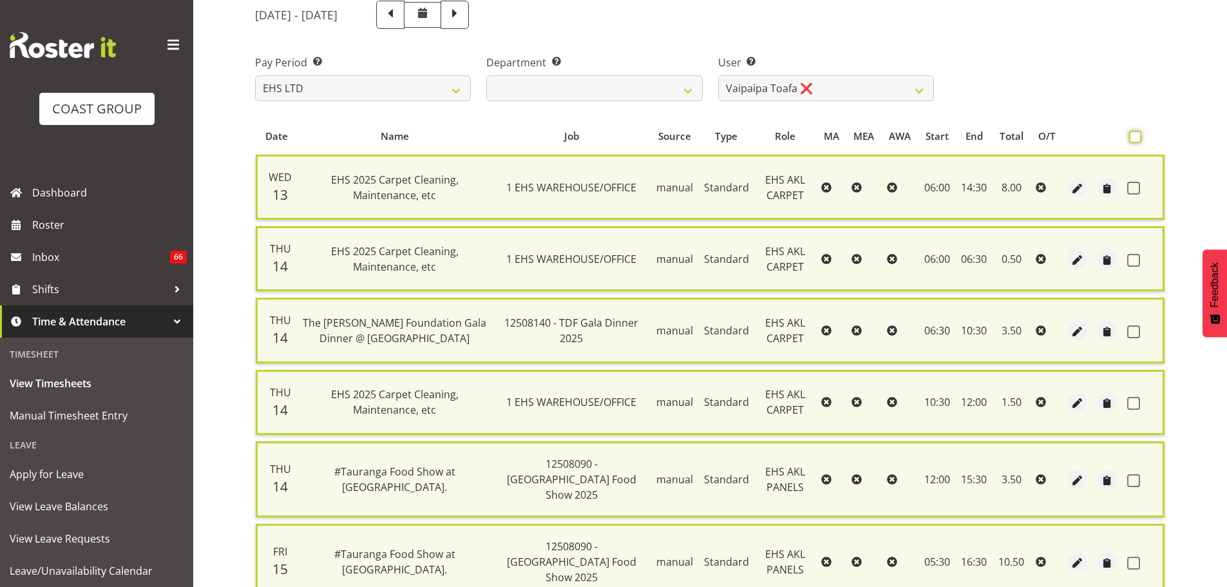
checkbox input "false"
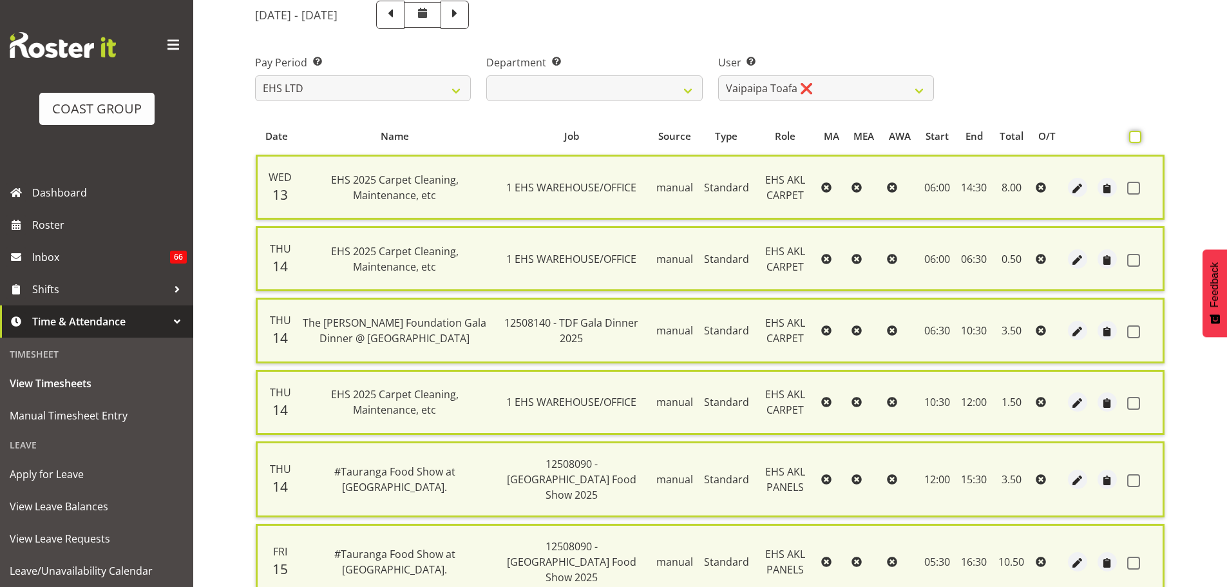
checkbox input "false"
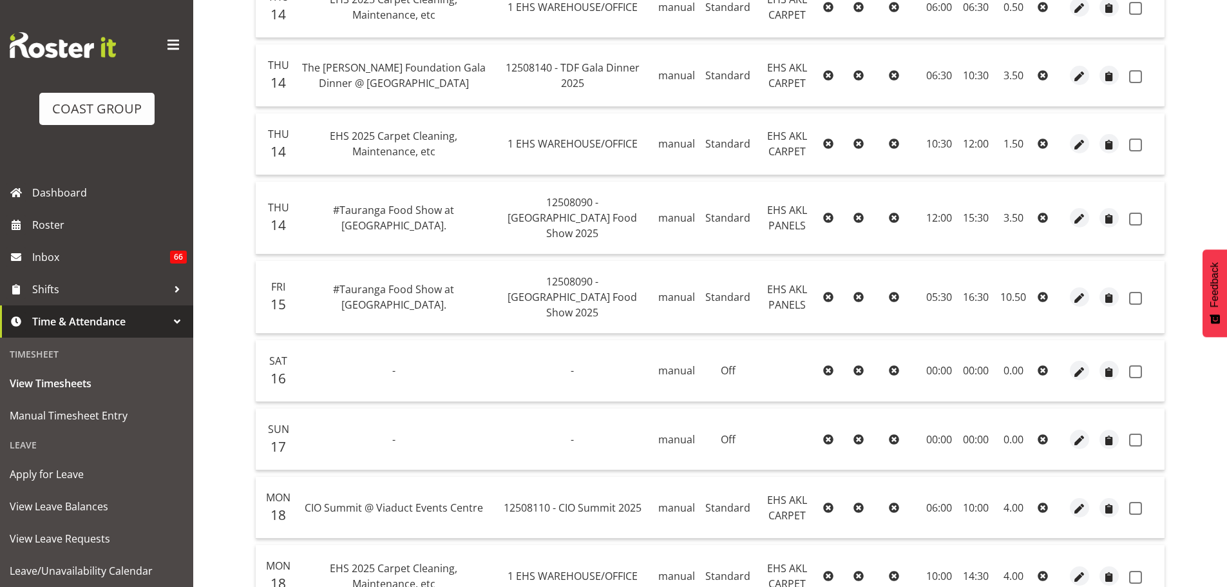
scroll to position [410, 0]
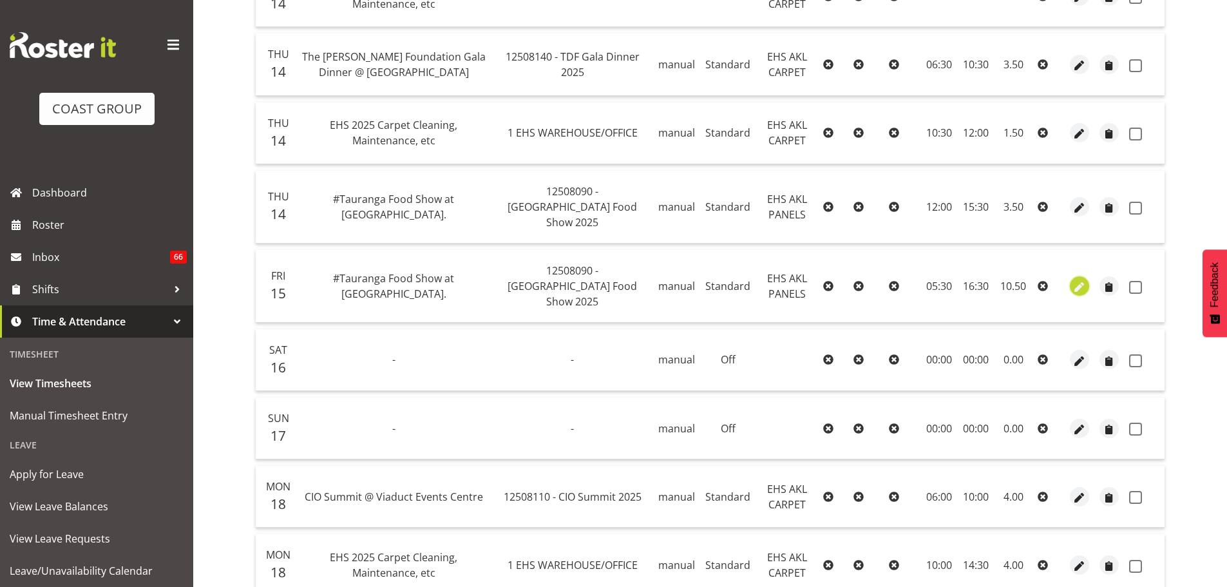
click at [1077, 280] on span "button" at bounding box center [1080, 287] width 15 height 15
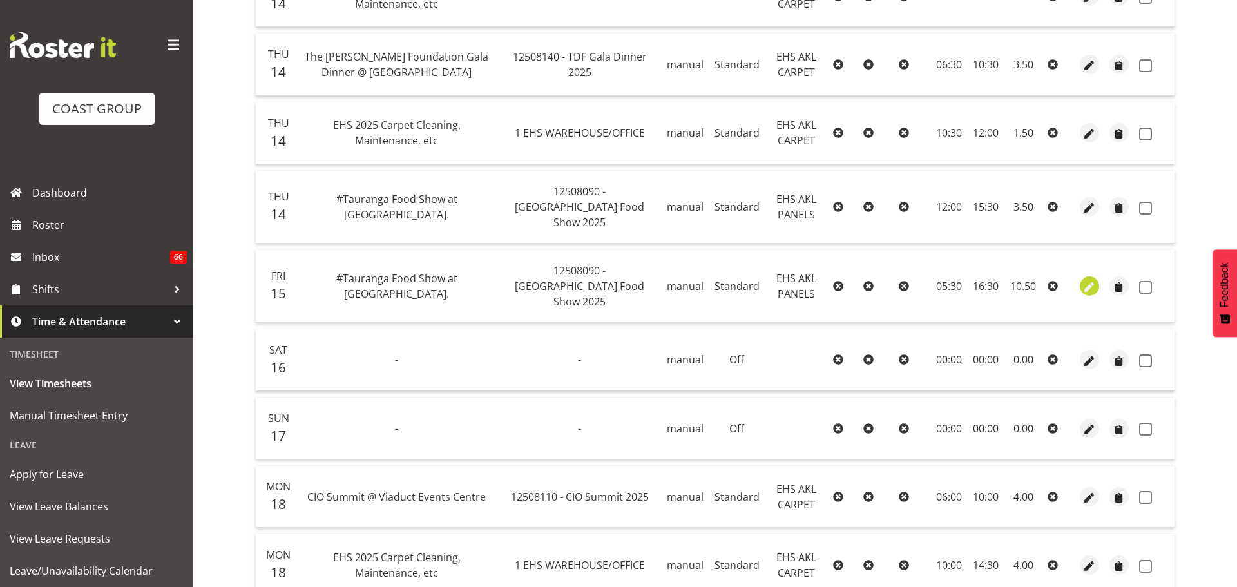
select select "188"
select select "Standard"
select select "39"
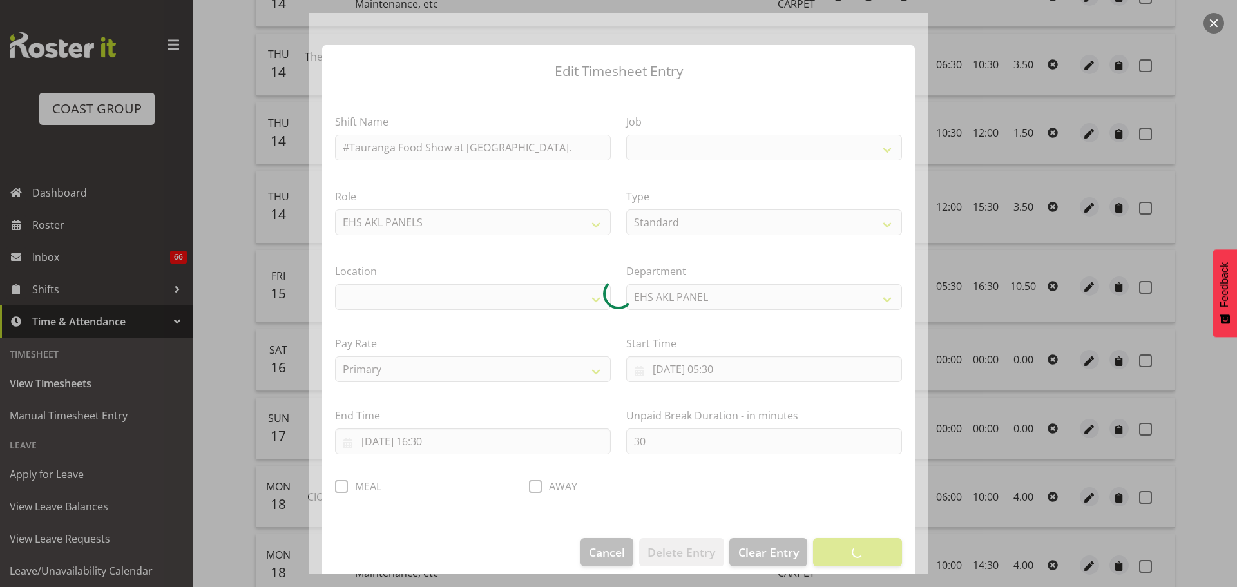
select select
select select "9296"
select select "35"
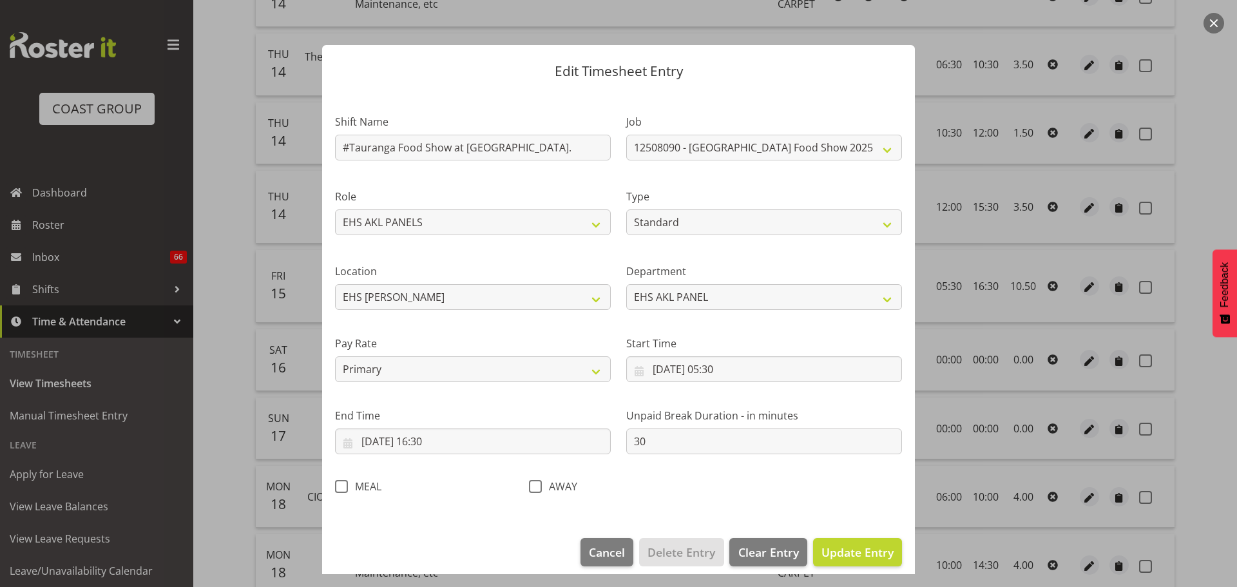
click at [343, 486] on span at bounding box center [341, 486] width 13 height 13
click at [343, 486] on input "MEAL" at bounding box center [339, 486] width 8 height 8
checkbox input "true"
click at [870, 552] on span "Update Entry" at bounding box center [857, 551] width 72 height 15
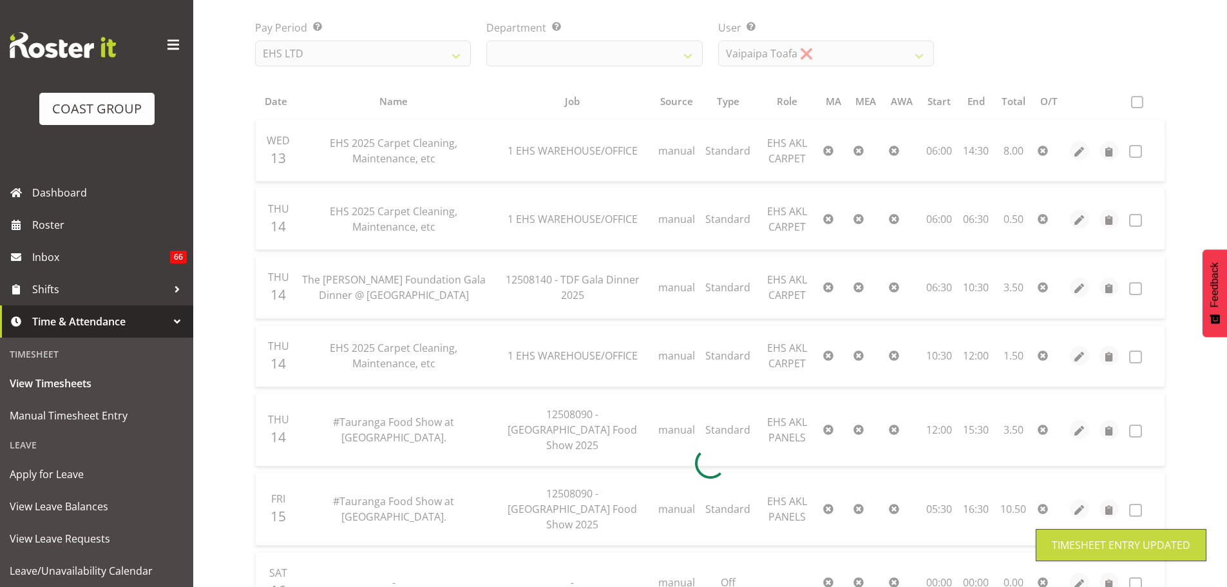
scroll to position [153, 0]
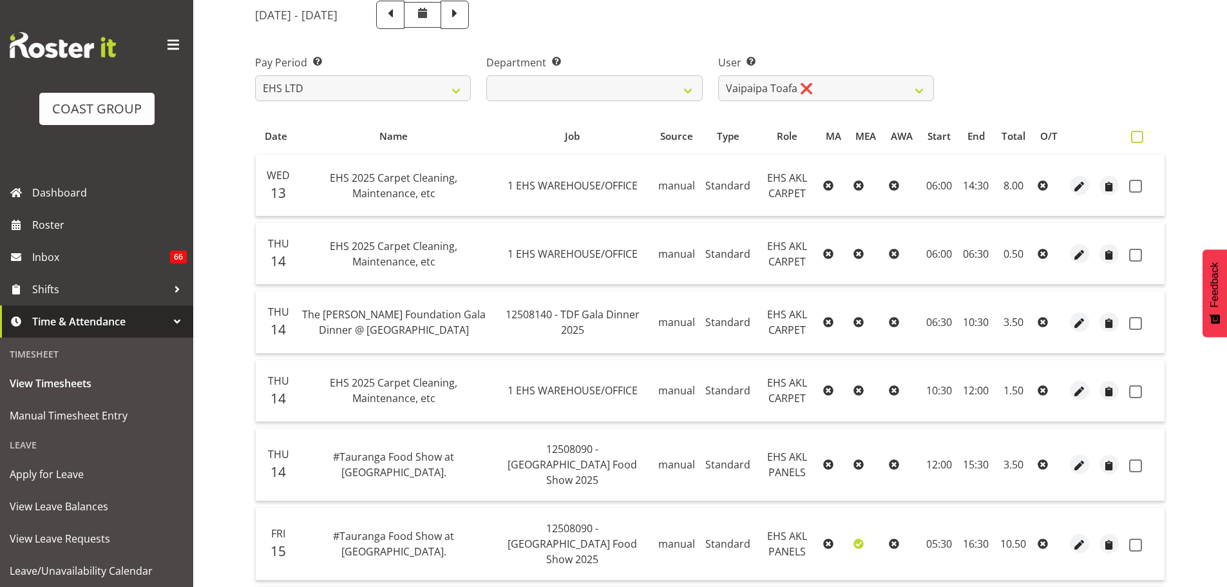
click at [1135, 138] on span at bounding box center [1137, 137] width 12 height 12
click at [1135, 138] on input "checkbox" at bounding box center [1135, 137] width 8 height 8
checkbox input "true"
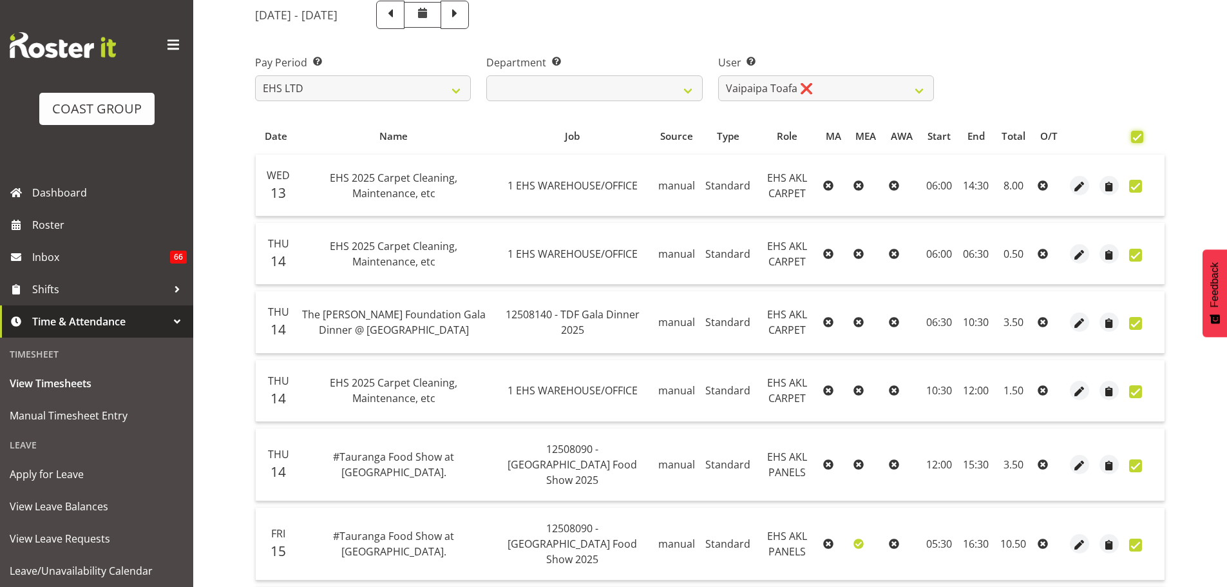
checkbox input "true"
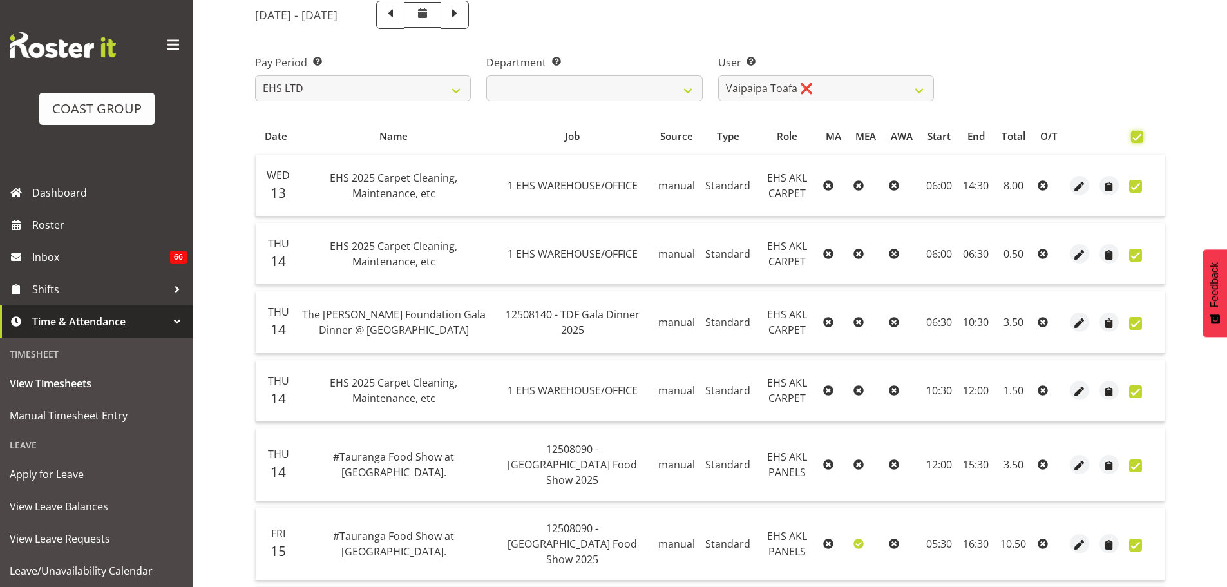
checkbox input "true"
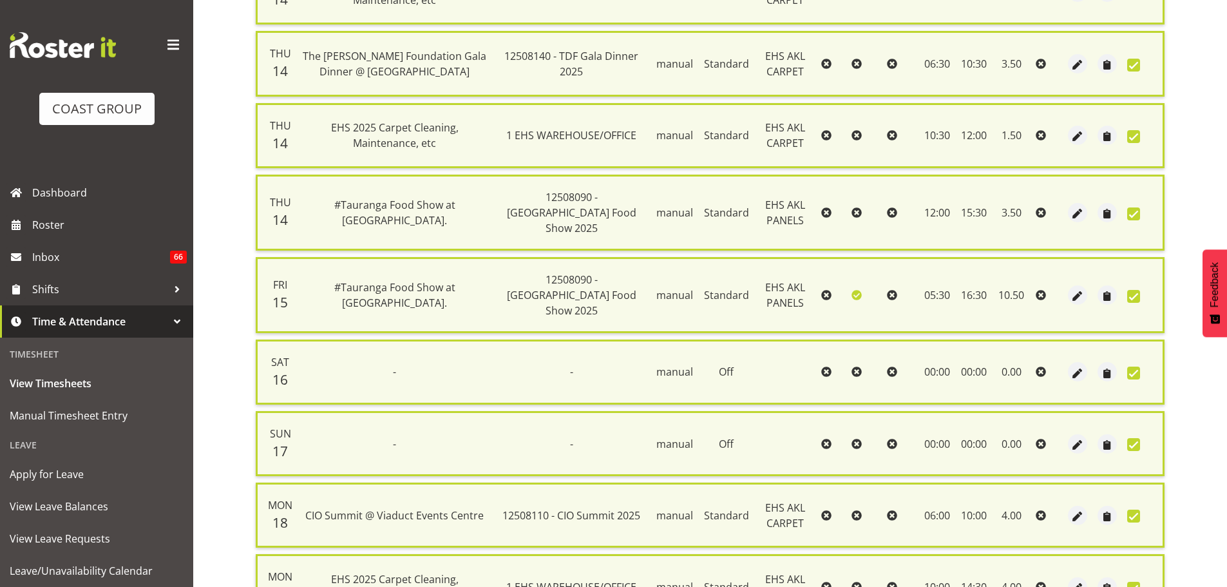
scroll to position [604, 0]
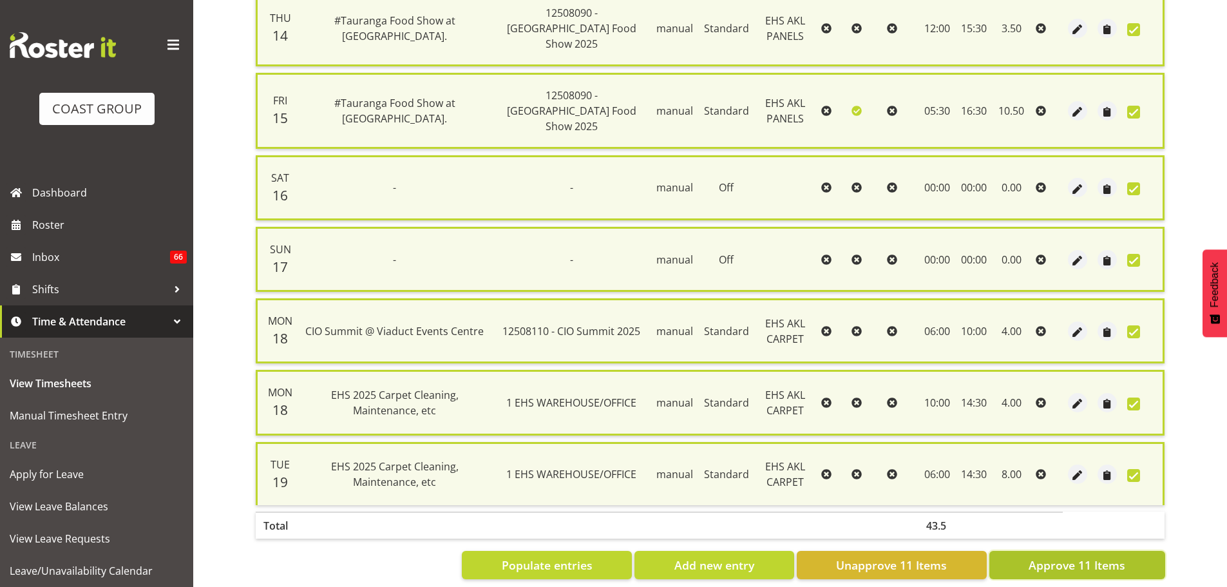
click at [1042, 551] on button "Approve 11 Items" at bounding box center [1078, 565] width 176 height 28
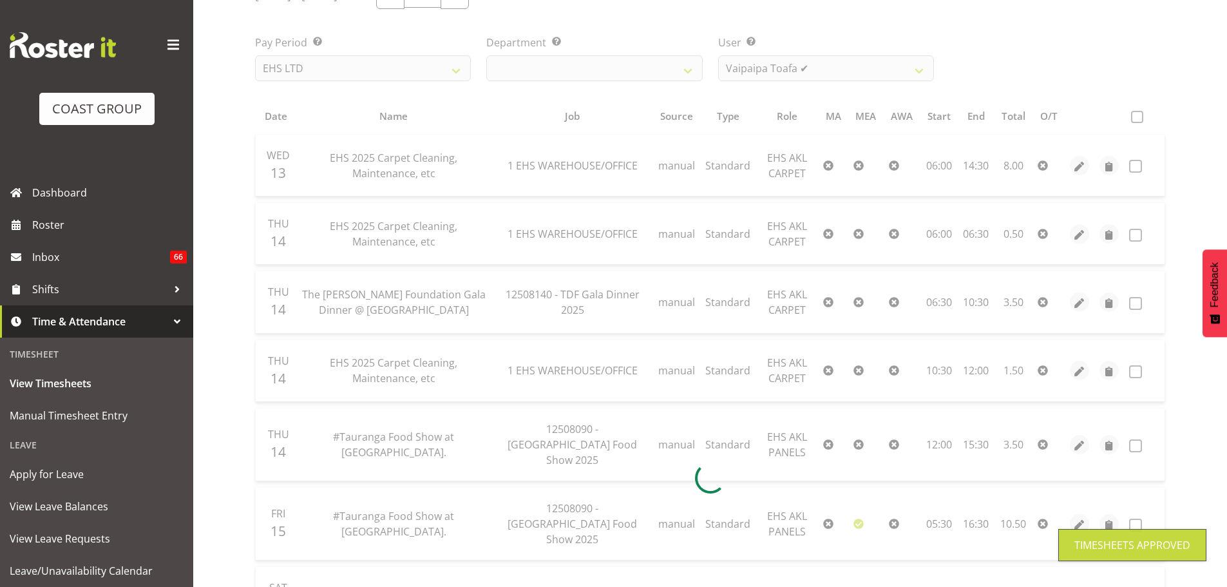
scroll to position [0, 0]
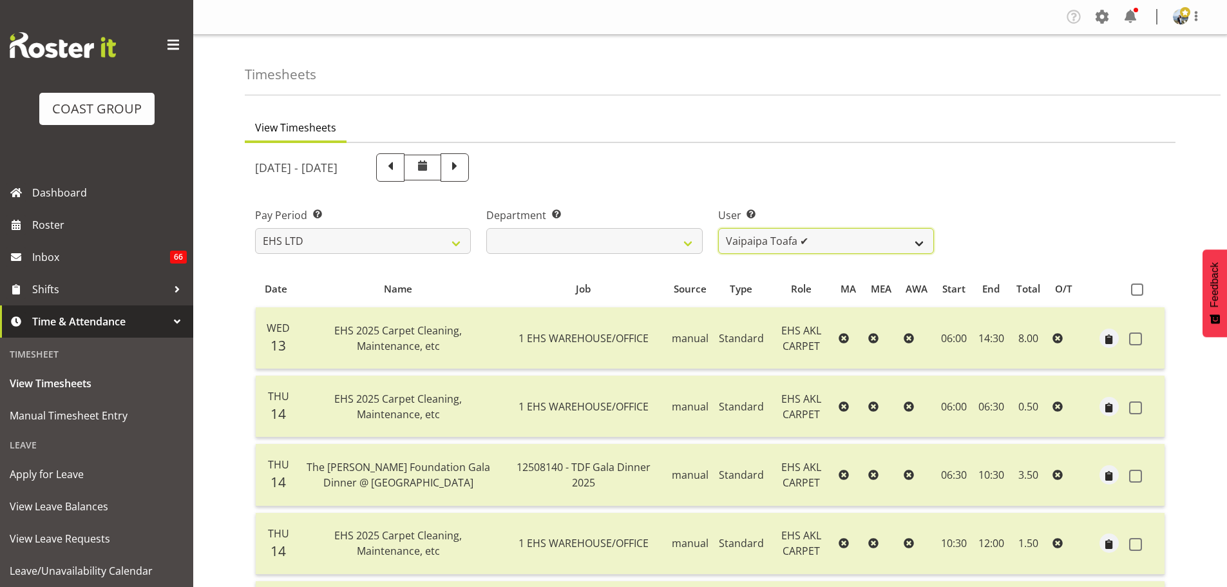
click at [838, 235] on select "Brittany Taylor ❌ Charwen Vaevaepare ✔ Kelsey Keutenius ✔ Leo Faalogo ✔ Marley …" at bounding box center [826, 241] width 216 height 26
click at [718, 228] on select "Brittany Taylor ❌ Charwen Vaevaepare ✔ Kelsey Keutenius ✔ Leo Faalogo ✔ Marley …" at bounding box center [826, 241] width 216 height 26
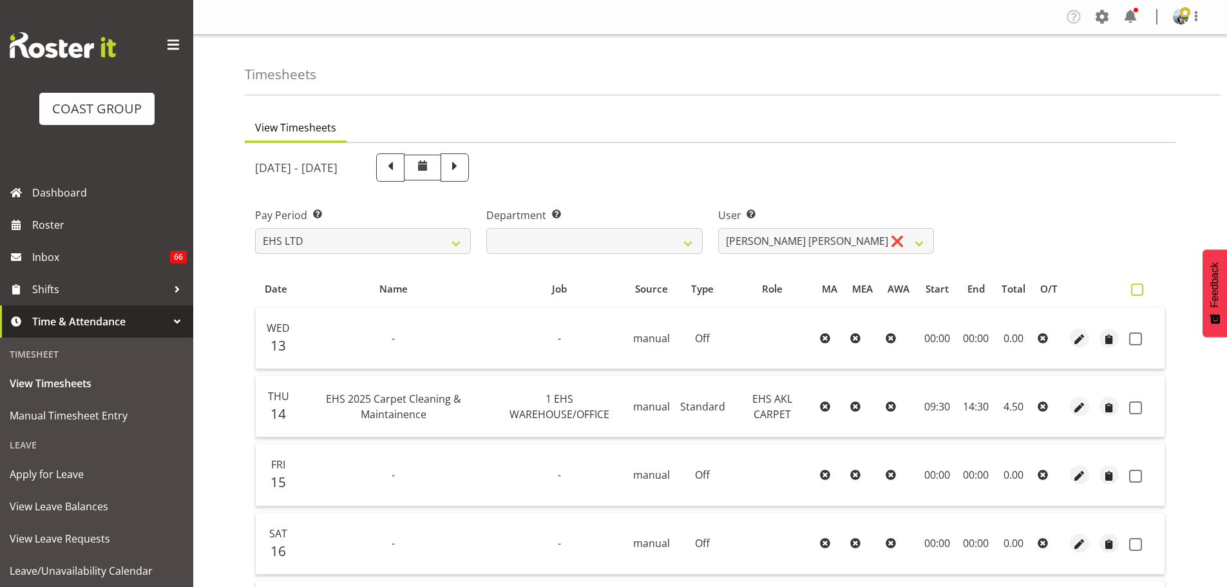
click at [1135, 292] on span at bounding box center [1137, 289] width 12 height 12
click at [1135, 292] on input "checkbox" at bounding box center [1135, 289] width 8 height 8
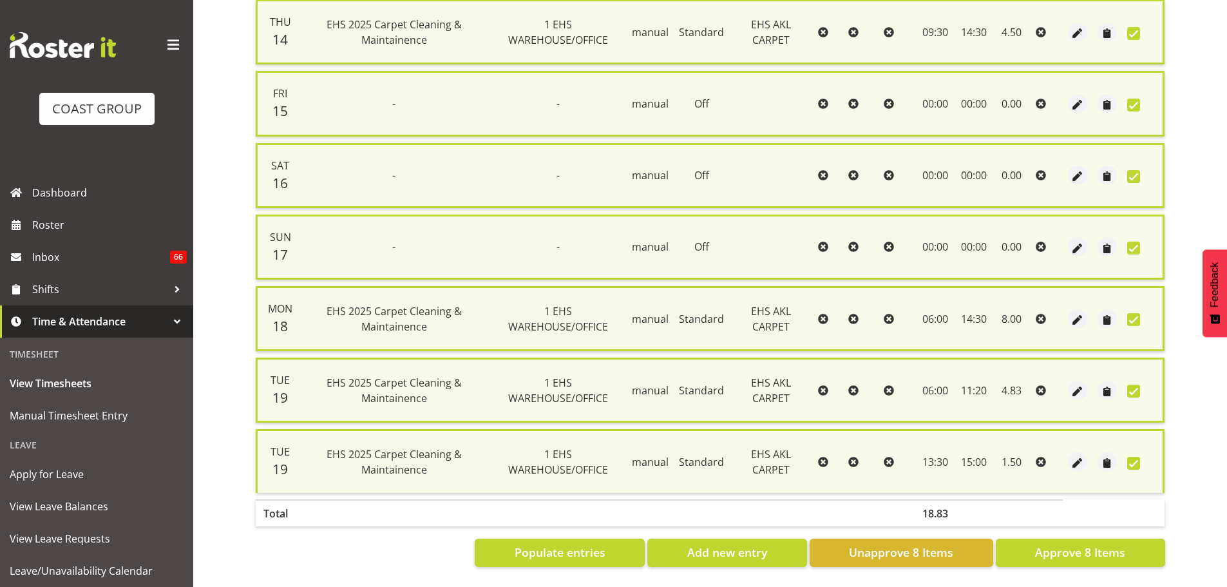
scroll to position [389, 0]
click at [1106, 546] on span "Approve 8 Items" at bounding box center [1080, 552] width 90 height 17
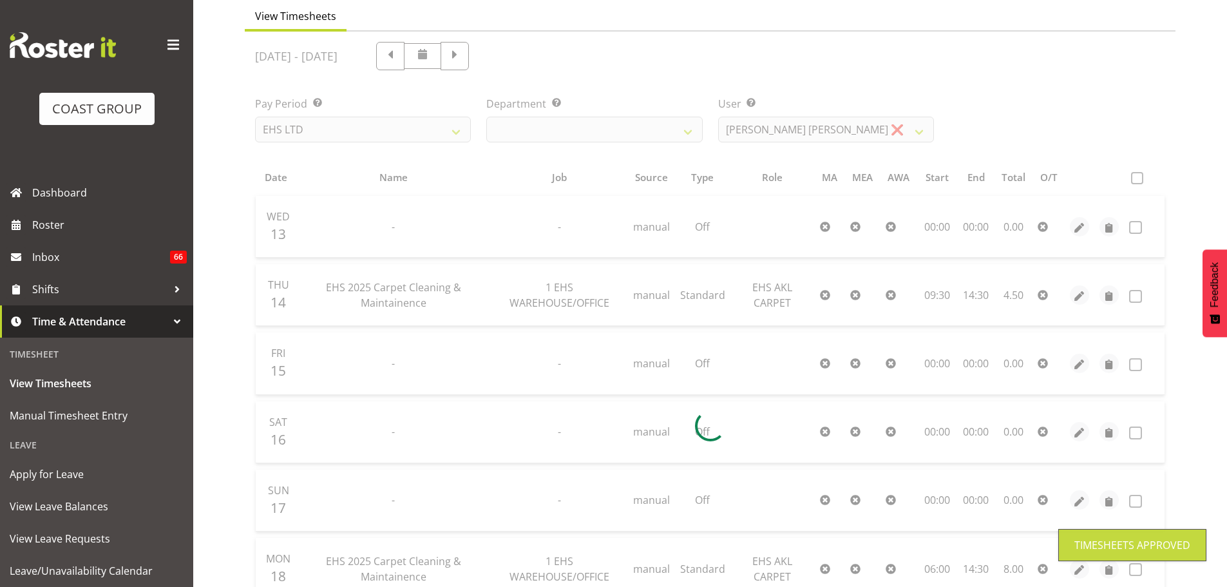
scroll to position [107, 0]
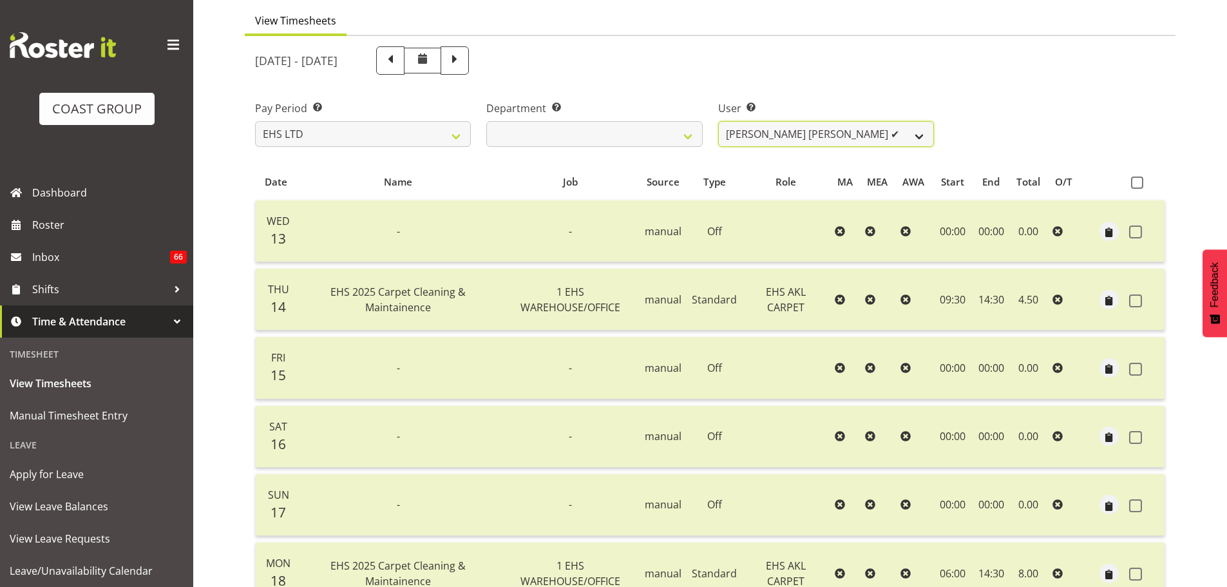
click at [859, 139] on select "Brittany Taylor ❌ Charwen Vaevaepare ✔ Kelsey Keutenius ✔ Leo Faalogo ✔ Marley …" at bounding box center [826, 134] width 216 height 26
click at [718, 121] on select "Brittany Taylor ❌ Charwen Vaevaepare ✔ Kelsey Keutenius ✔ Leo Faalogo ✔ Marley …" at bounding box center [826, 134] width 216 height 26
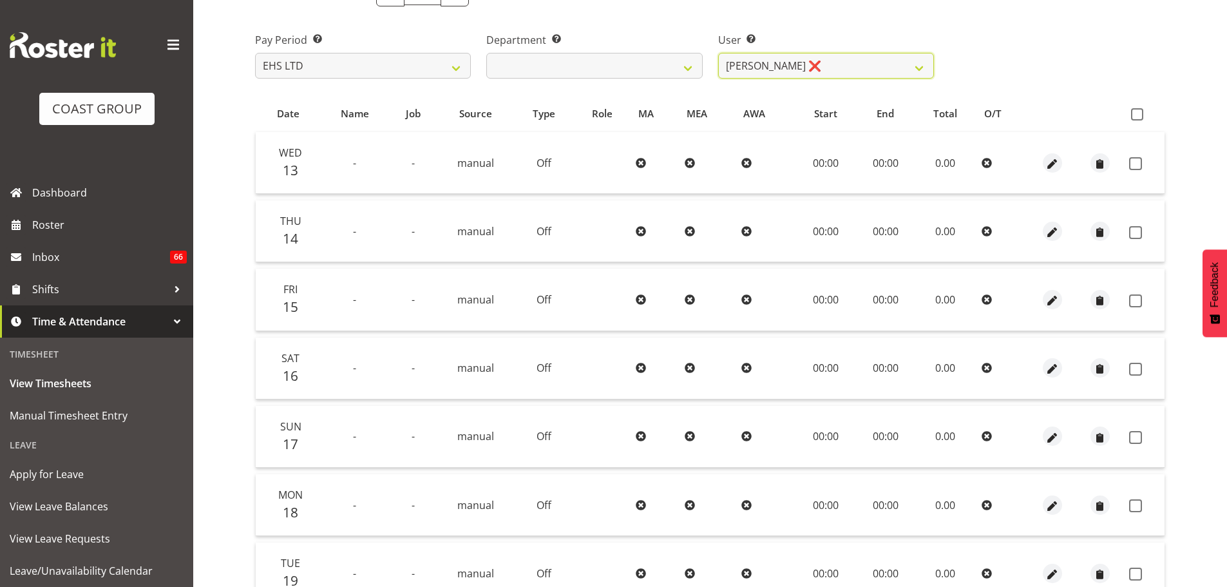
scroll to position [0, 0]
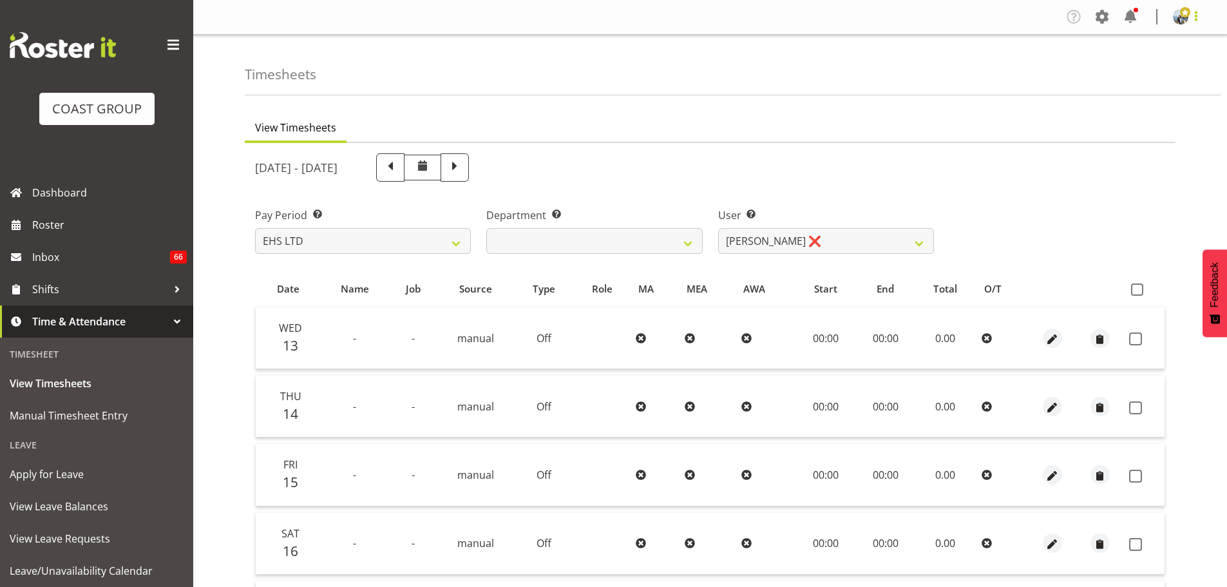
click at [1196, 20] on span at bounding box center [1196, 15] width 15 height 15
click at [1105, 73] on link "Log Out" at bounding box center [1142, 67] width 124 height 23
